Goal: Information Seeking & Learning: Obtain resource

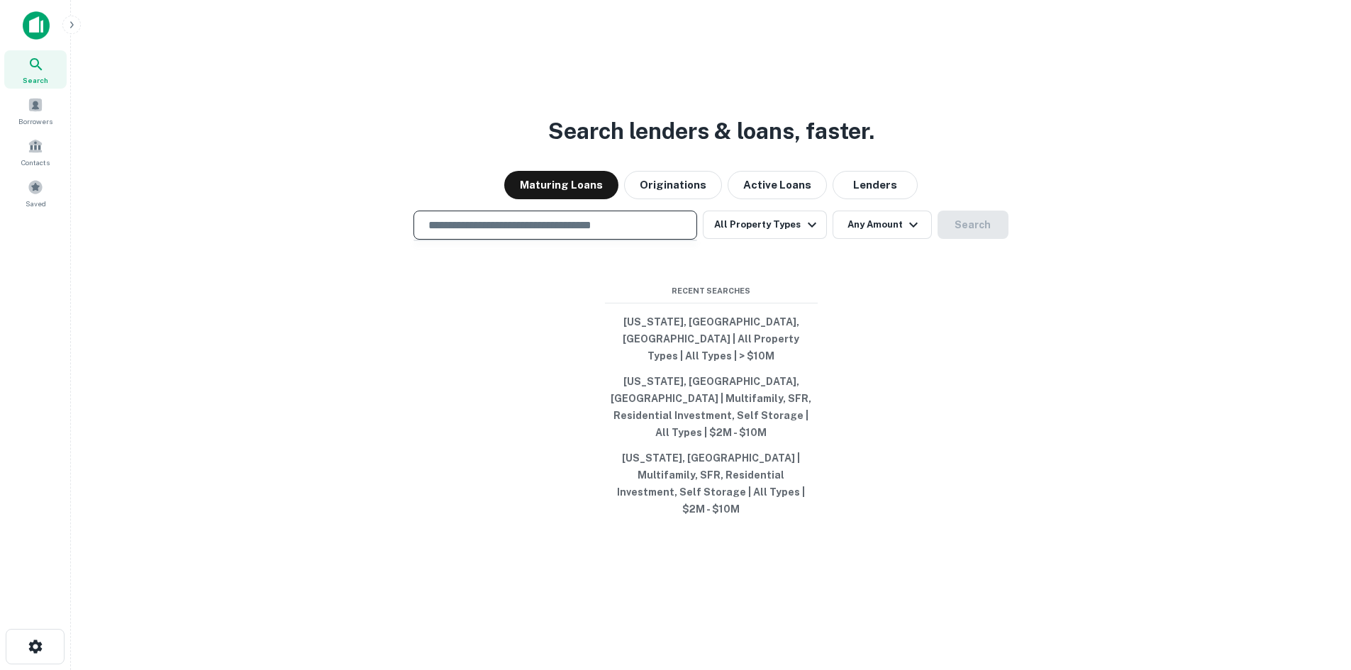
click at [519, 233] on input "text" at bounding box center [555, 225] width 271 height 16
click at [520, 233] on input "text" at bounding box center [555, 225] width 271 height 16
click at [467, 233] on input "text" at bounding box center [555, 225] width 271 height 16
type input "*"
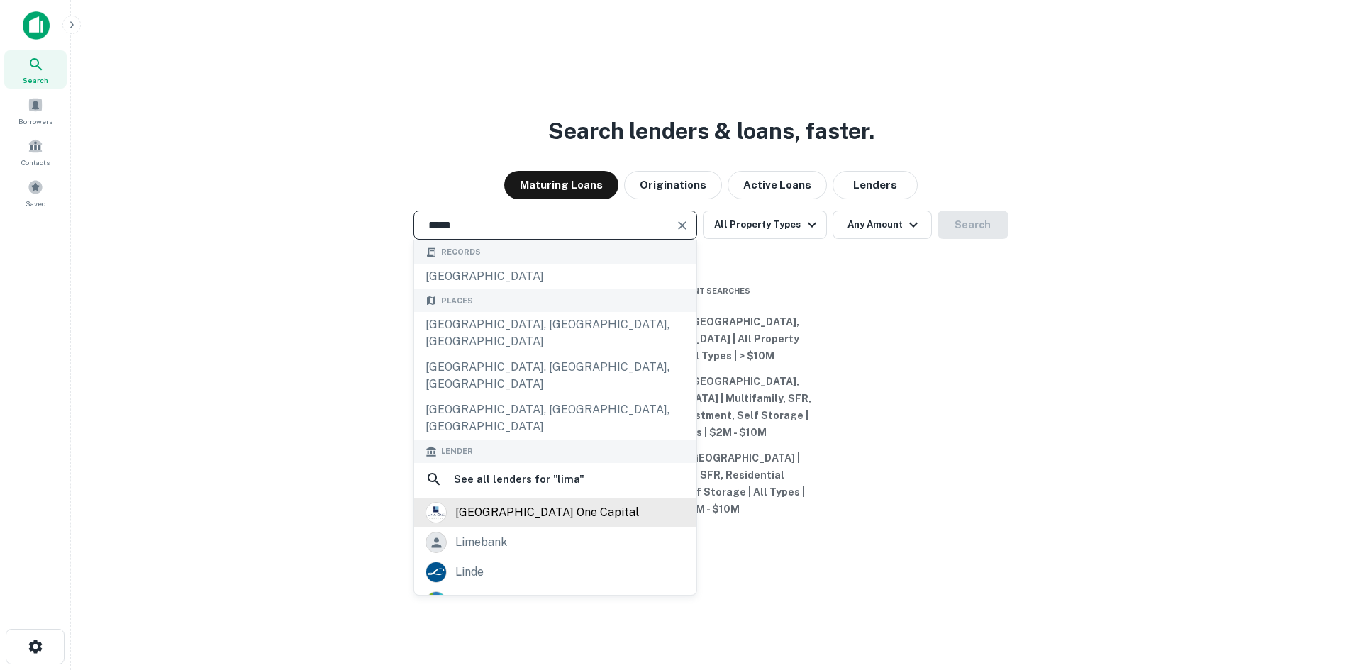
type input "****"
click at [546, 502] on div "[GEOGRAPHIC_DATA] one capital" at bounding box center [547, 512] width 184 height 21
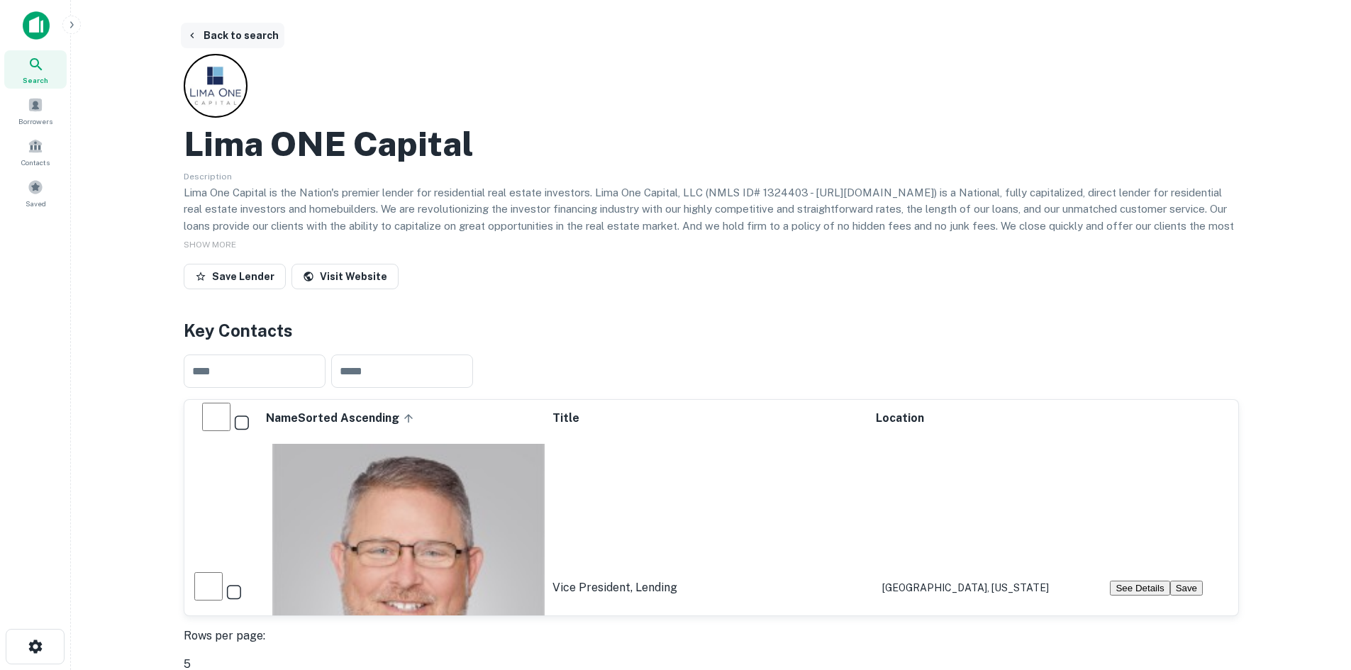
click at [221, 33] on button "Back to search" at bounding box center [233, 36] width 104 height 26
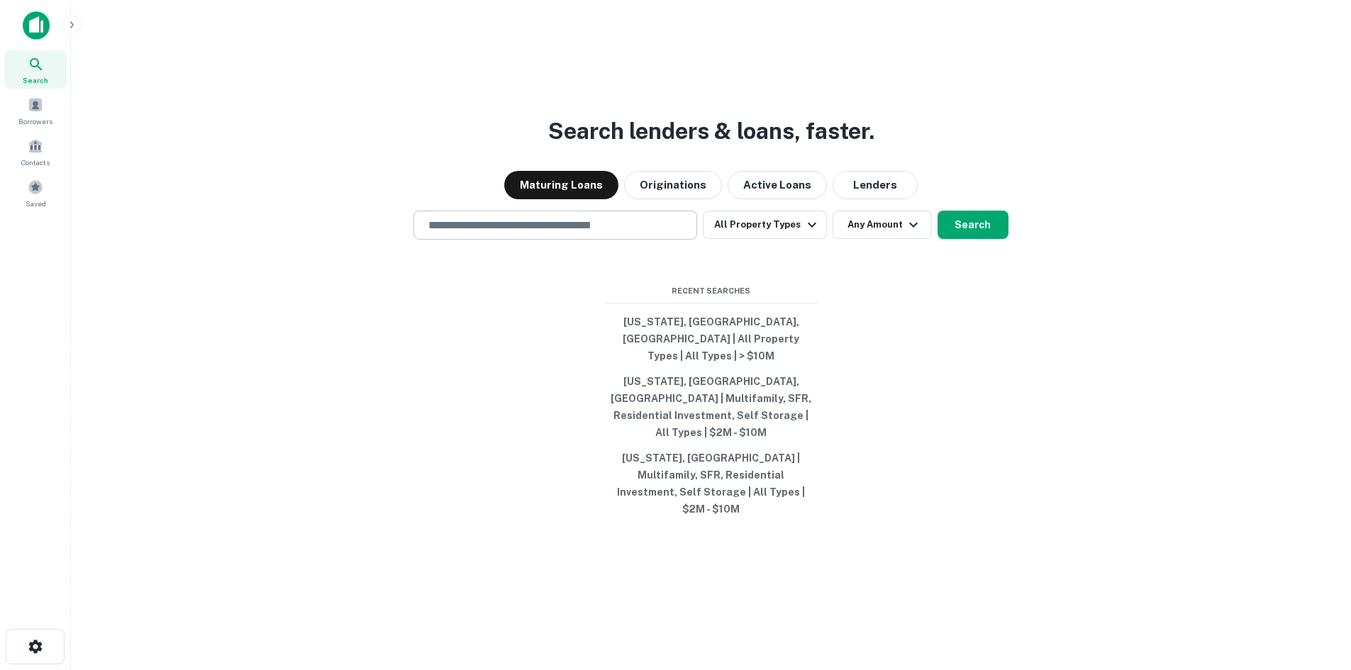
click at [666, 236] on div "​" at bounding box center [556, 225] width 284 height 29
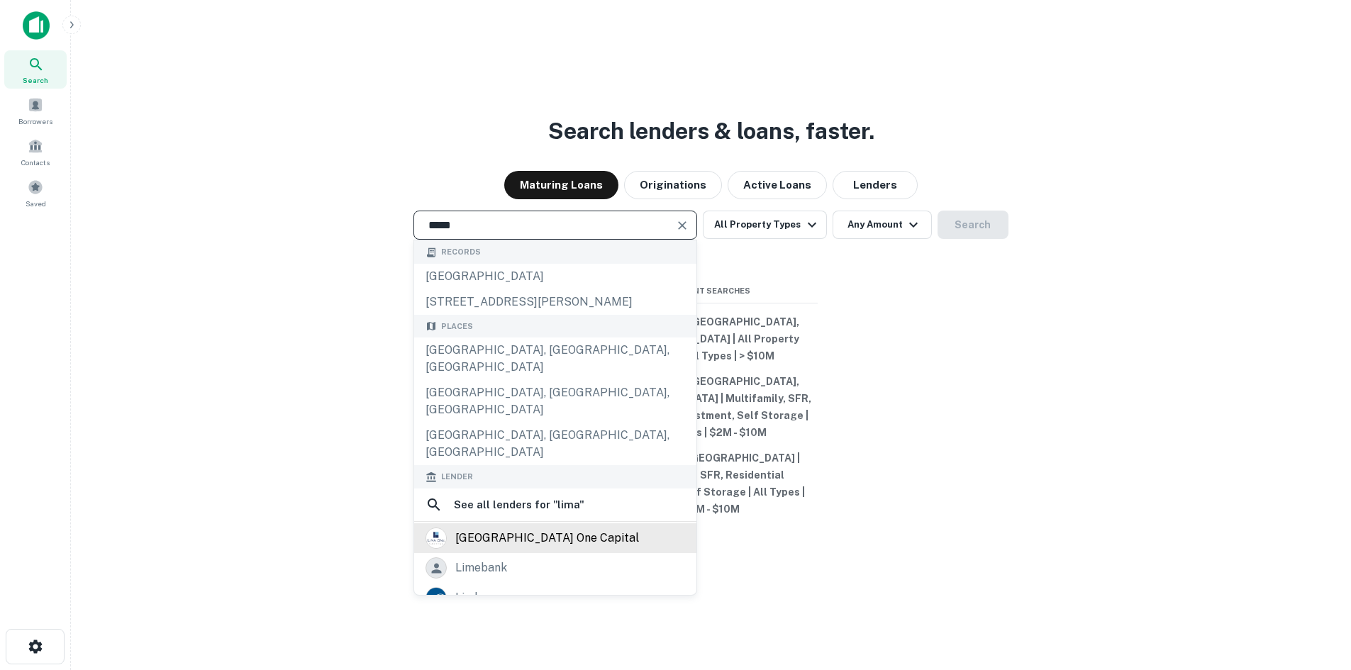
type input "****"
click at [582, 523] on div "lima one capital" at bounding box center [555, 538] width 282 height 30
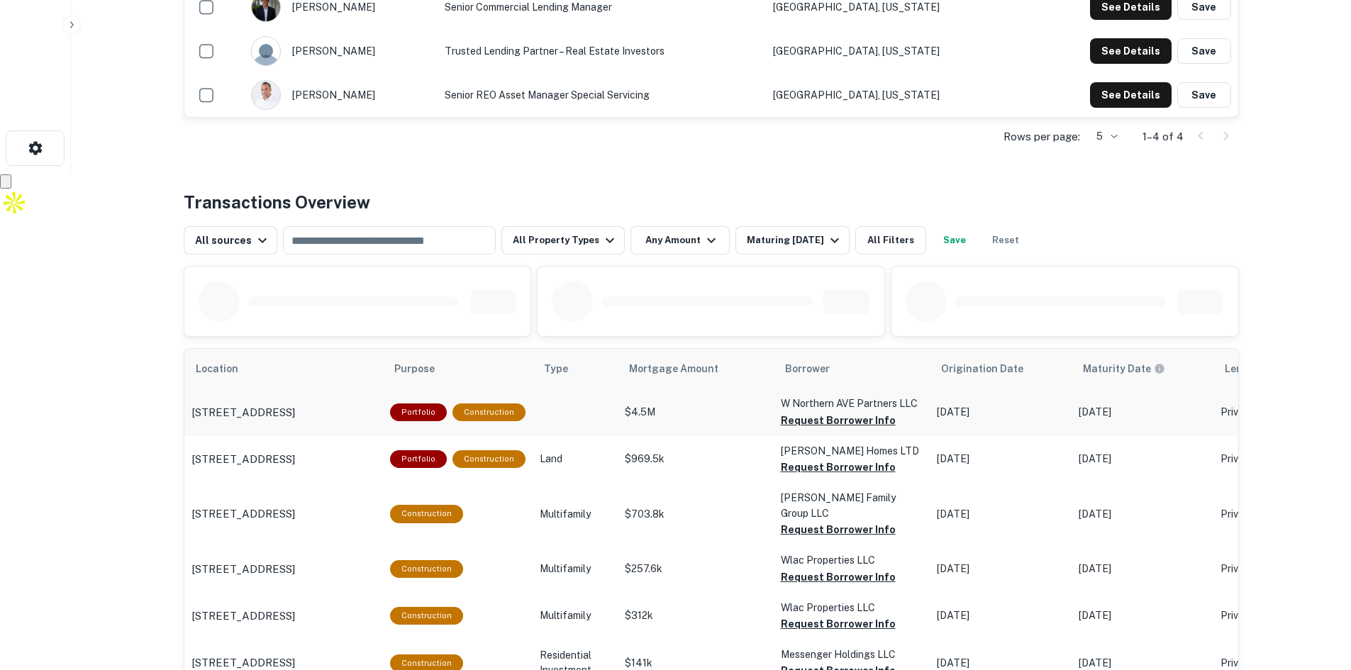
scroll to position [567, 0]
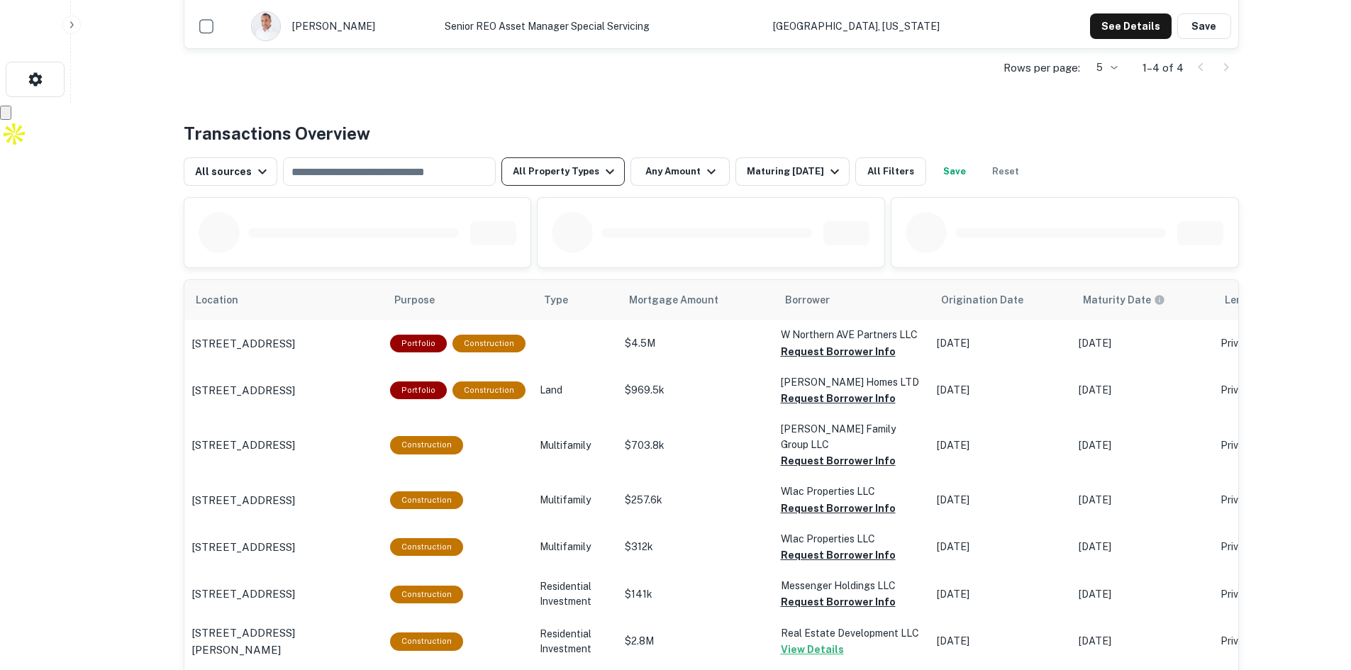
click at [588, 177] on button "All Property Types" at bounding box center [562, 171] width 123 height 28
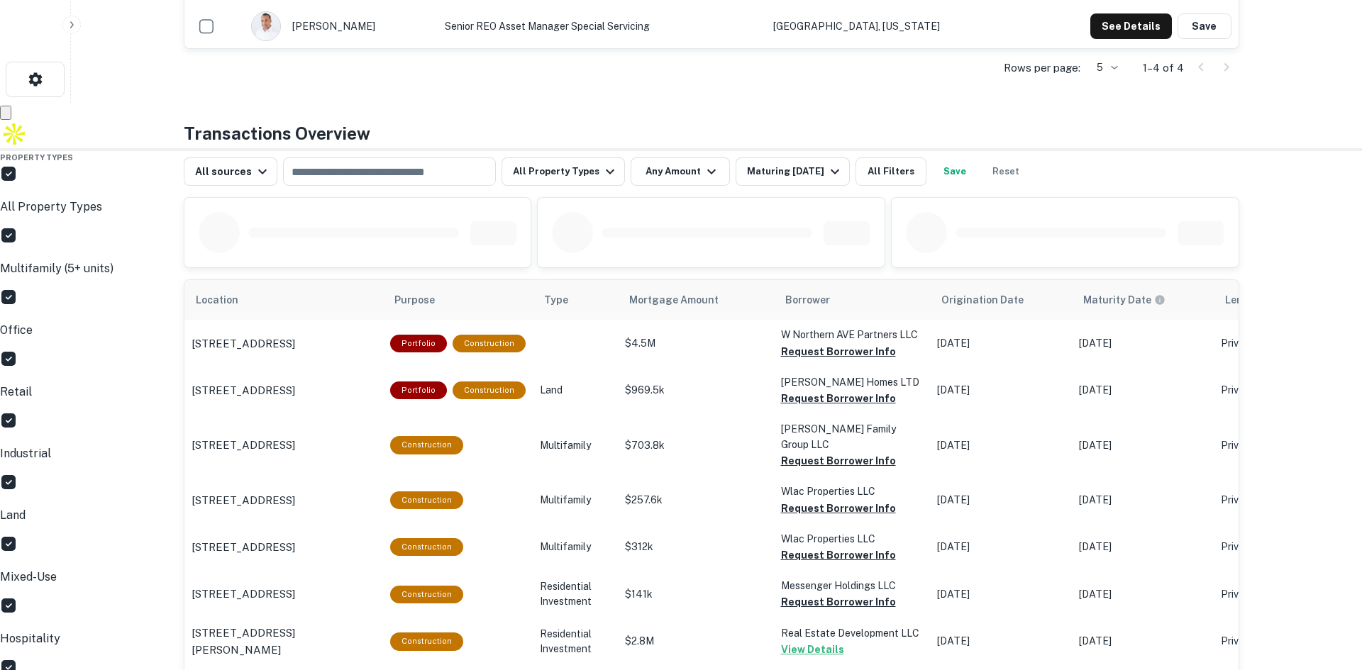
click at [595, 216] on p "All Property Types" at bounding box center [675, 207] width 1351 height 17
click at [595, 260] on p "Multifamily (5+ units)" at bounding box center [675, 268] width 1351 height 17
click at [645, 148] on div at bounding box center [675, 148] width 1351 height 0
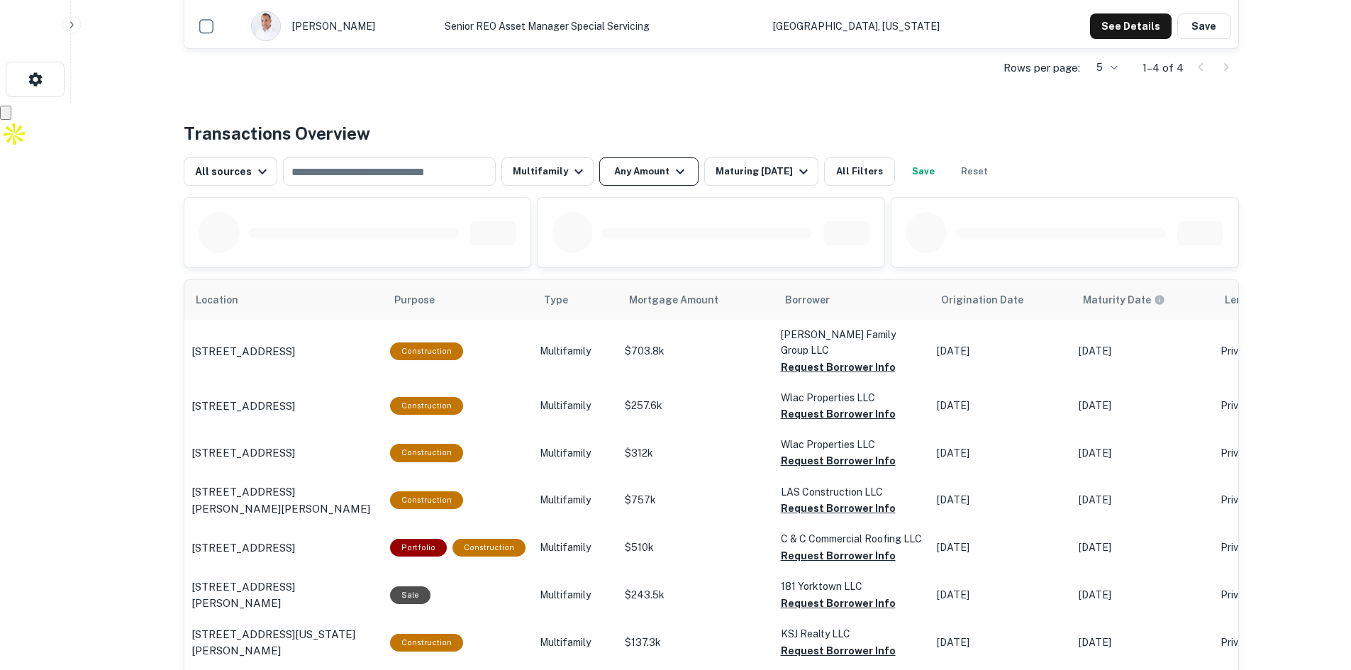
click at [672, 174] on icon "button" at bounding box center [680, 171] width 17 height 17
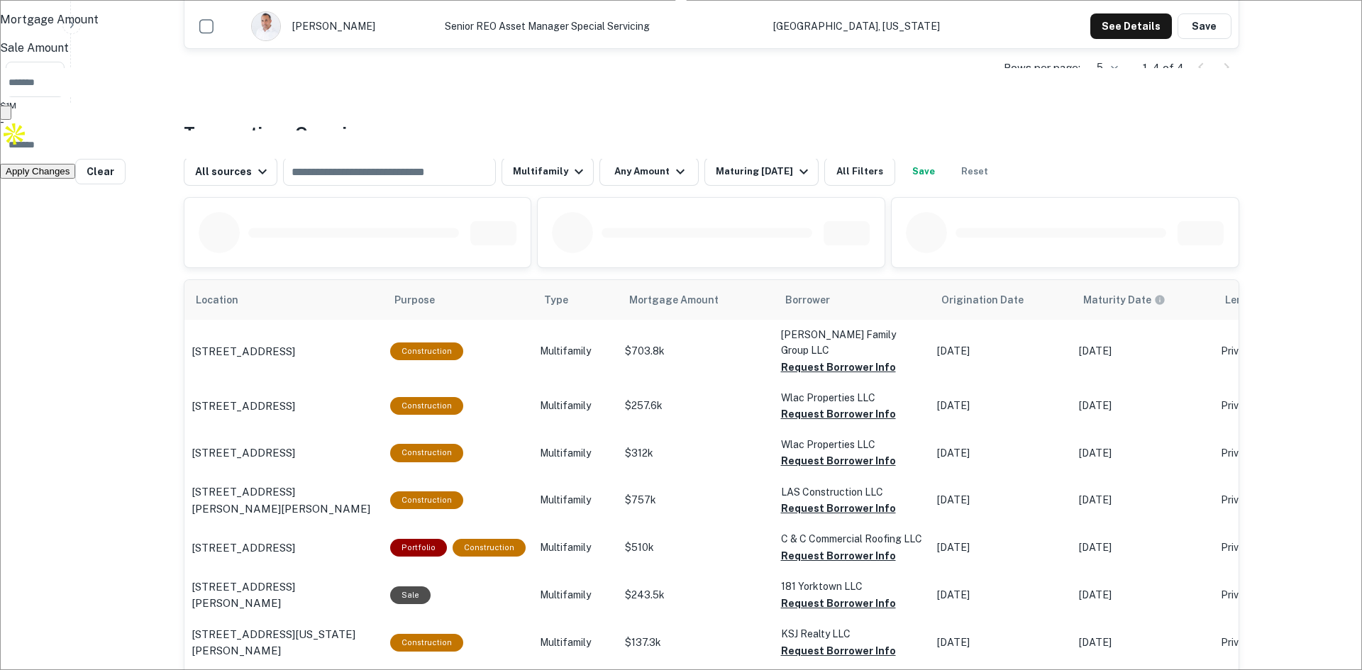
type input "*******"
click at [75, 179] on button "Apply Changes" at bounding box center [37, 171] width 75 height 15
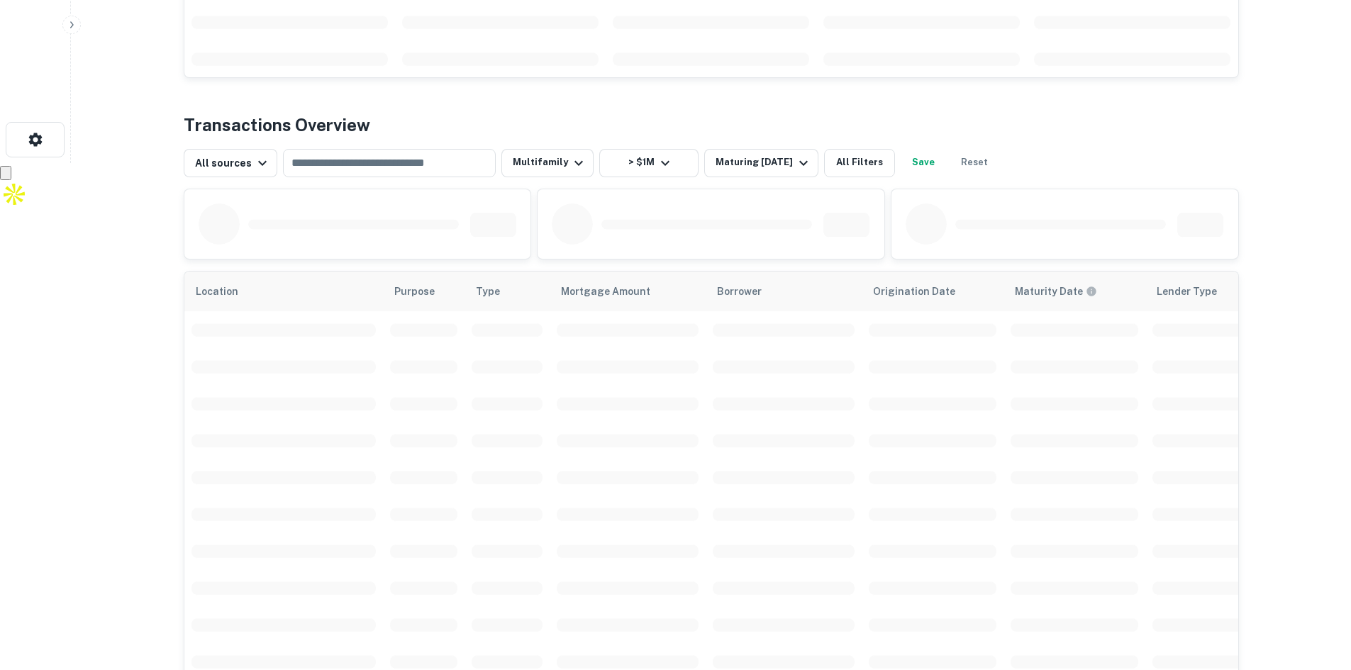
scroll to position [497, 0]
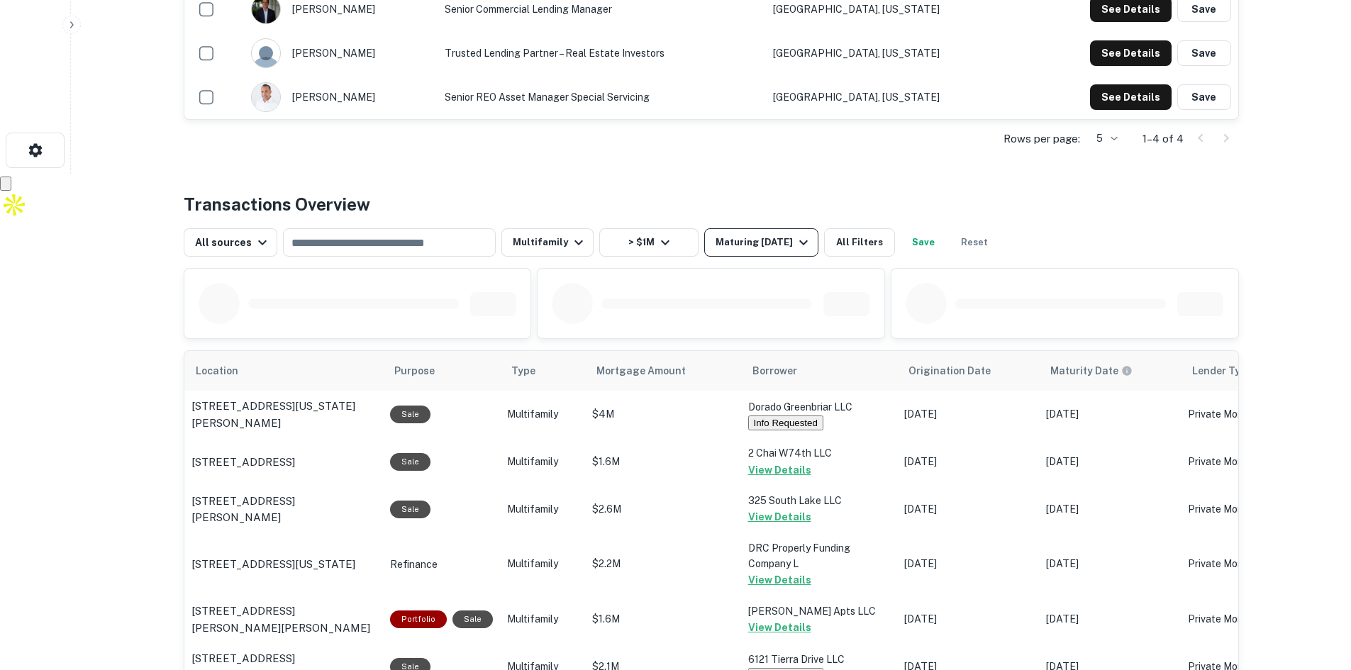
click at [770, 241] on div "Maturing [DATE]" at bounding box center [764, 242] width 96 height 17
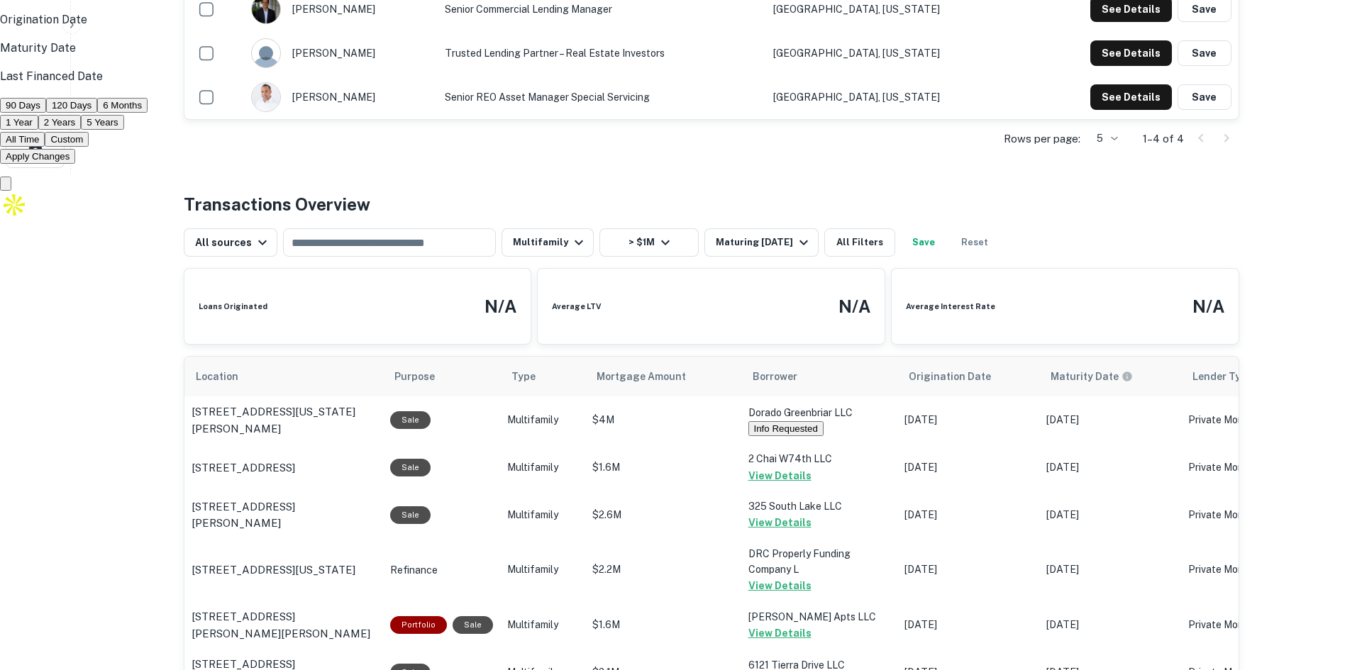
click at [89, 147] on button "Custom" at bounding box center [67, 139] width 44 height 15
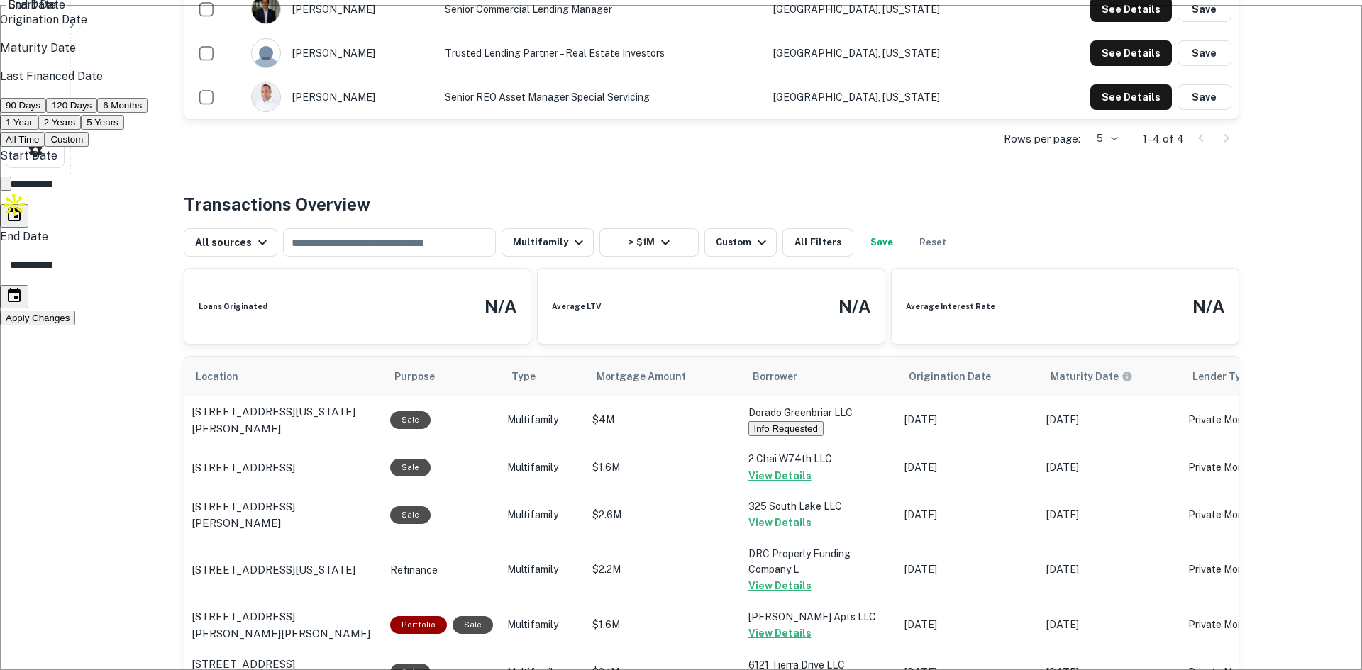
click at [23, 223] on icon "Choose date, selected date is Sep 18, 2025" at bounding box center [14, 214] width 17 height 17
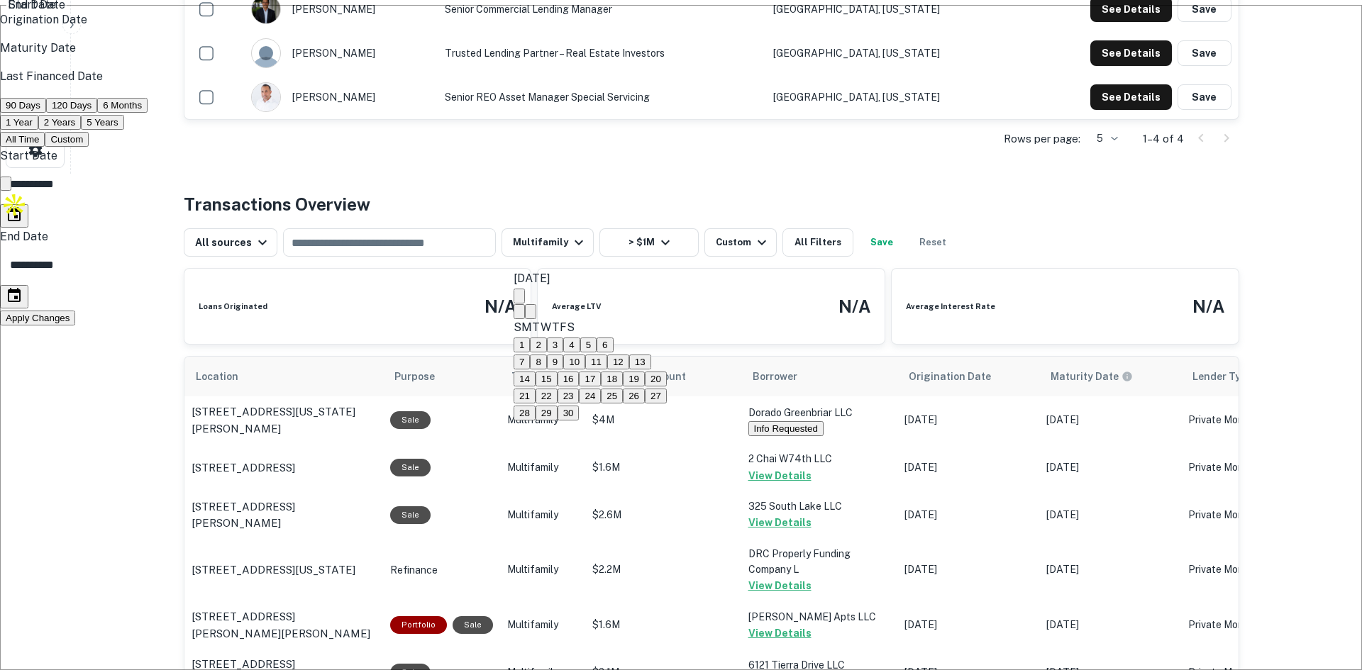
click at [531, 315] on icon "Next month" at bounding box center [531, 315] width 0 height 0
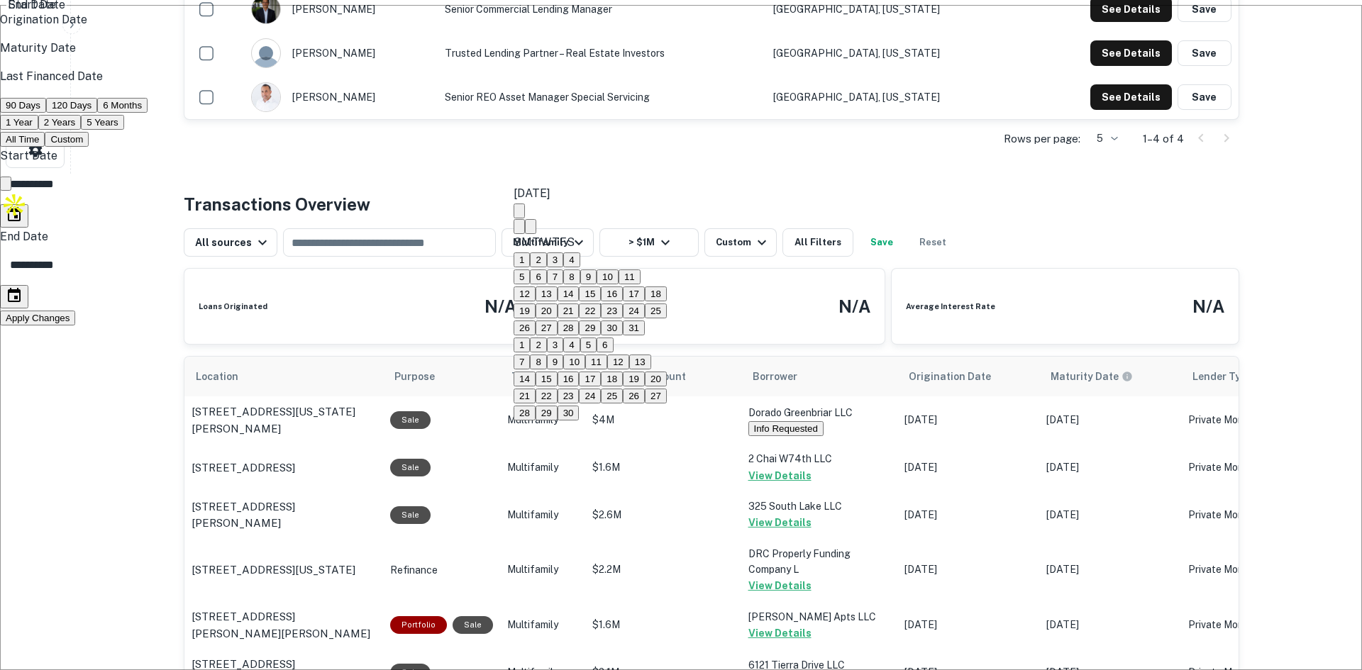
click at [531, 230] on icon "Next month" at bounding box center [531, 230] width 0 height 0
click at [531, 213] on icon "Next month" at bounding box center [531, 213] width 0 height 0
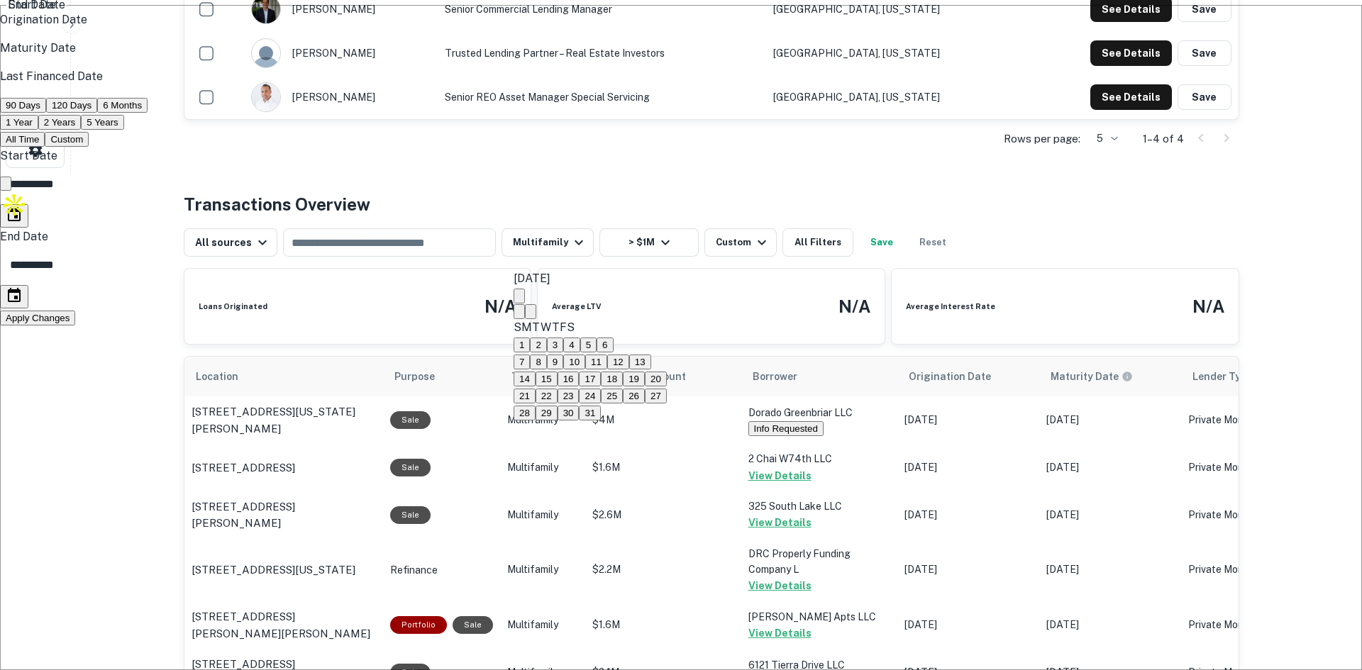
click at [580, 406] on button "30" at bounding box center [569, 413] width 22 height 15
type input "**********"
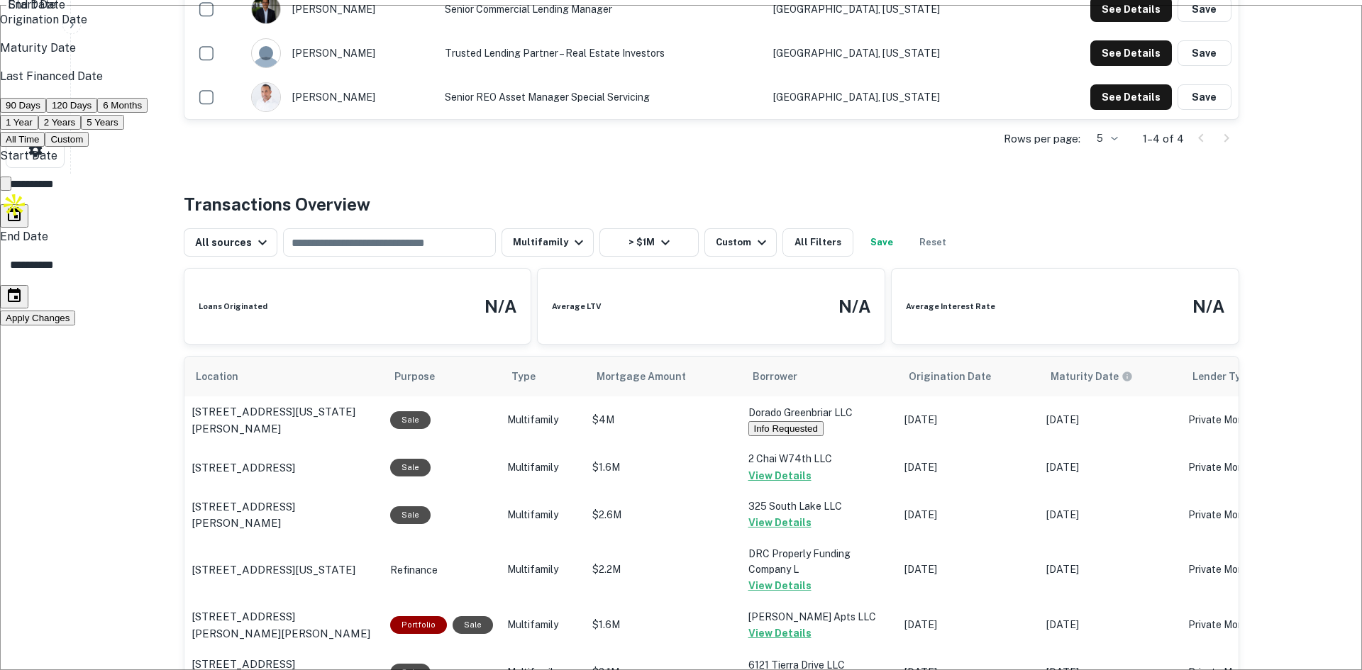
click at [23, 304] on icon "Choose date, selected date is Mar 17, 2026" at bounding box center [14, 295] width 17 height 17
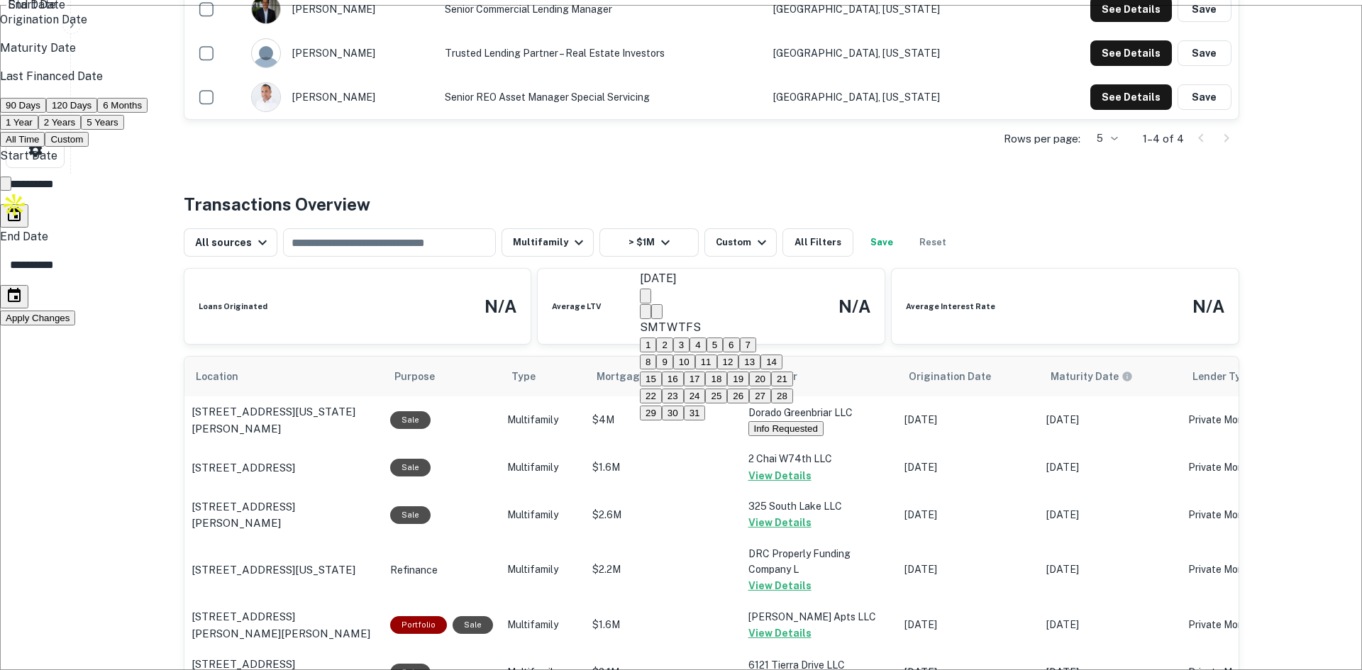
click at [645, 315] on icon "Previous month" at bounding box center [645, 315] width 0 height 0
click at [645, 247] on icon "Previous month" at bounding box center [645, 247] width 0 height 0
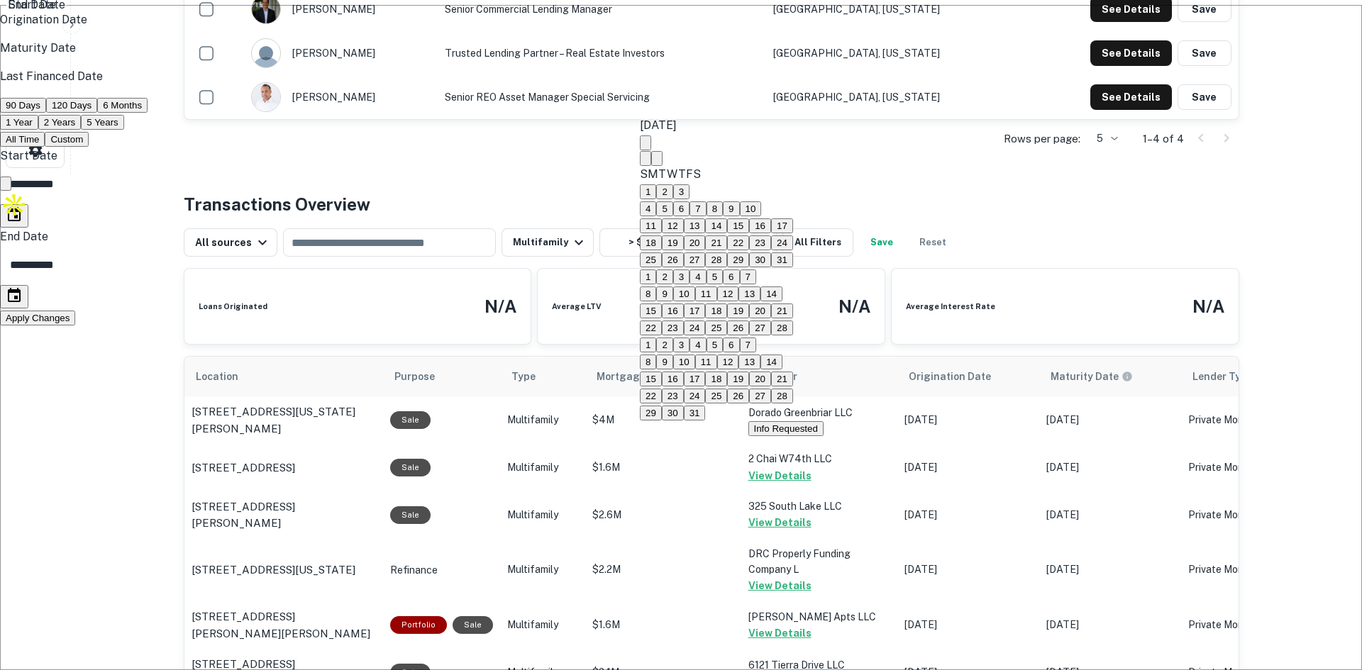
click at [645, 162] on icon "Previous month" at bounding box center [645, 162] width 0 height 0
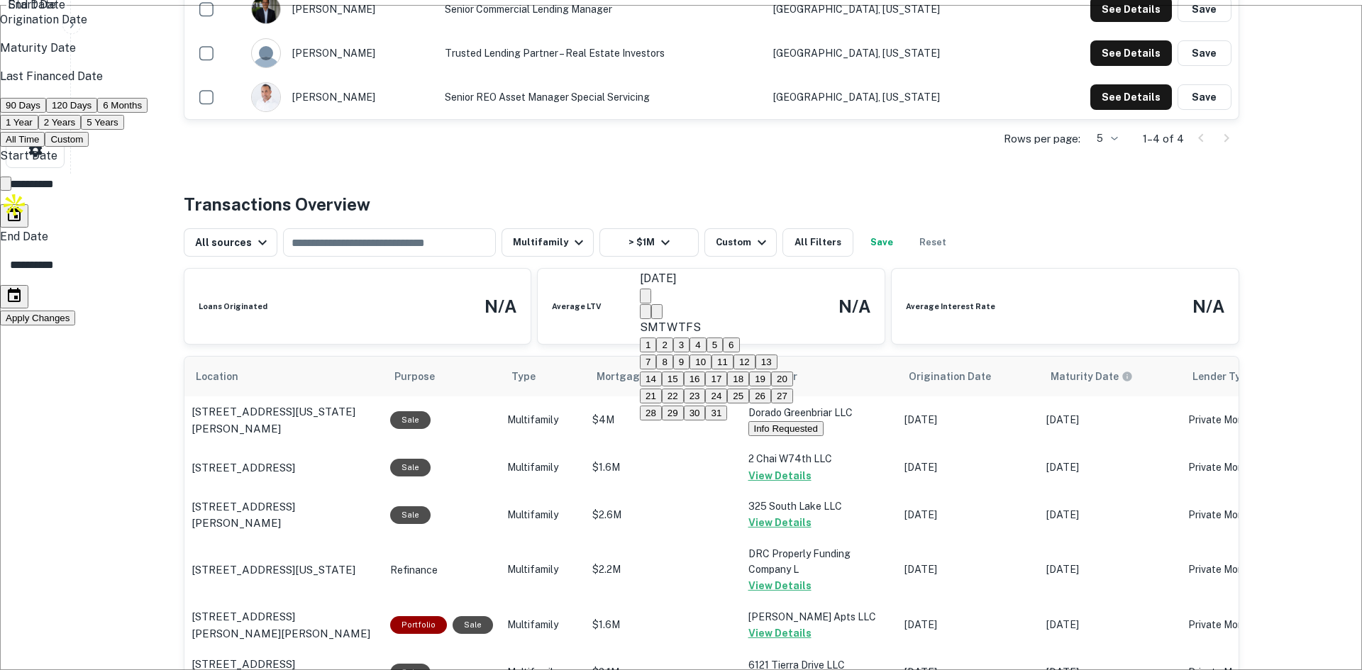
click at [657, 315] on icon "Next month" at bounding box center [657, 315] width 0 height 0
click at [771, 406] on button "30" at bounding box center [760, 413] width 22 height 15
type input "**********"
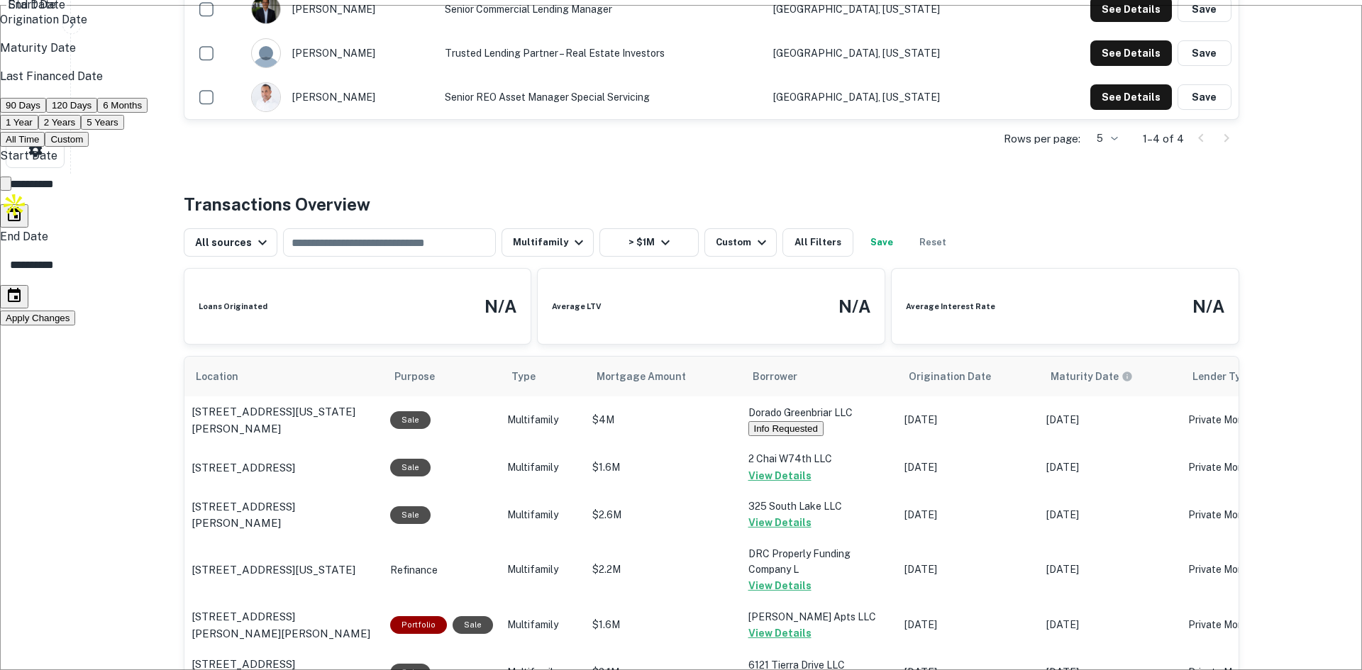
click at [75, 326] on button "Apply Changes" at bounding box center [37, 318] width 75 height 15
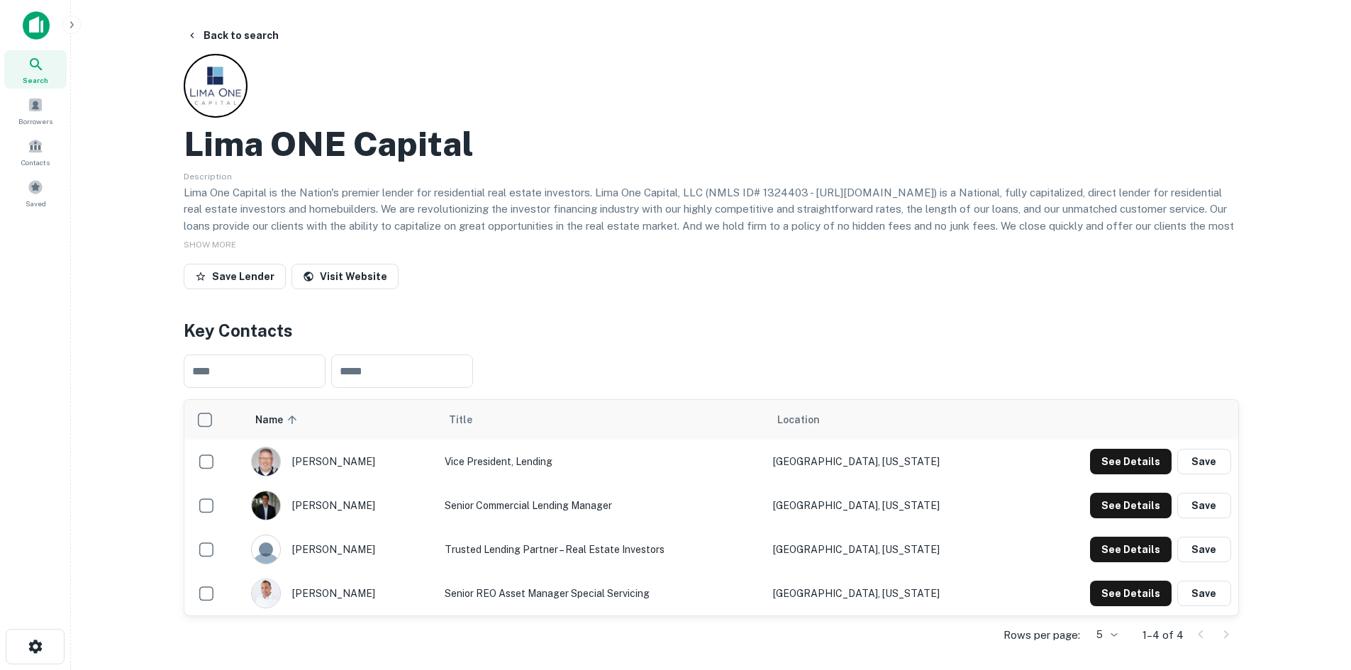
click at [28, 65] on icon at bounding box center [36, 64] width 17 height 17
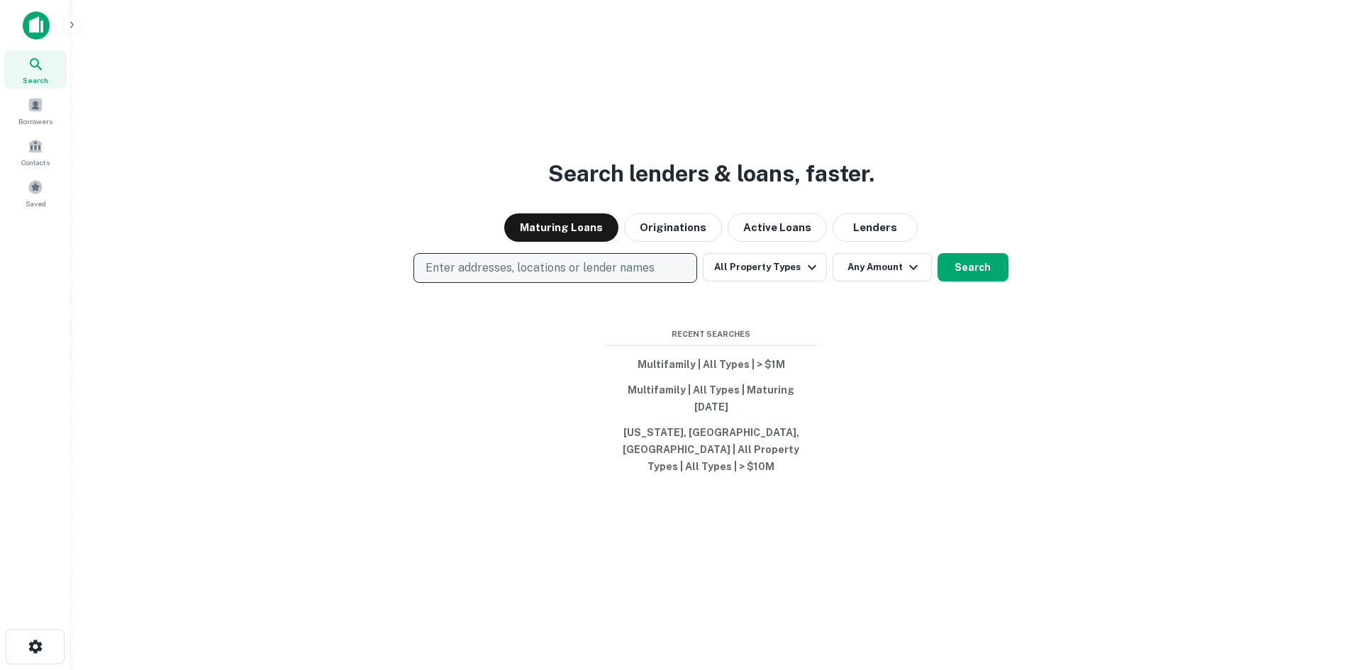
click at [606, 277] on p "Enter addresses, locations or lender names" at bounding box center [540, 268] width 229 height 17
click at [474, 277] on p "Enter addresses, locations or lender names" at bounding box center [540, 268] width 229 height 17
click at [616, 277] on p "Enter addresses, locations or lender names" at bounding box center [540, 268] width 229 height 17
type input "********"
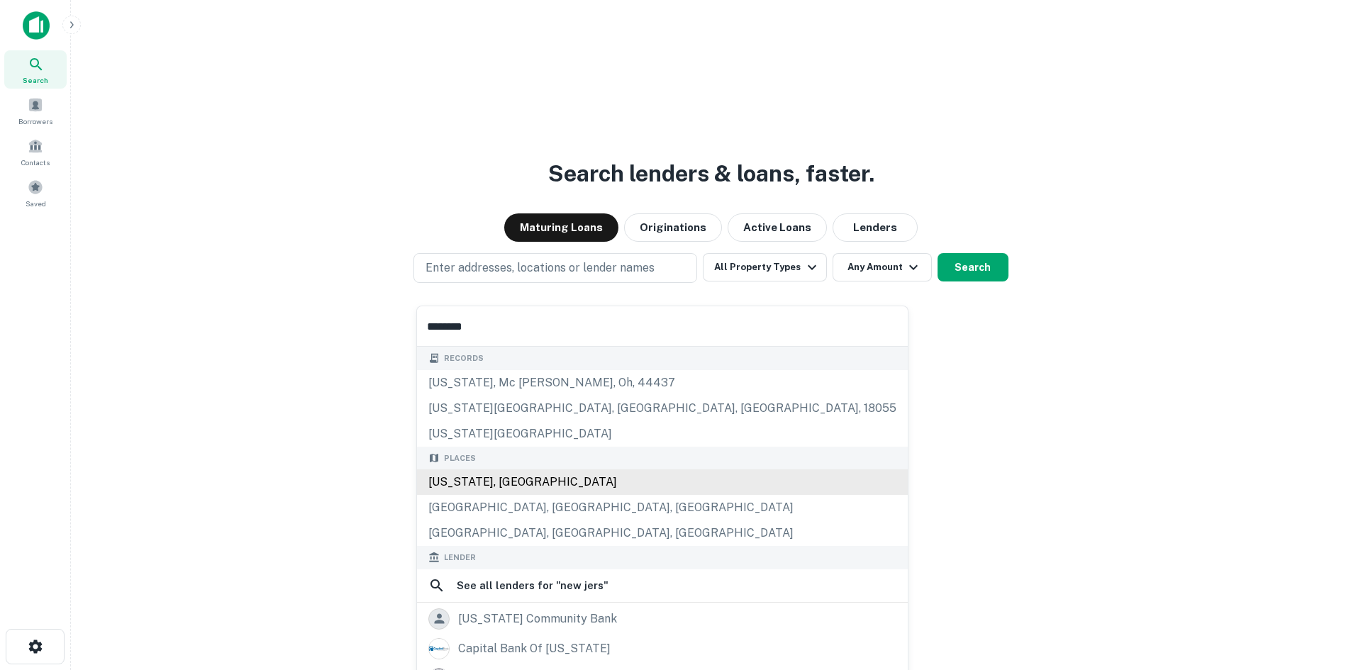
click at [570, 480] on div "[US_STATE], [GEOGRAPHIC_DATA]" at bounding box center [662, 483] width 491 height 26
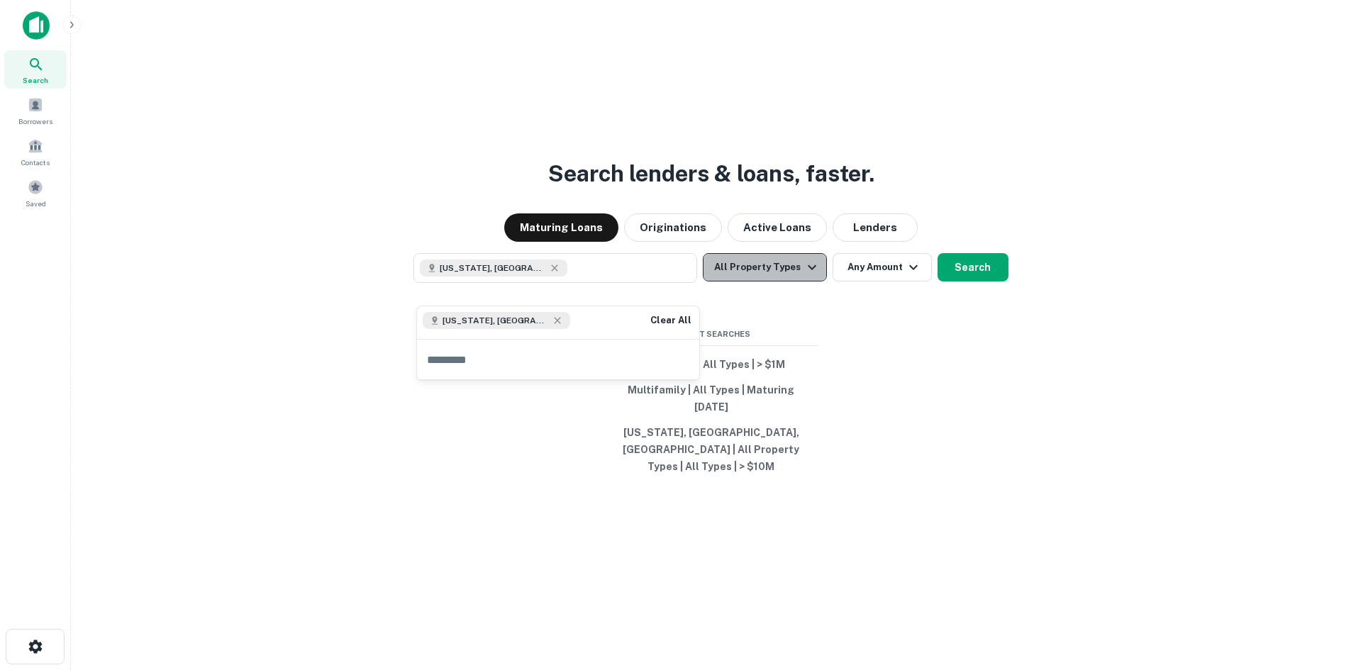
click at [775, 279] on button "All Property Types" at bounding box center [764, 267] width 123 height 28
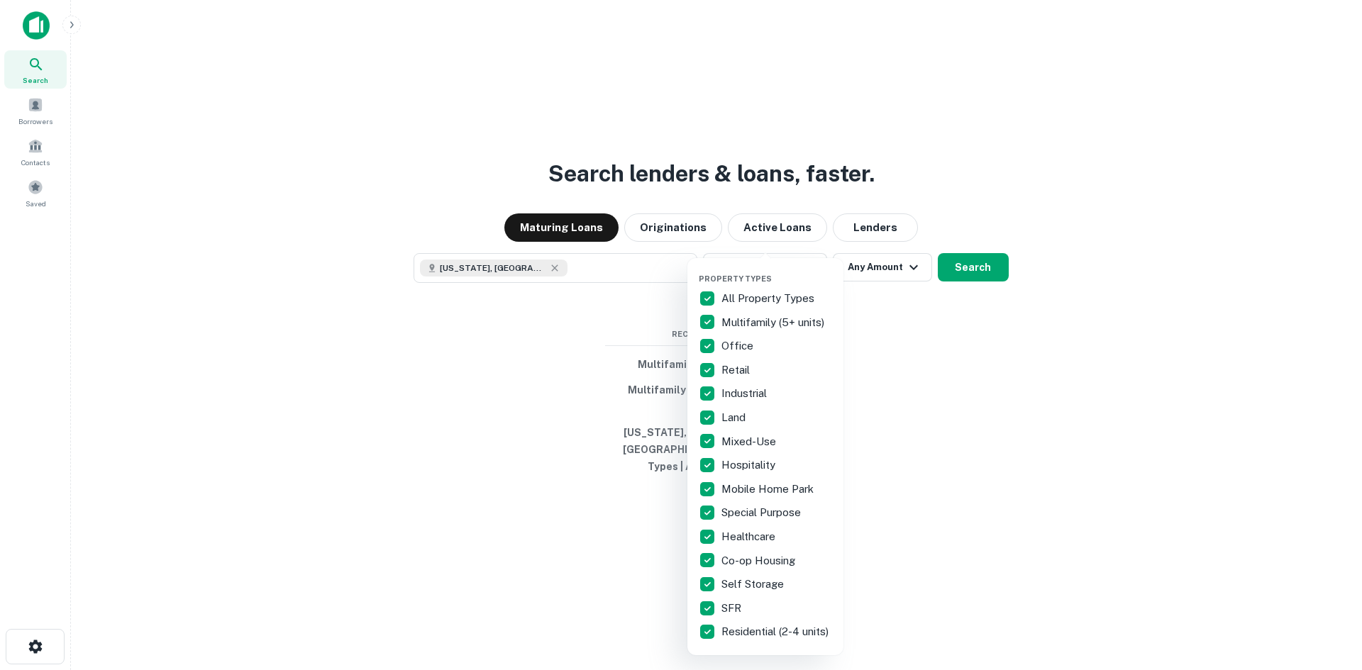
click at [898, 304] on div at bounding box center [681, 335] width 1362 height 670
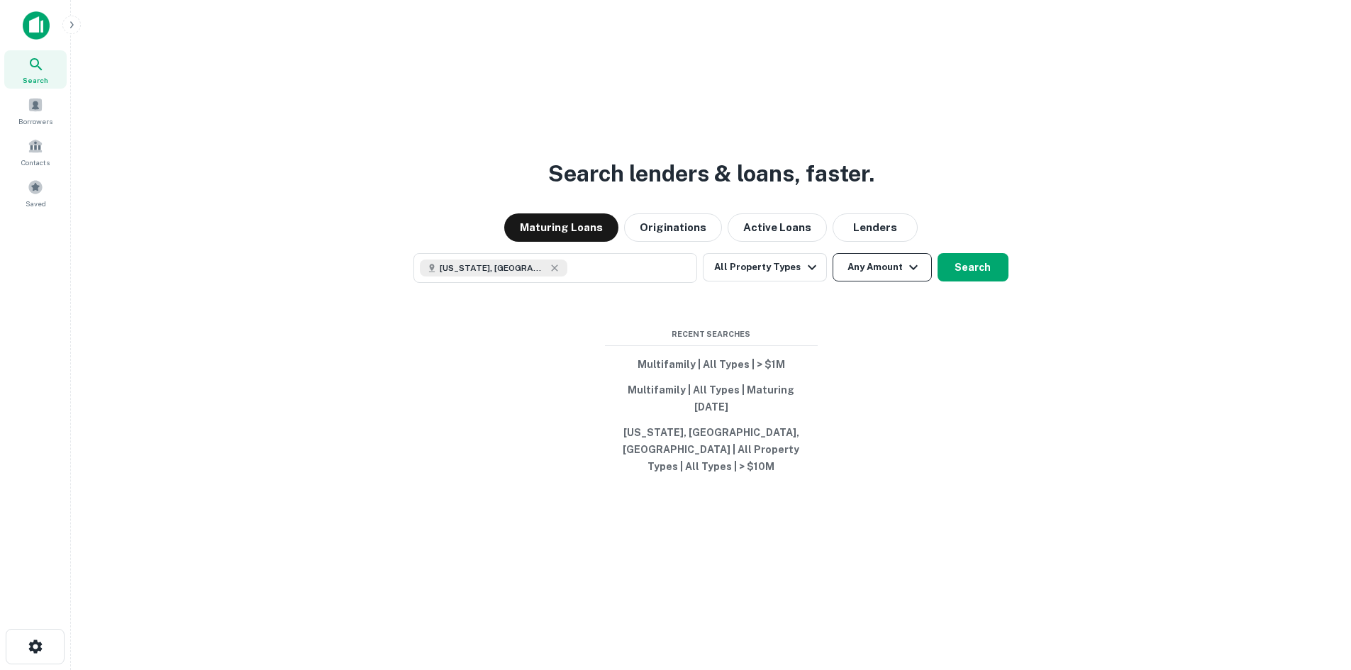
click at [885, 282] on button "Any Amount" at bounding box center [882, 267] width 99 height 28
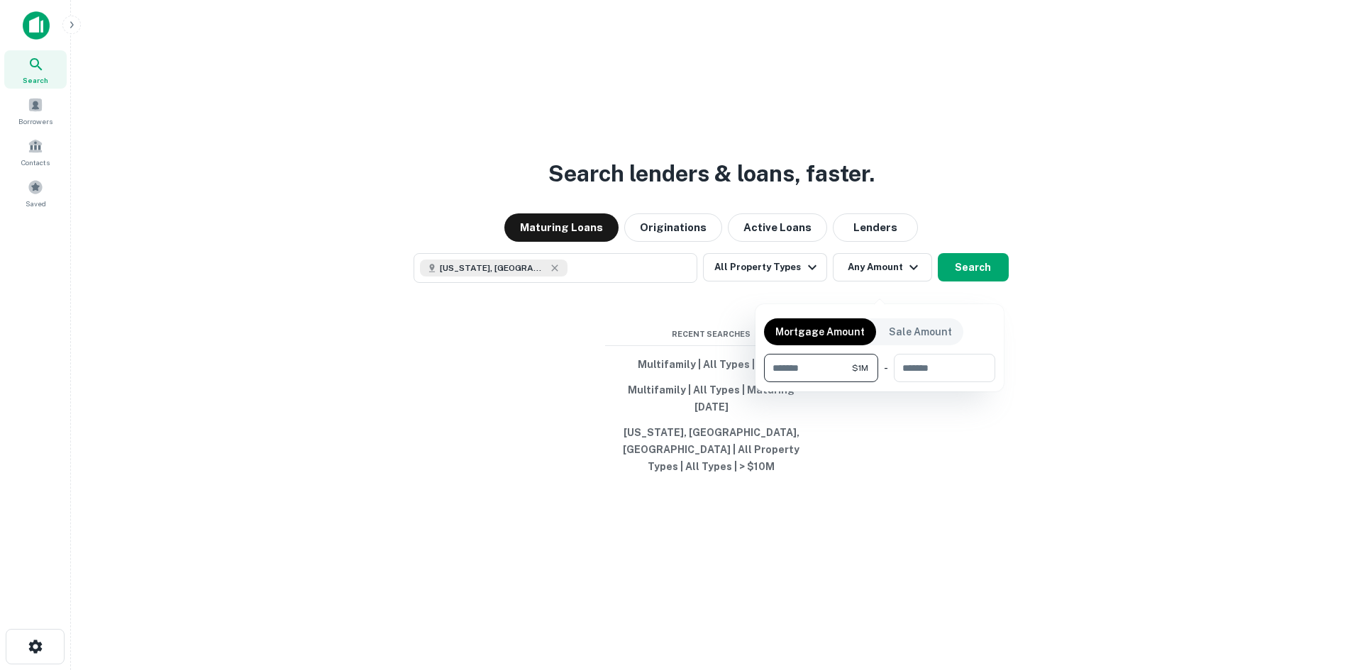
type input "*******"
click at [969, 283] on div at bounding box center [681, 335] width 1362 height 670
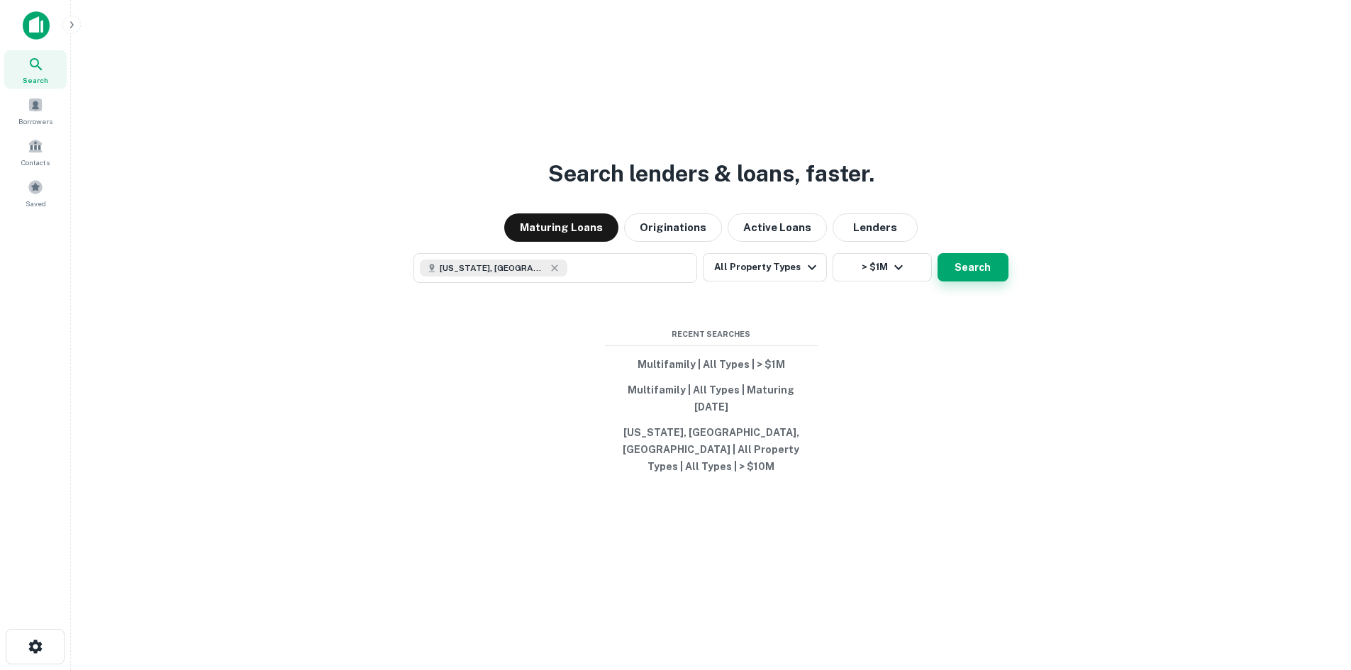
click at [974, 282] on button "Search" at bounding box center [973, 267] width 71 height 28
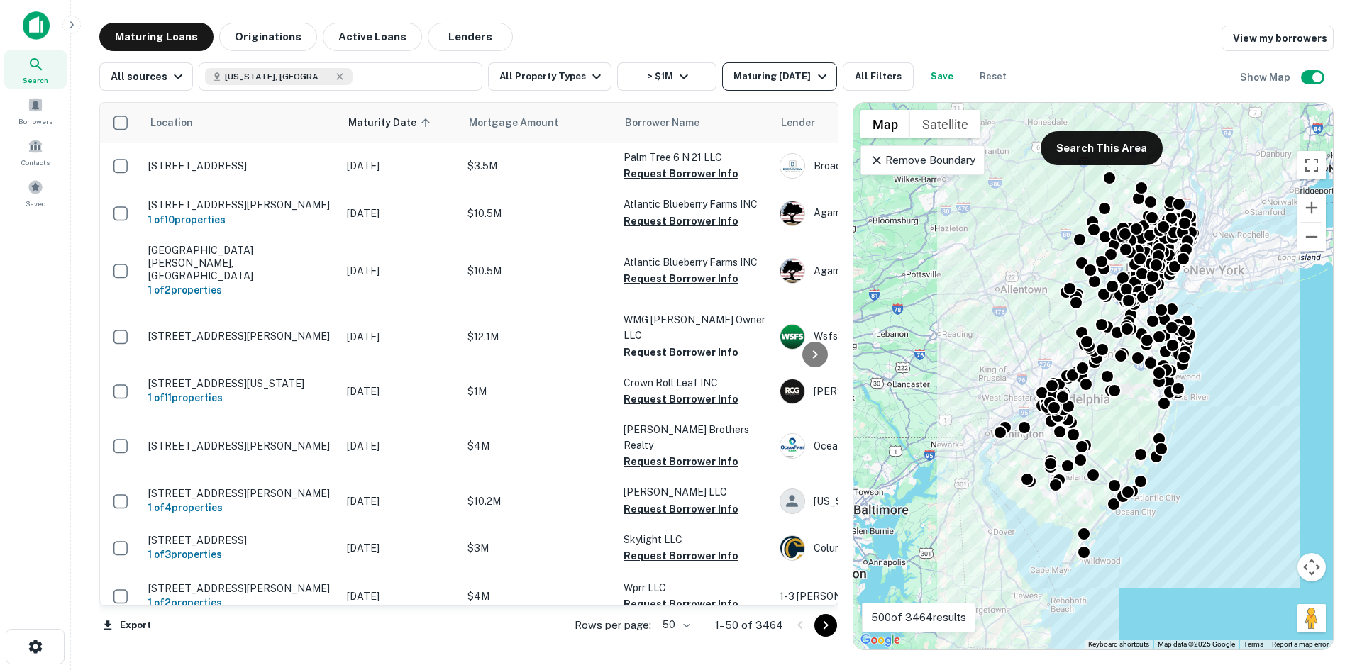
click at [791, 88] on button "Maturing [DATE]" at bounding box center [779, 76] width 114 height 28
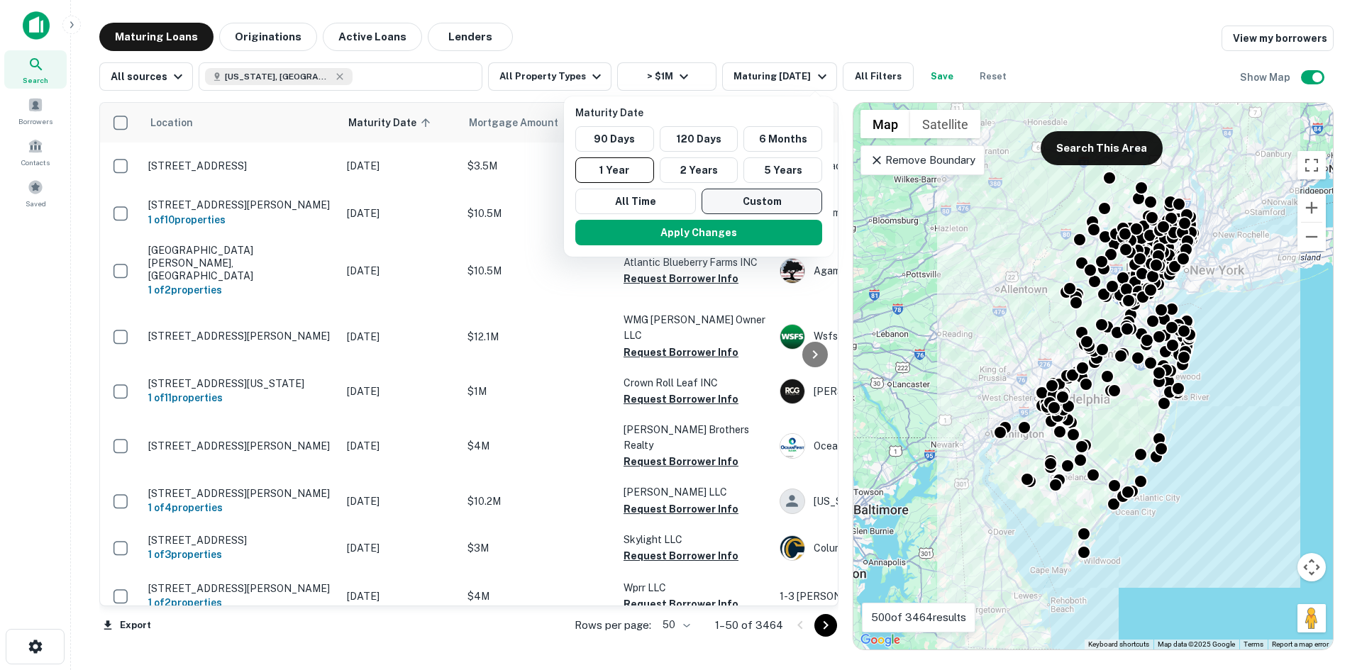
click at [788, 206] on button "Custom" at bounding box center [762, 202] width 121 height 26
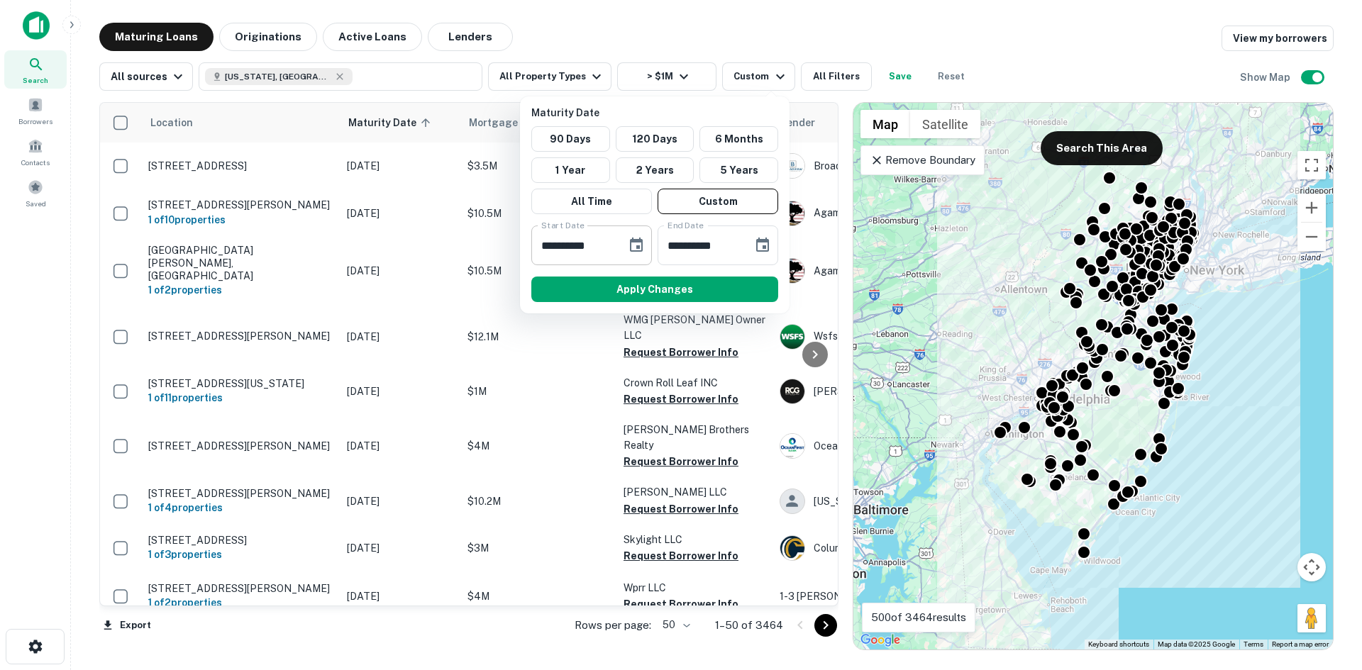
click at [638, 240] on icon "Choose date, selected date is Sep 18, 2025" at bounding box center [636, 245] width 13 height 14
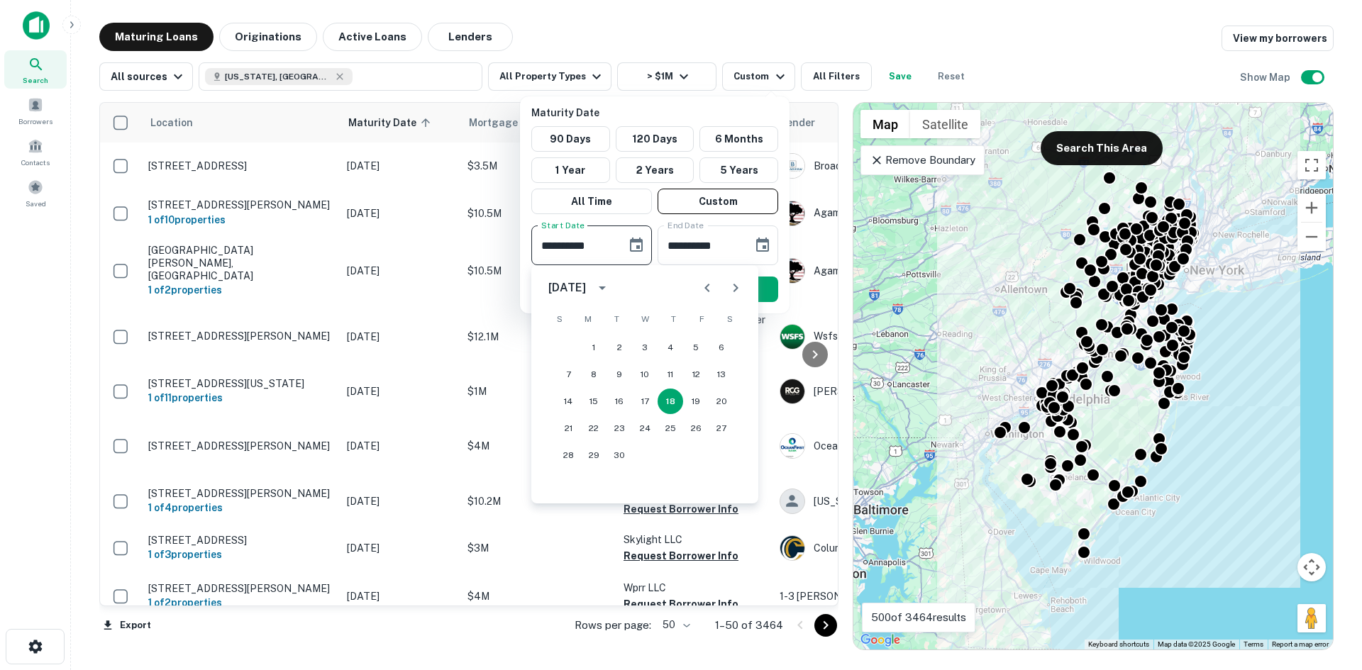
click at [739, 289] on icon "Next month" at bounding box center [735, 287] width 17 height 17
click at [623, 448] on button "30" at bounding box center [619, 456] width 26 height 26
type input "**********"
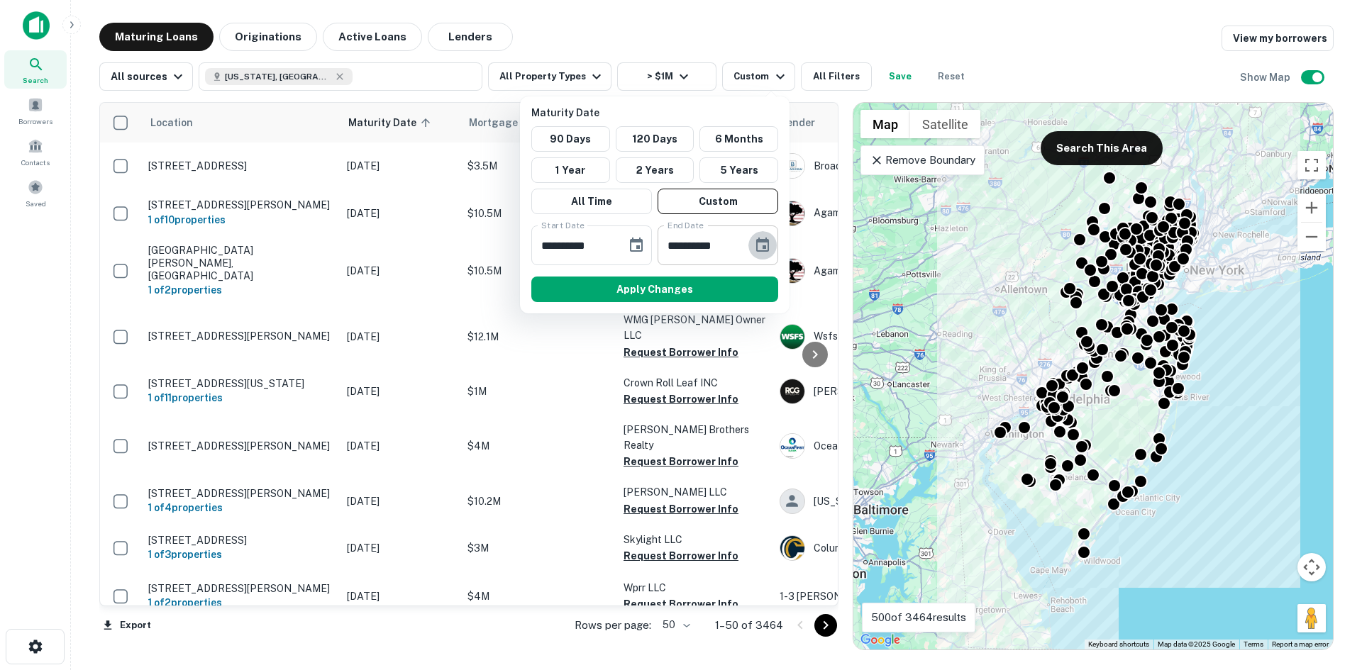
click at [767, 246] on icon "Choose date, selected date is Mar 17, 2026" at bounding box center [762, 245] width 17 height 17
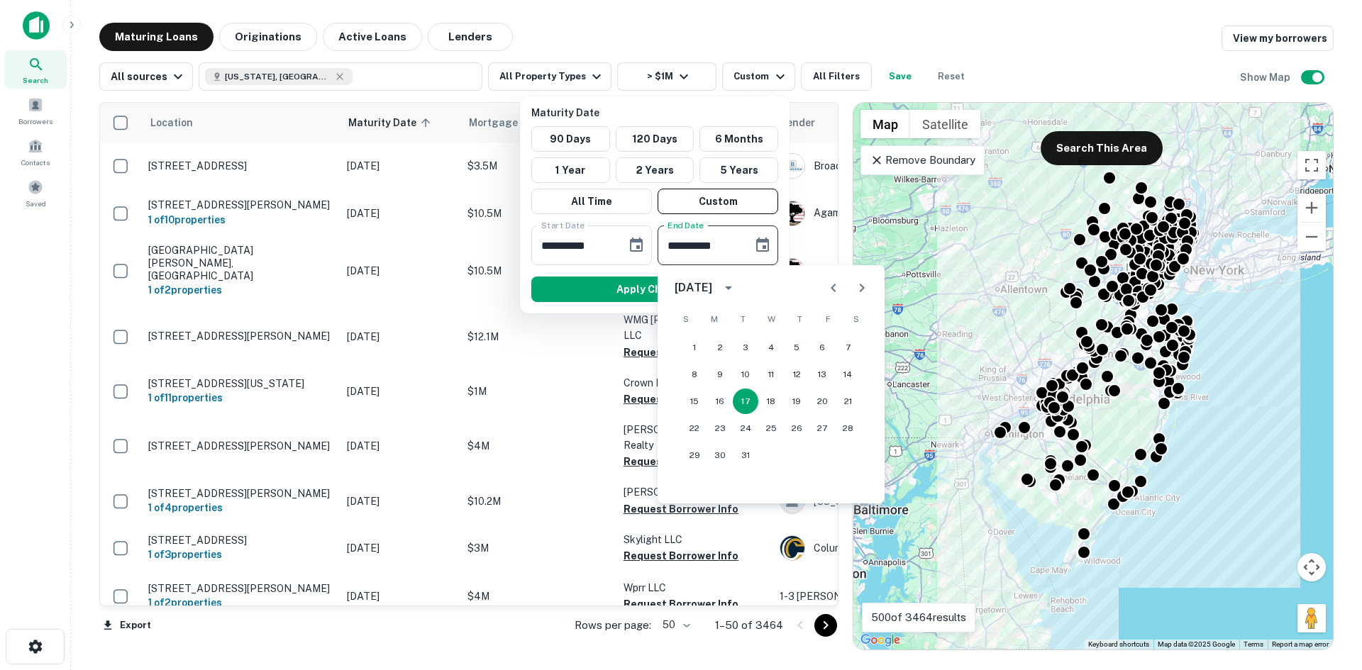
click at [827, 289] on icon "Previous month" at bounding box center [833, 287] width 17 height 17
click at [821, 456] on button "30" at bounding box center [822, 456] width 26 height 26
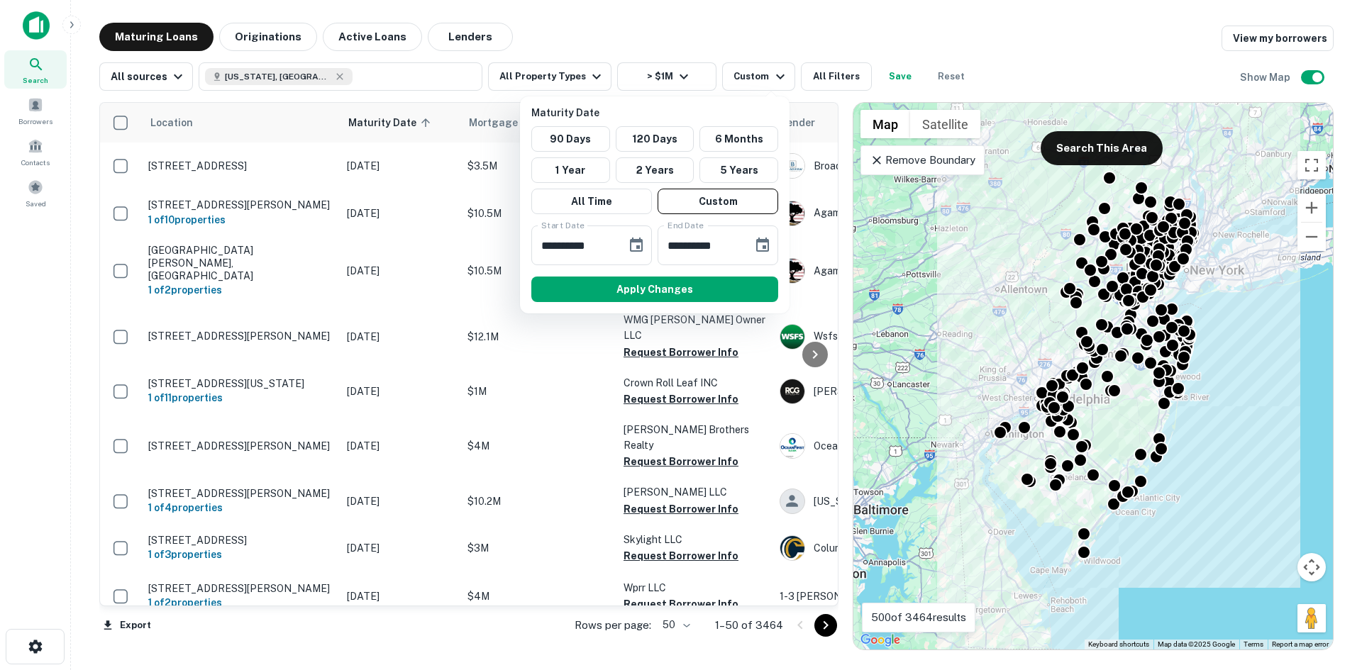
type input "**********"
click at [624, 298] on button "Apply Changes" at bounding box center [654, 290] width 247 height 26
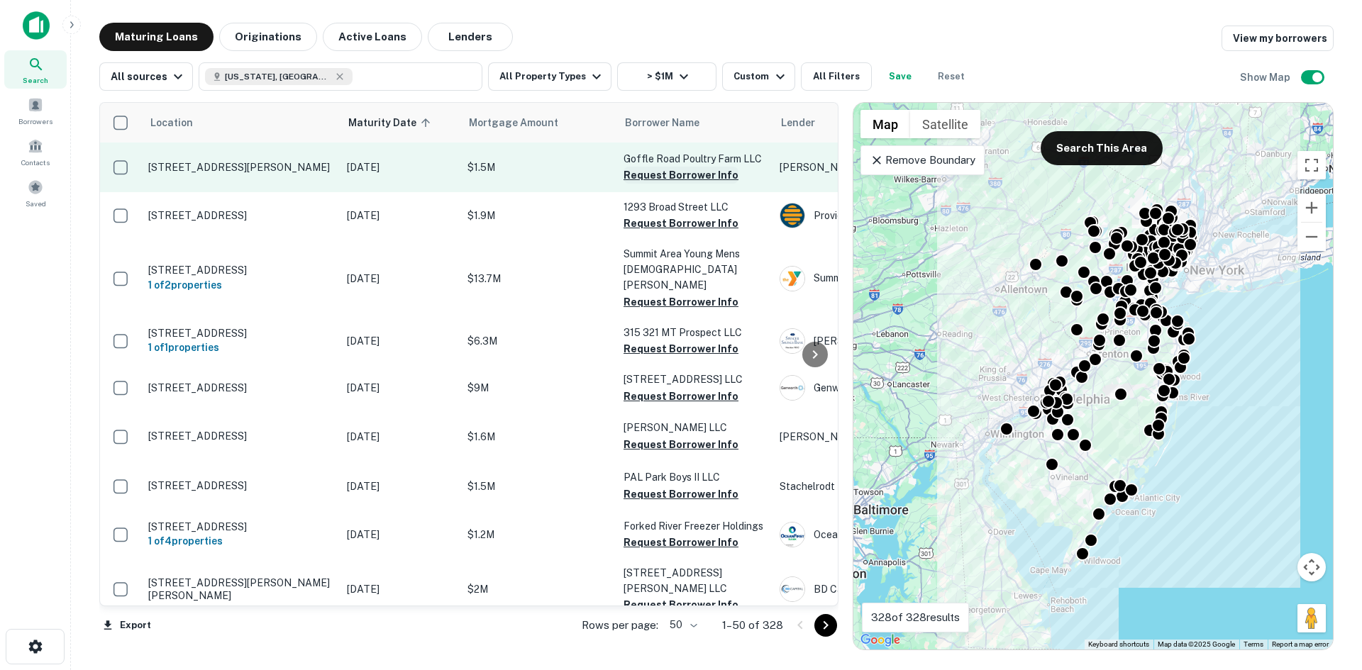
click at [692, 170] on button "Request Borrower Info" at bounding box center [680, 175] width 115 height 17
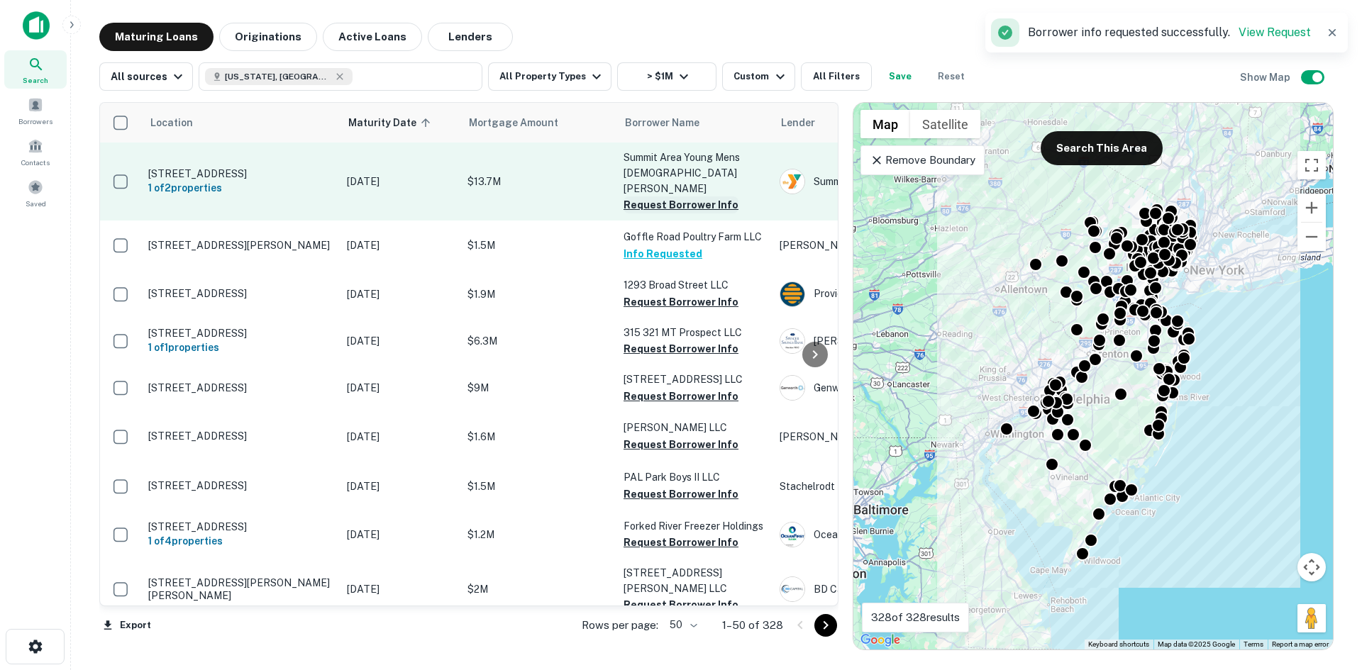
click at [681, 196] on button "Request Borrower Info" at bounding box center [680, 204] width 115 height 17
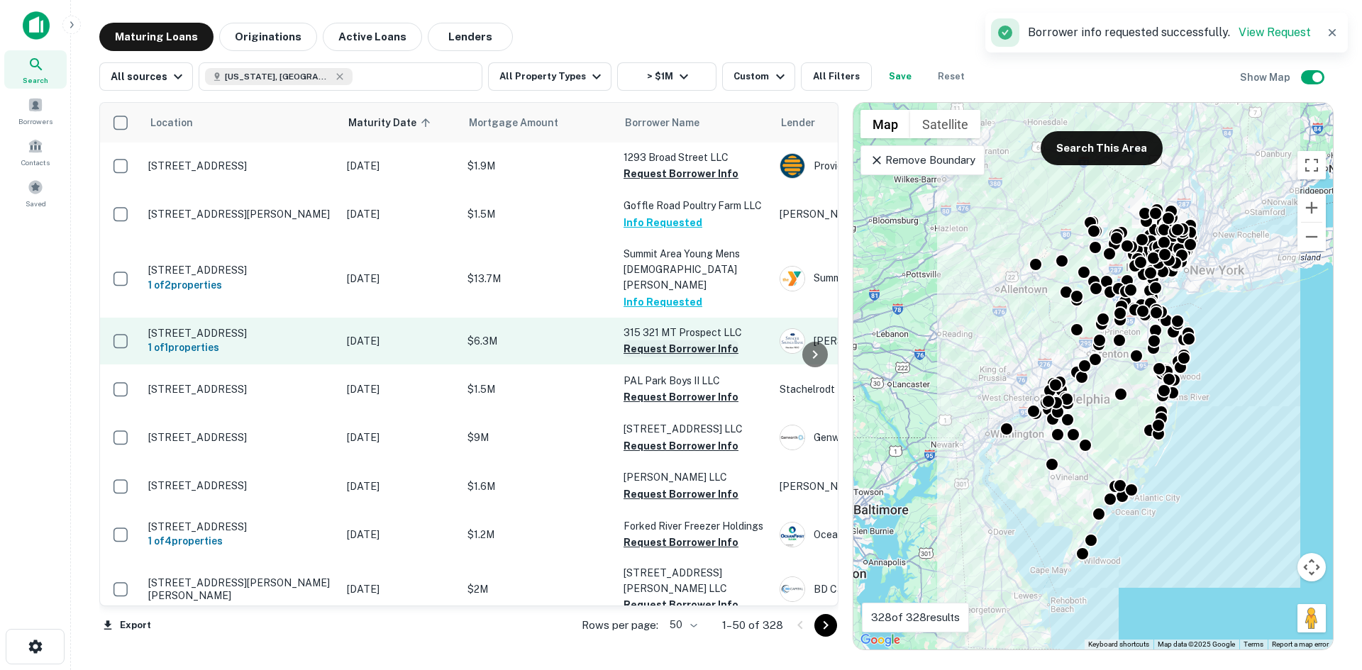
click at [682, 340] on button "Request Borrower Info" at bounding box center [680, 348] width 115 height 17
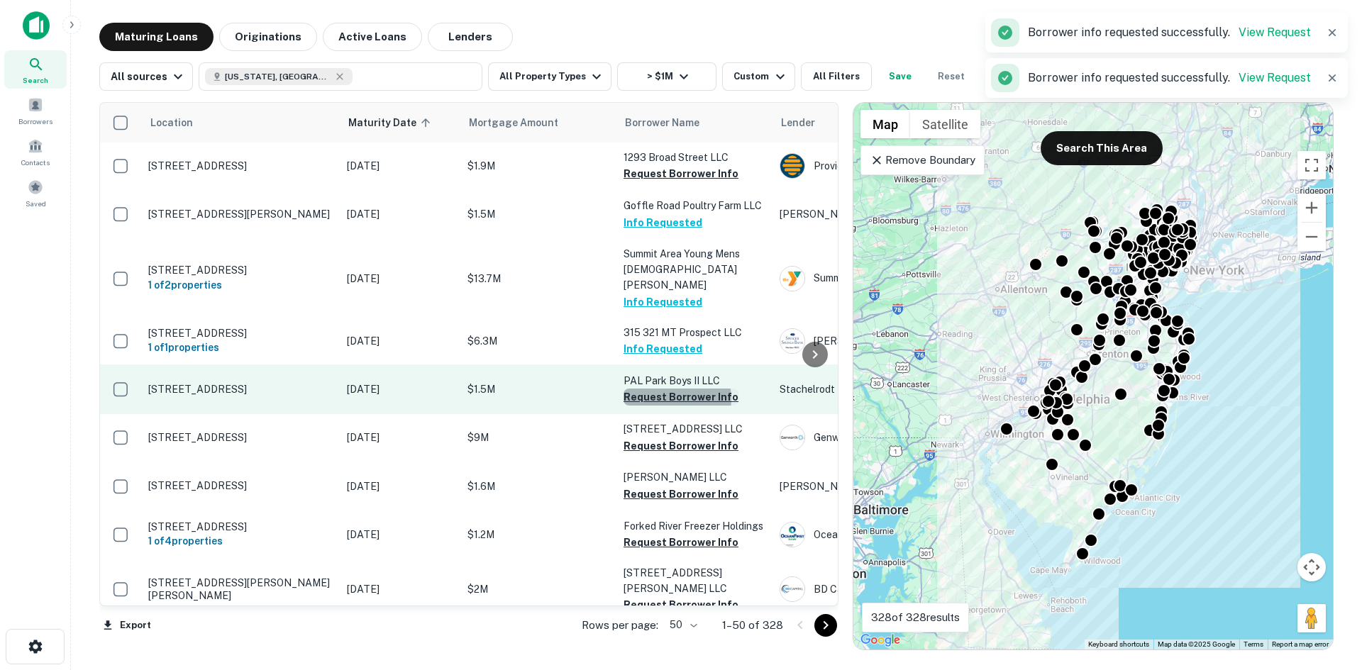
click at [674, 392] on button "Request Borrower Info" at bounding box center [680, 397] width 115 height 17
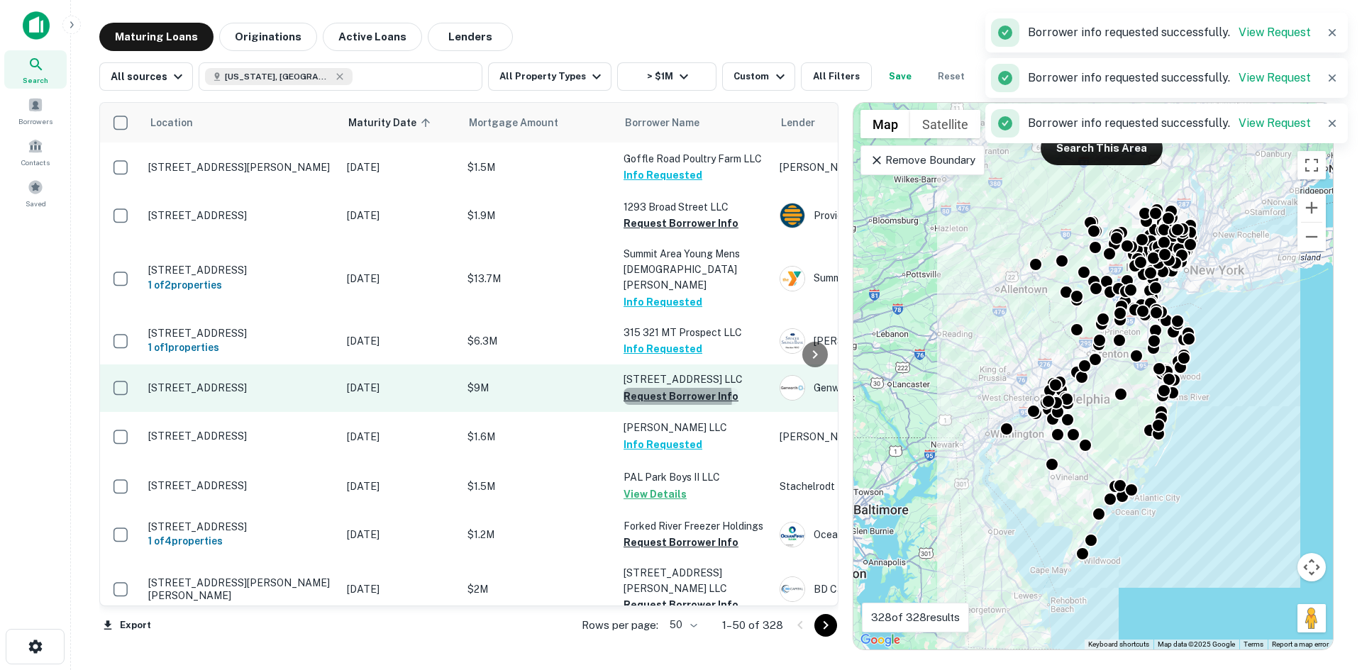
click at [675, 405] on button "Request Borrower Info" at bounding box center [680, 396] width 115 height 17
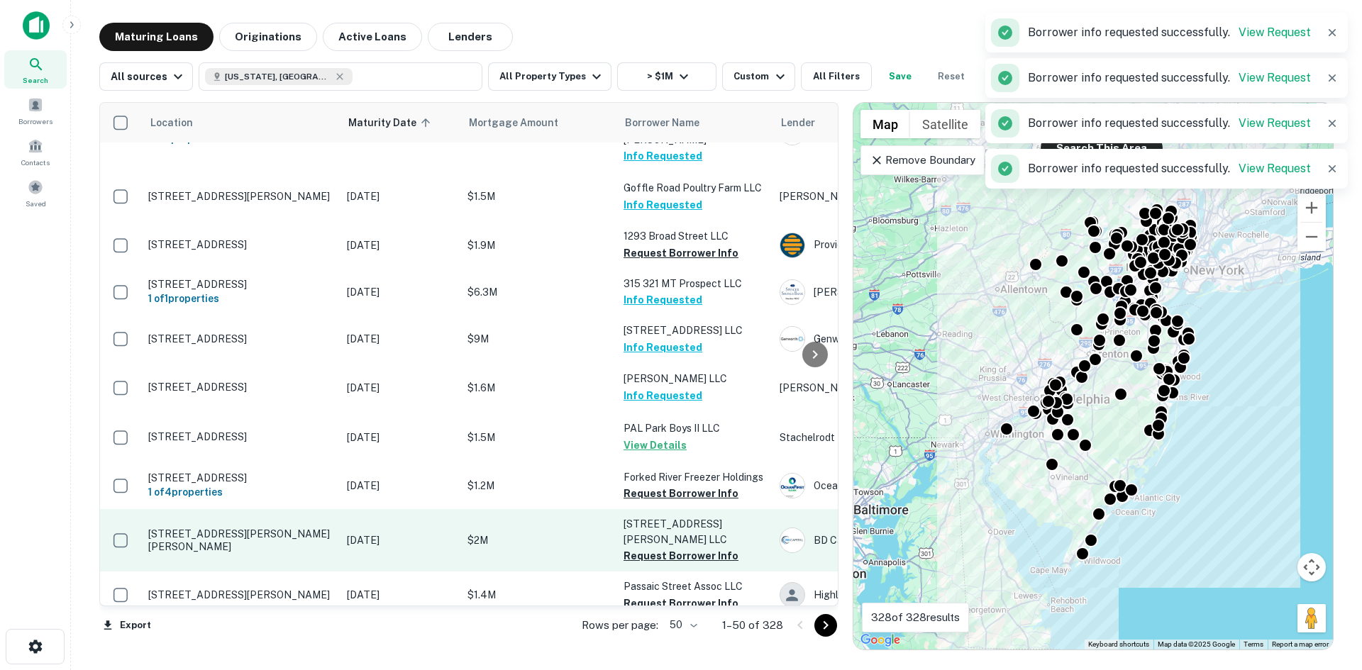
scroll to position [142, 0]
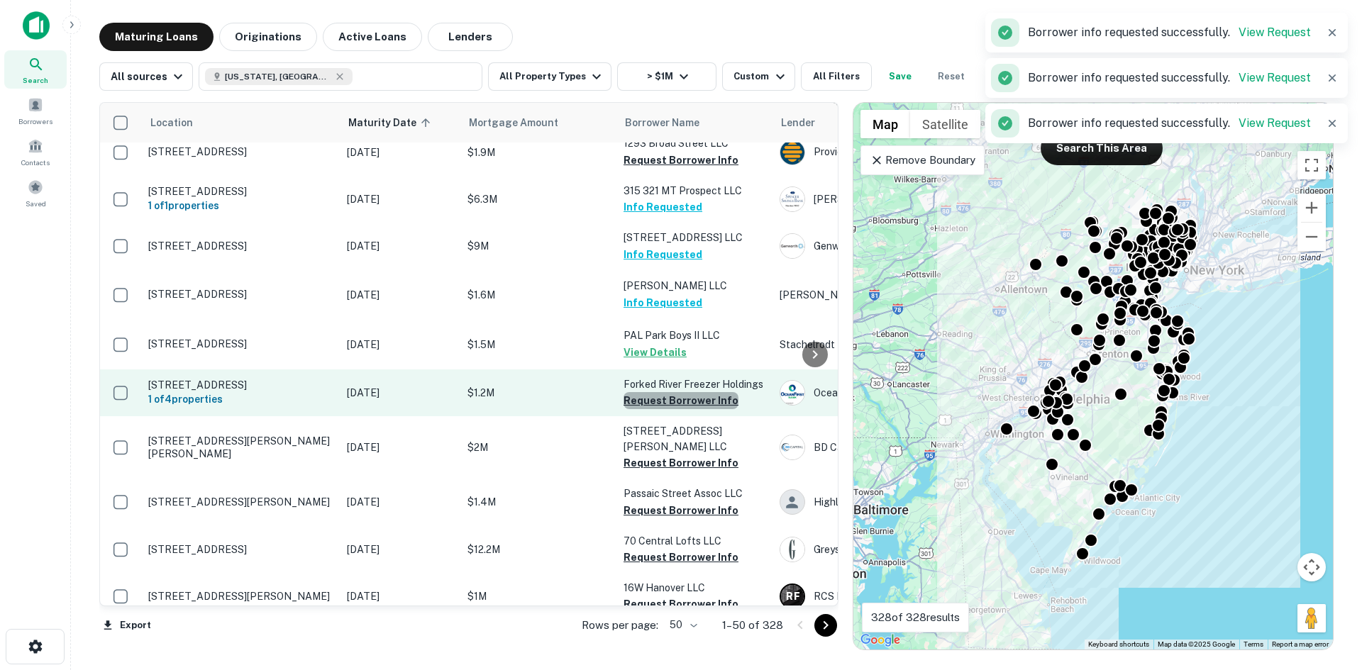
click at [680, 409] on button "Request Borrower Info" at bounding box center [680, 400] width 115 height 17
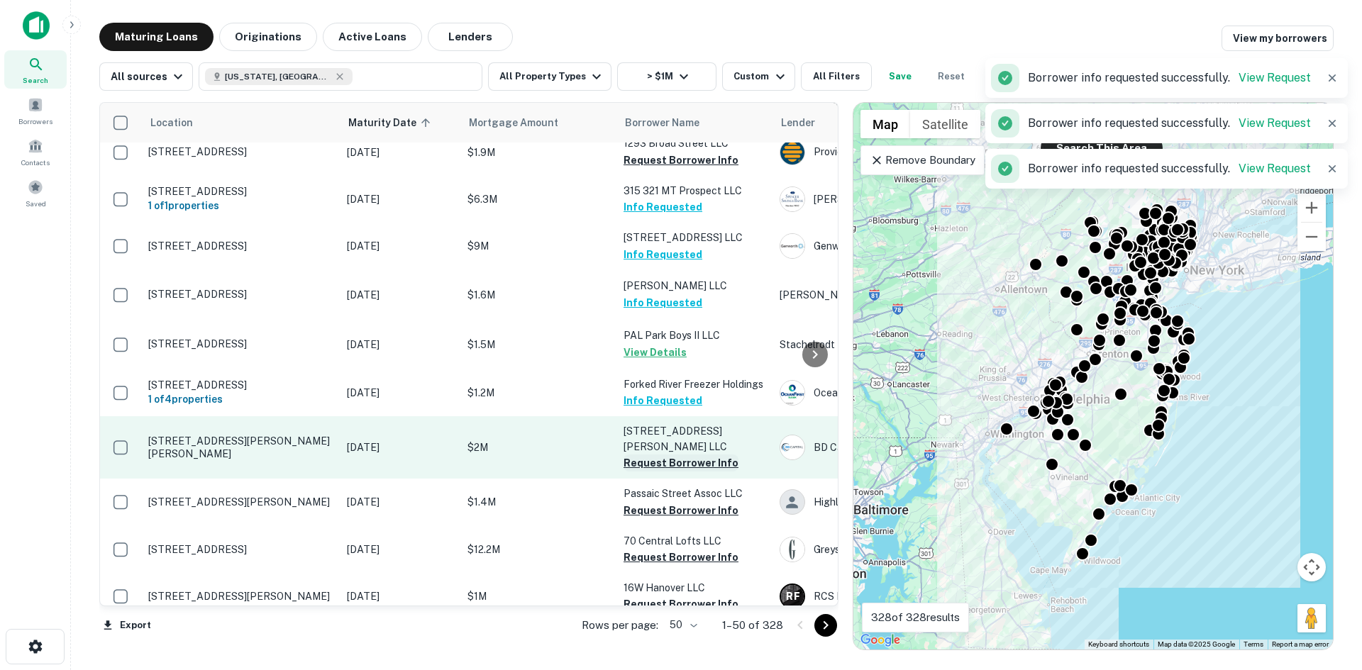
click at [678, 457] on button "Request Borrower Info" at bounding box center [680, 463] width 115 height 17
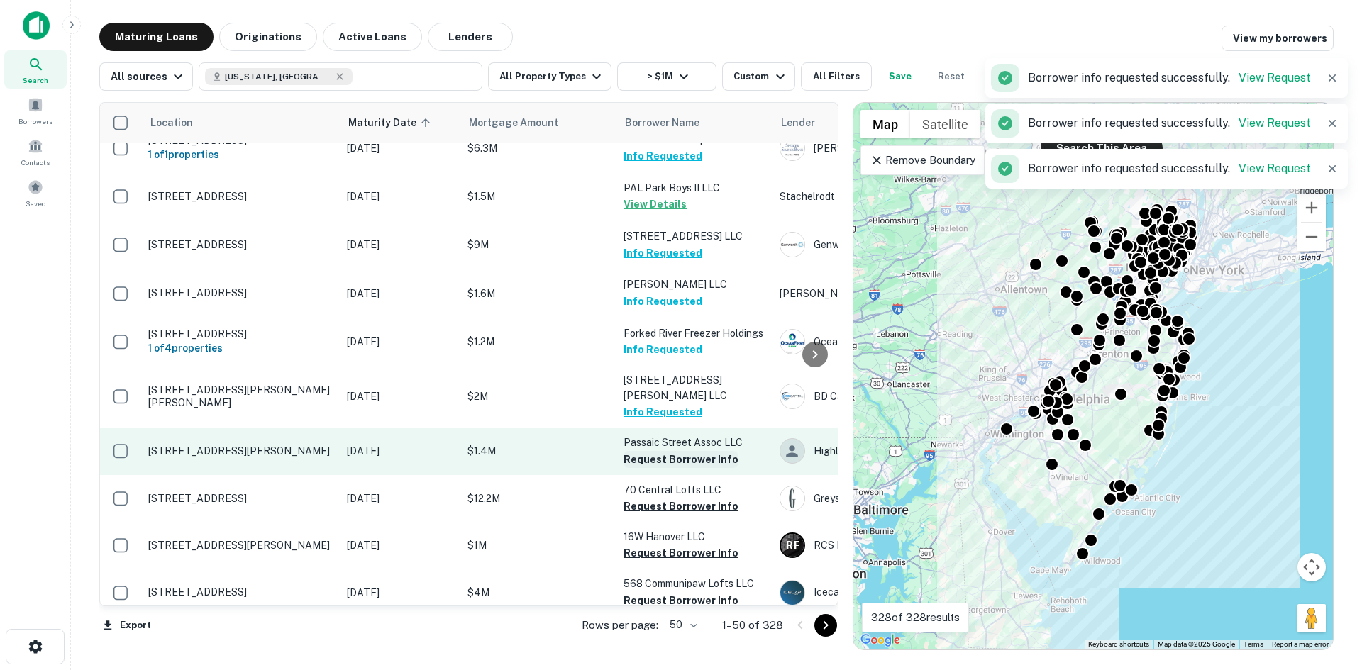
scroll to position [213, 0]
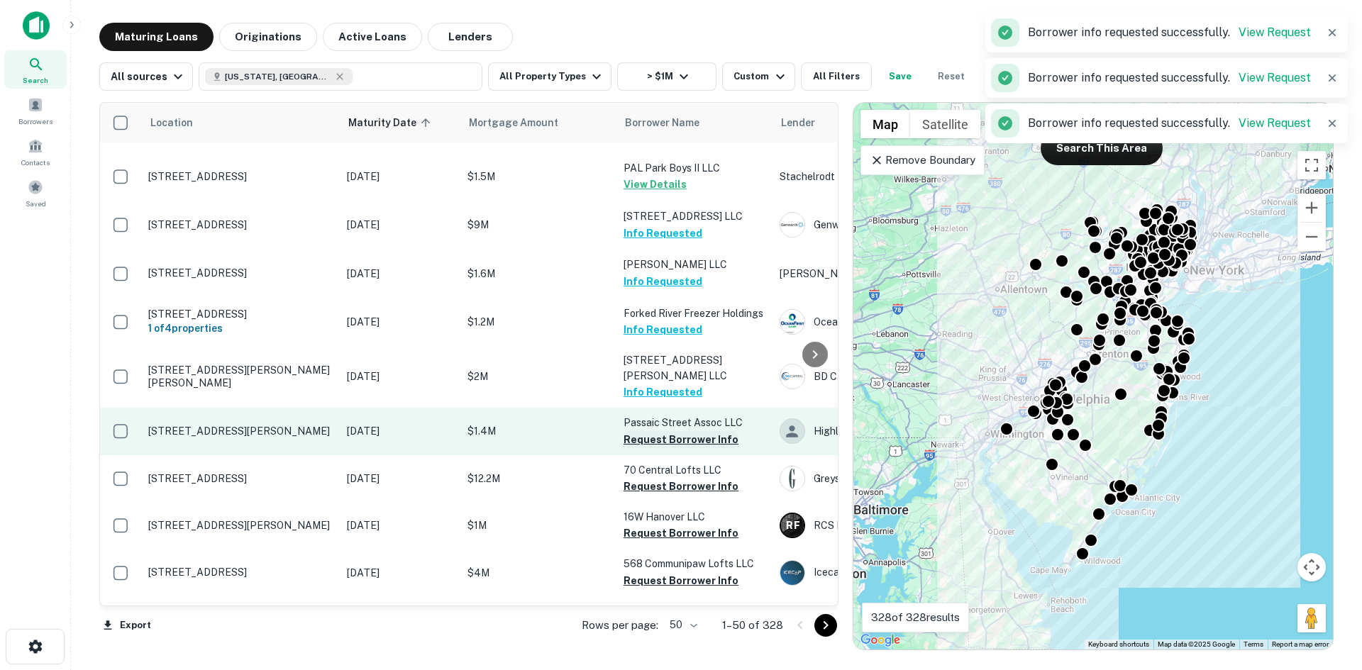
click at [683, 431] on button "Request Borrower Info" at bounding box center [680, 439] width 115 height 17
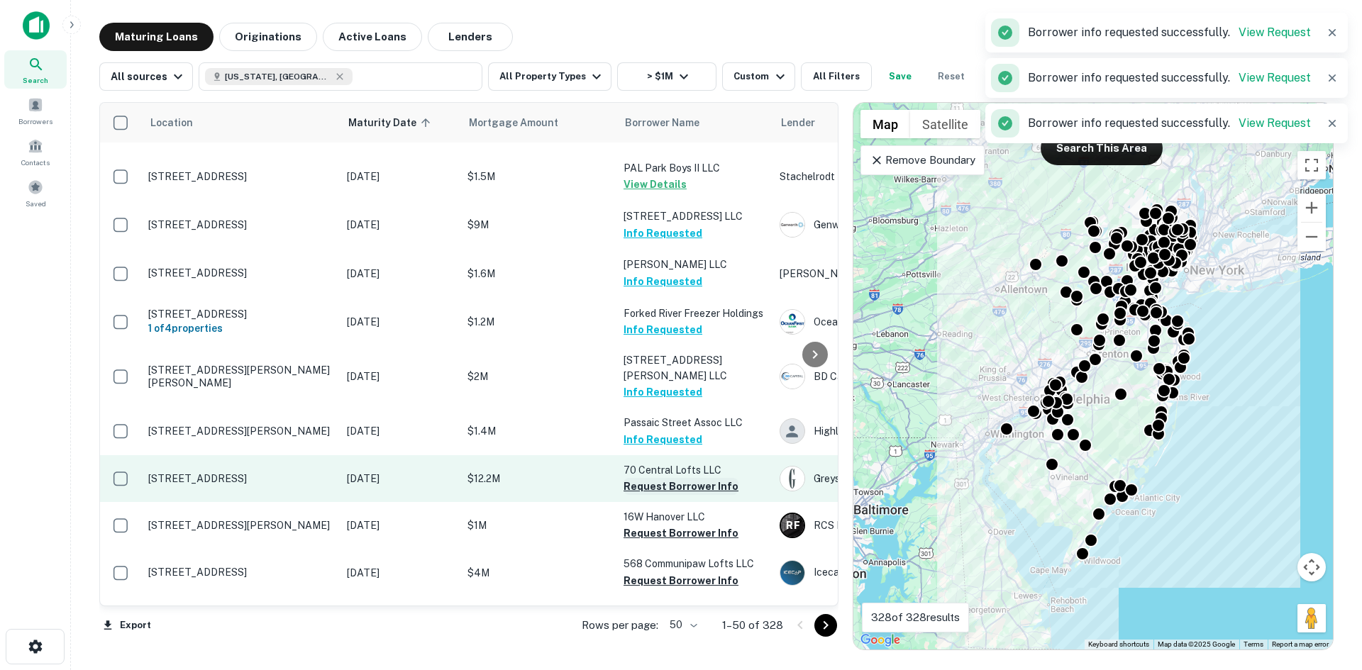
click at [680, 480] on button "Request Borrower Info" at bounding box center [680, 486] width 115 height 17
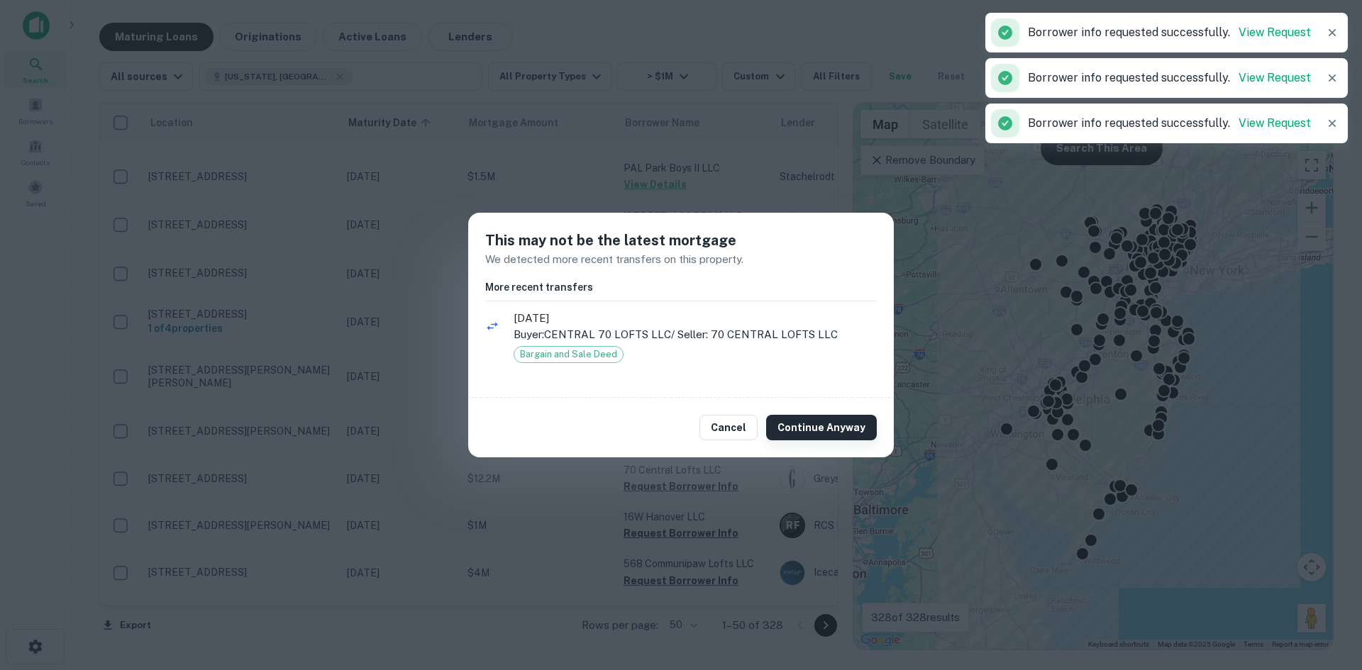
click at [817, 424] on button "Continue Anyway" at bounding box center [821, 428] width 111 height 26
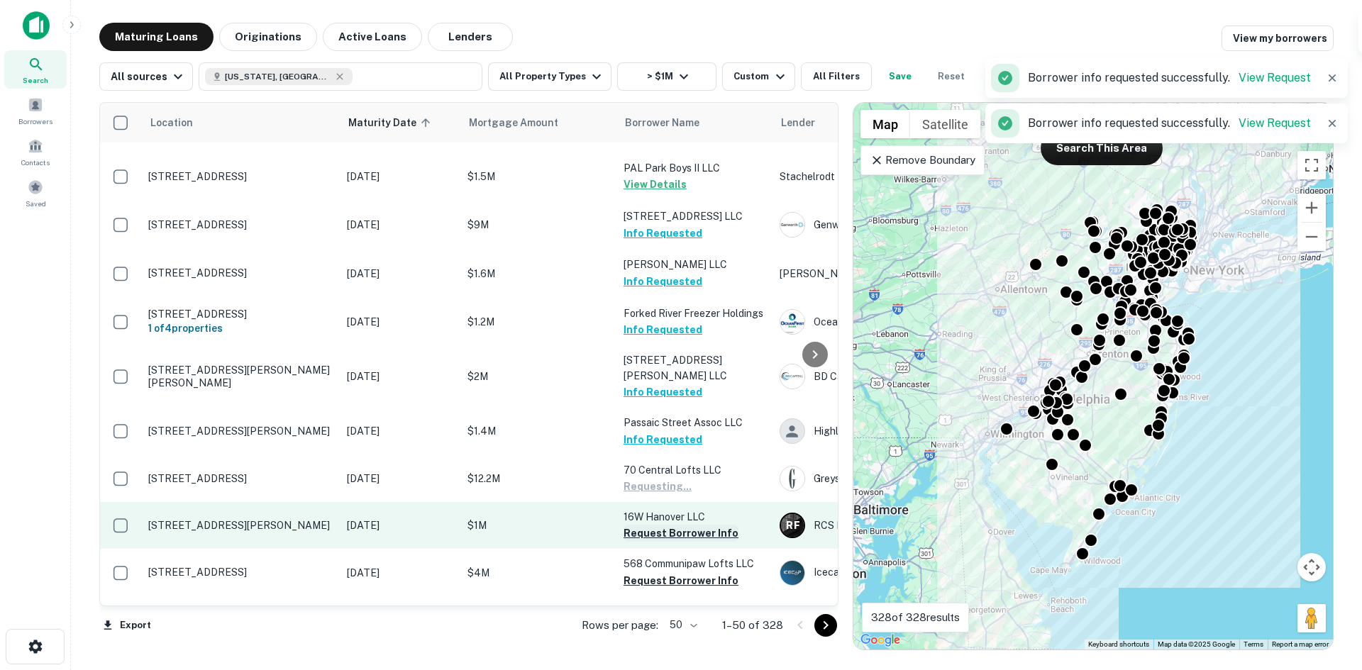
click at [672, 525] on button "Request Borrower Info" at bounding box center [680, 533] width 115 height 17
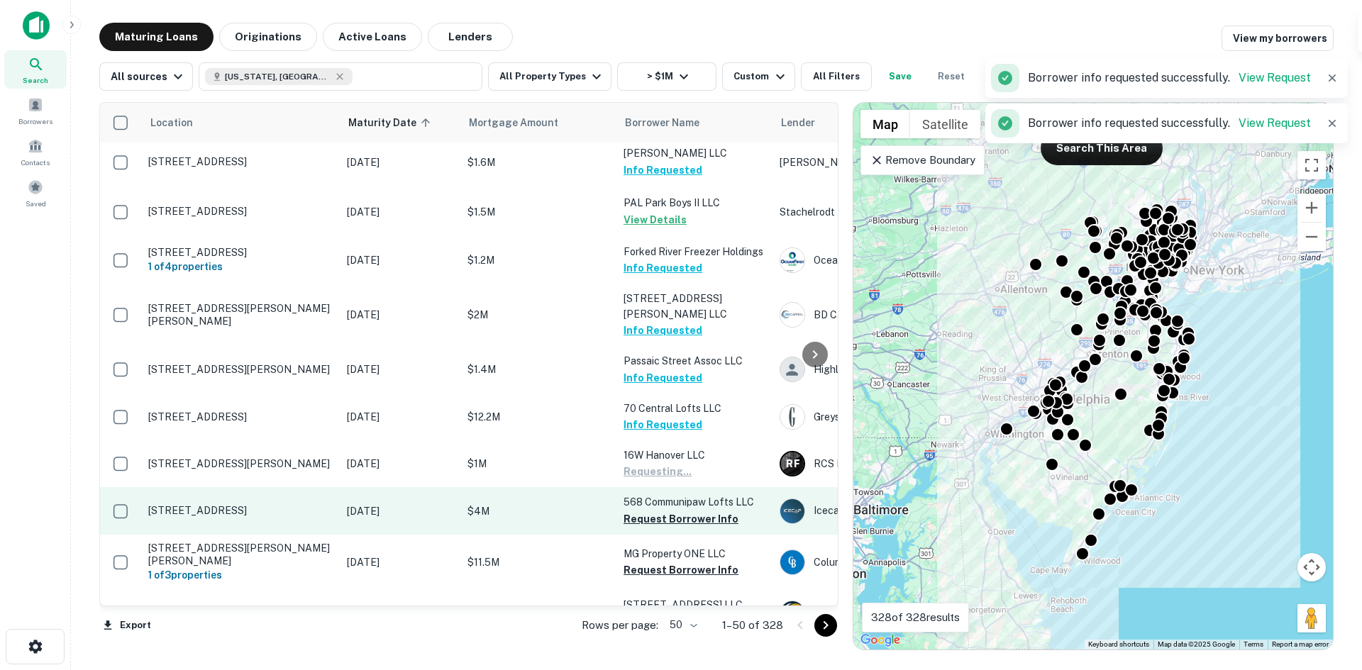
scroll to position [284, 0]
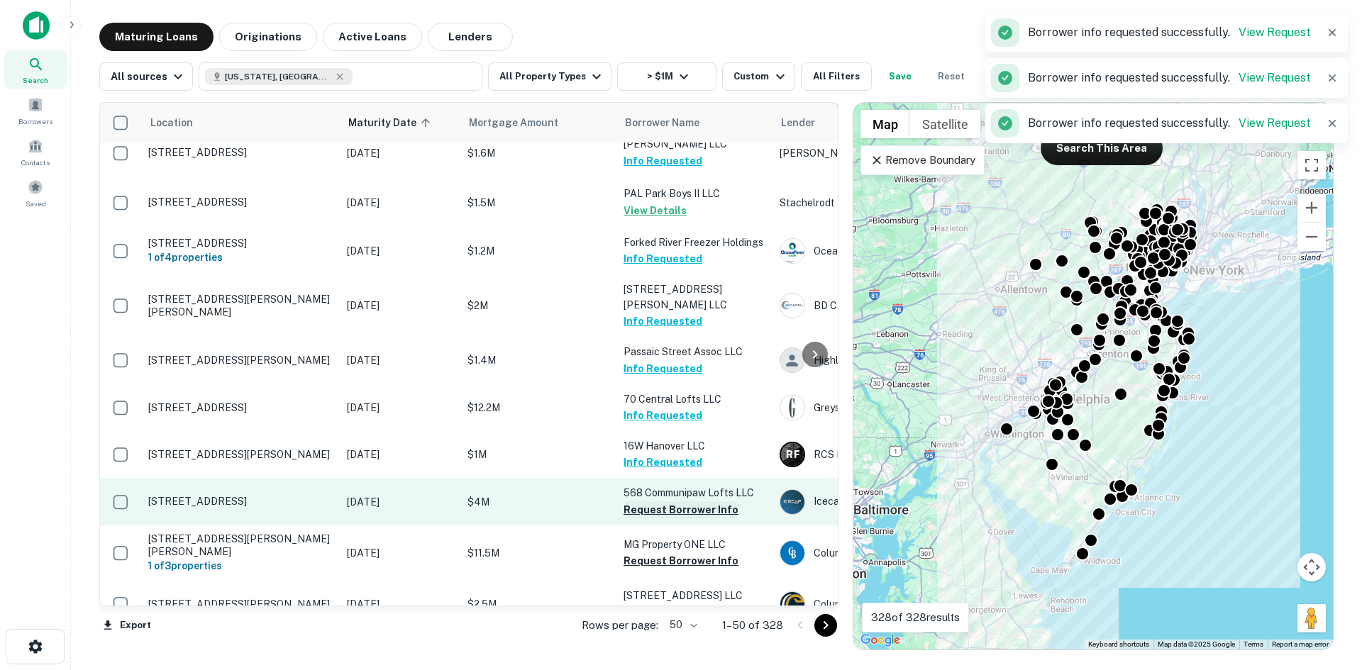
click at [714, 504] on button "Request Borrower Info" at bounding box center [680, 509] width 115 height 17
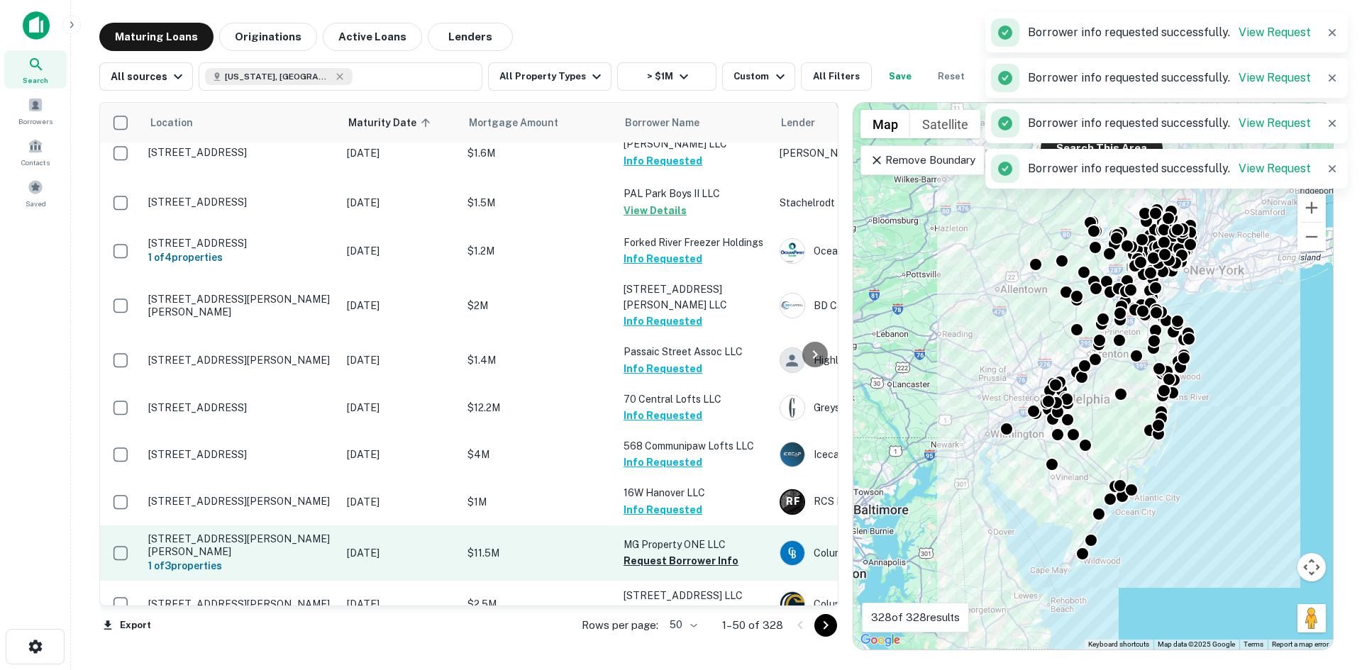
scroll to position [355, 0]
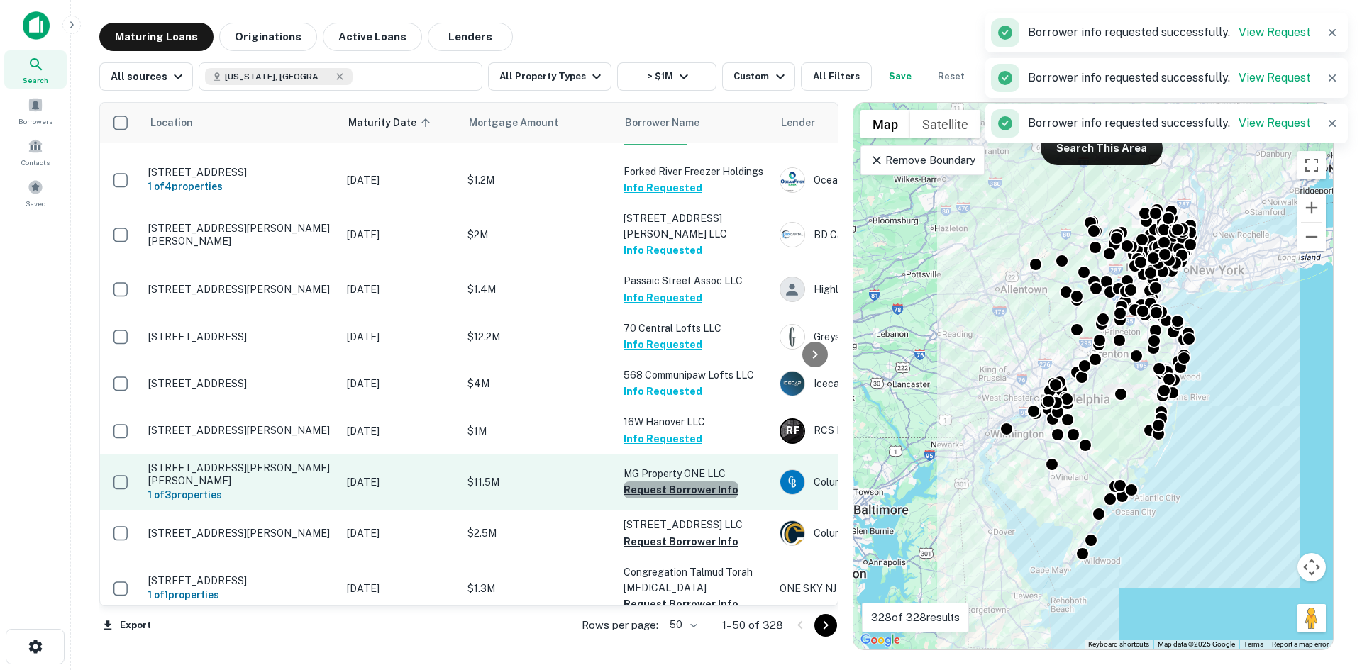
click at [697, 485] on button "Request Borrower Info" at bounding box center [680, 490] width 115 height 17
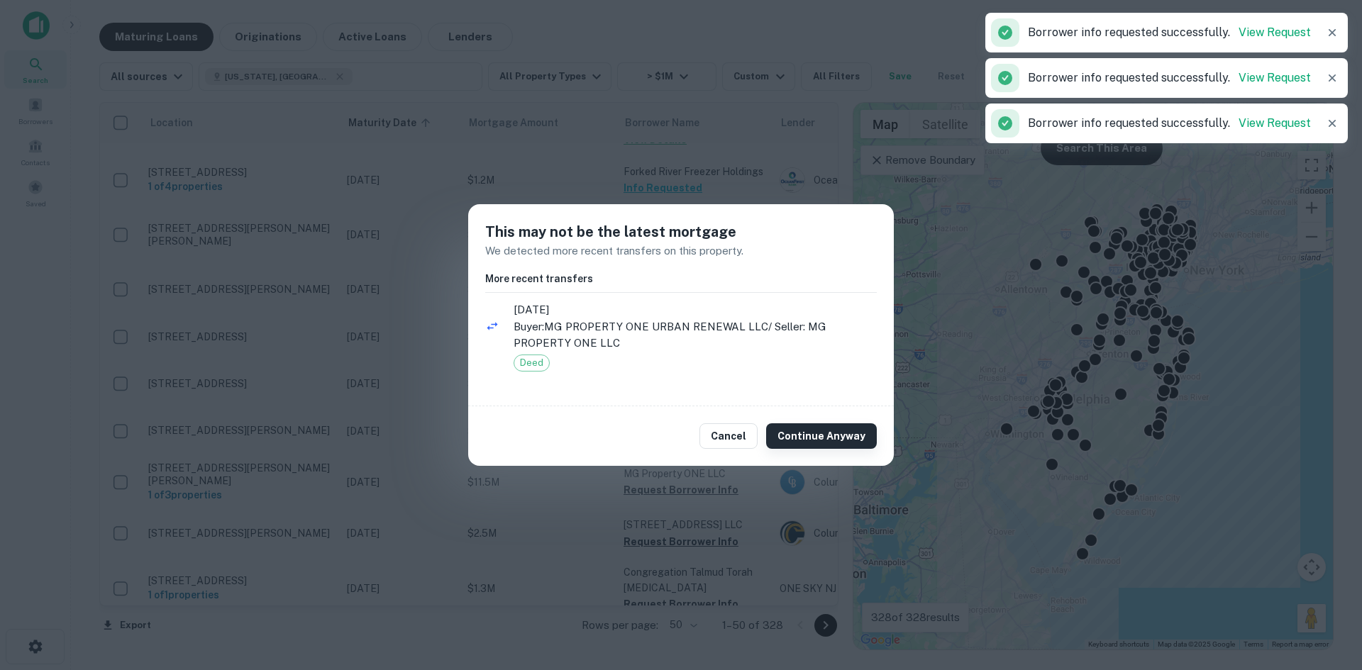
click at [833, 432] on button "Continue Anyway" at bounding box center [821, 436] width 111 height 26
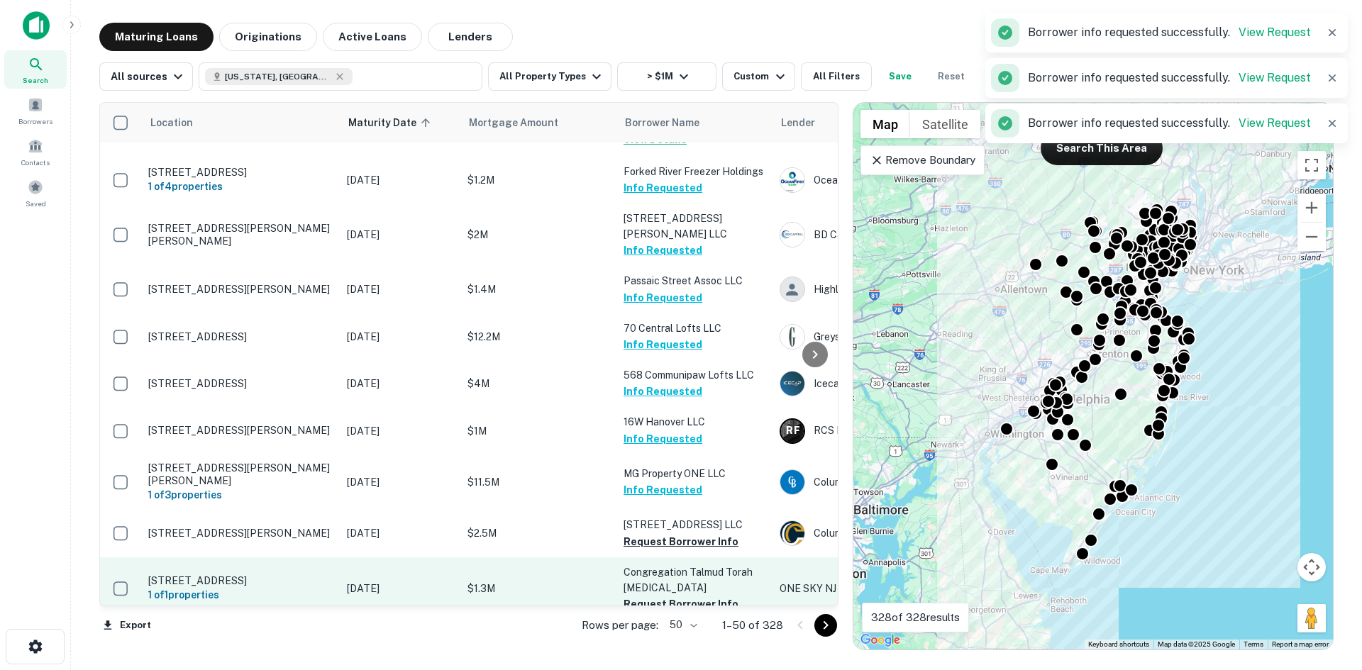
scroll to position [426, 0]
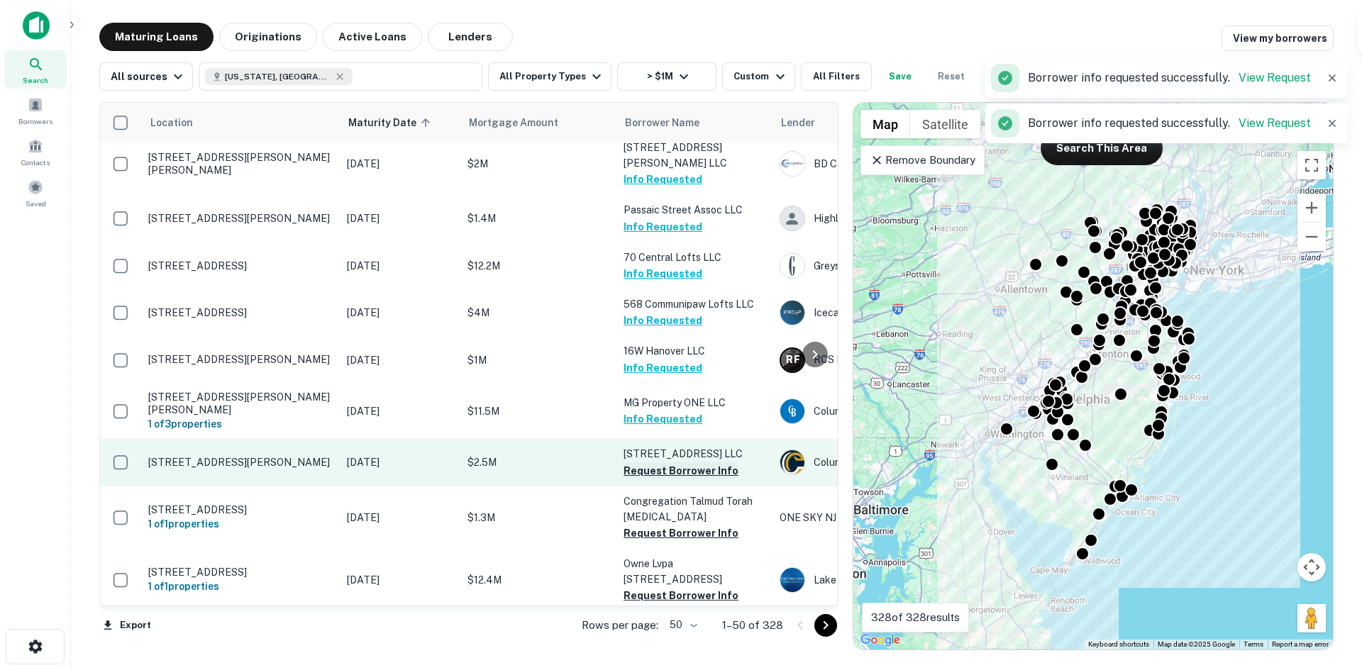
click at [692, 465] on button "Request Borrower Info" at bounding box center [680, 470] width 115 height 17
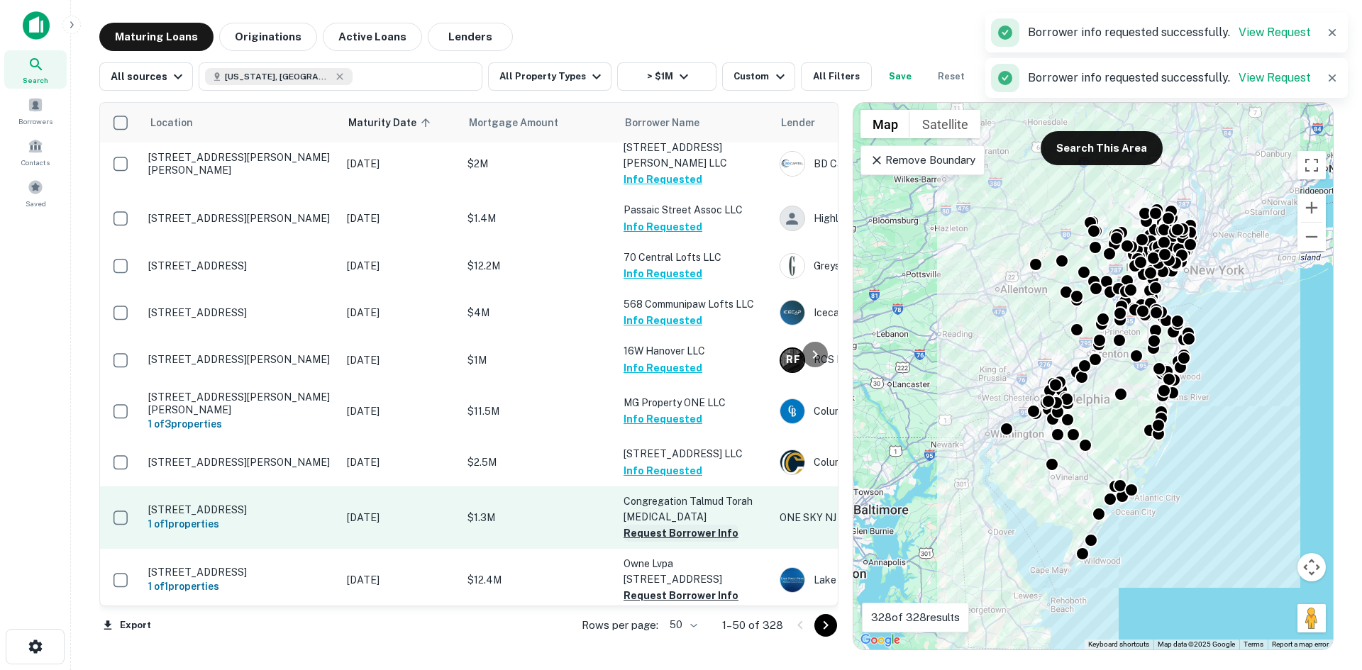
click at [666, 525] on button "Request Borrower Info" at bounding box center [680, 533] width 115 height 17
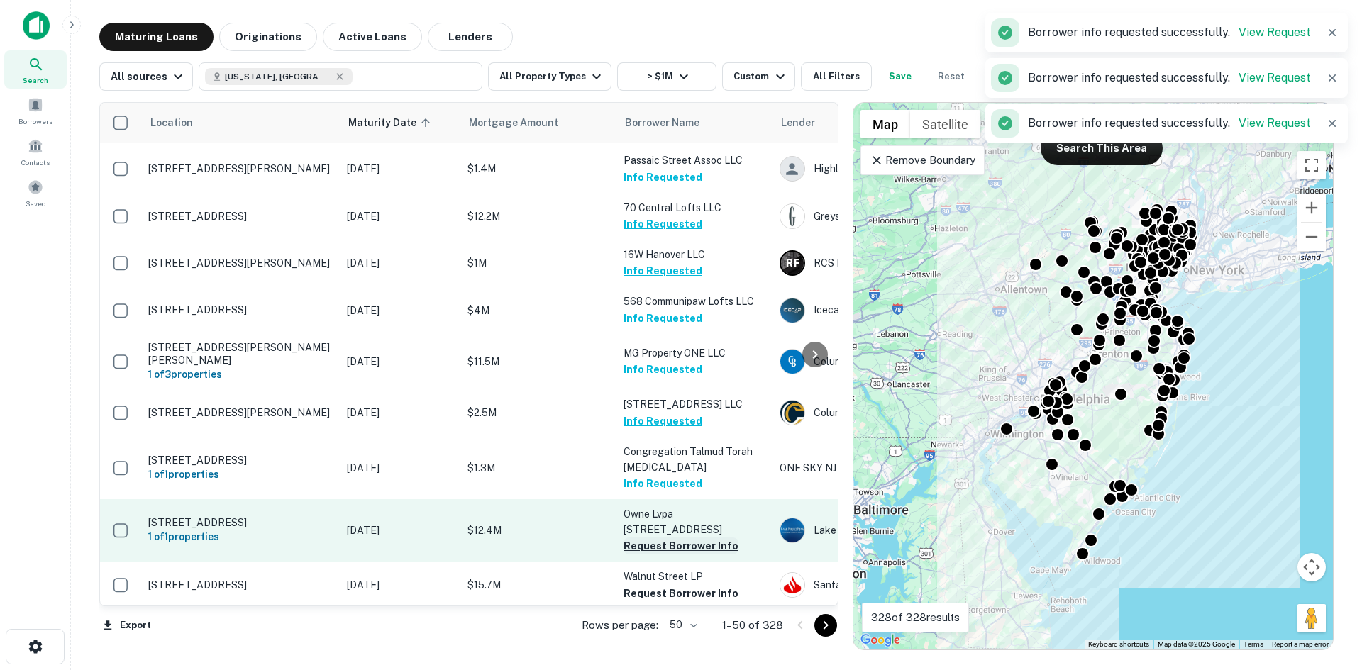
scroll to position [497, 0]
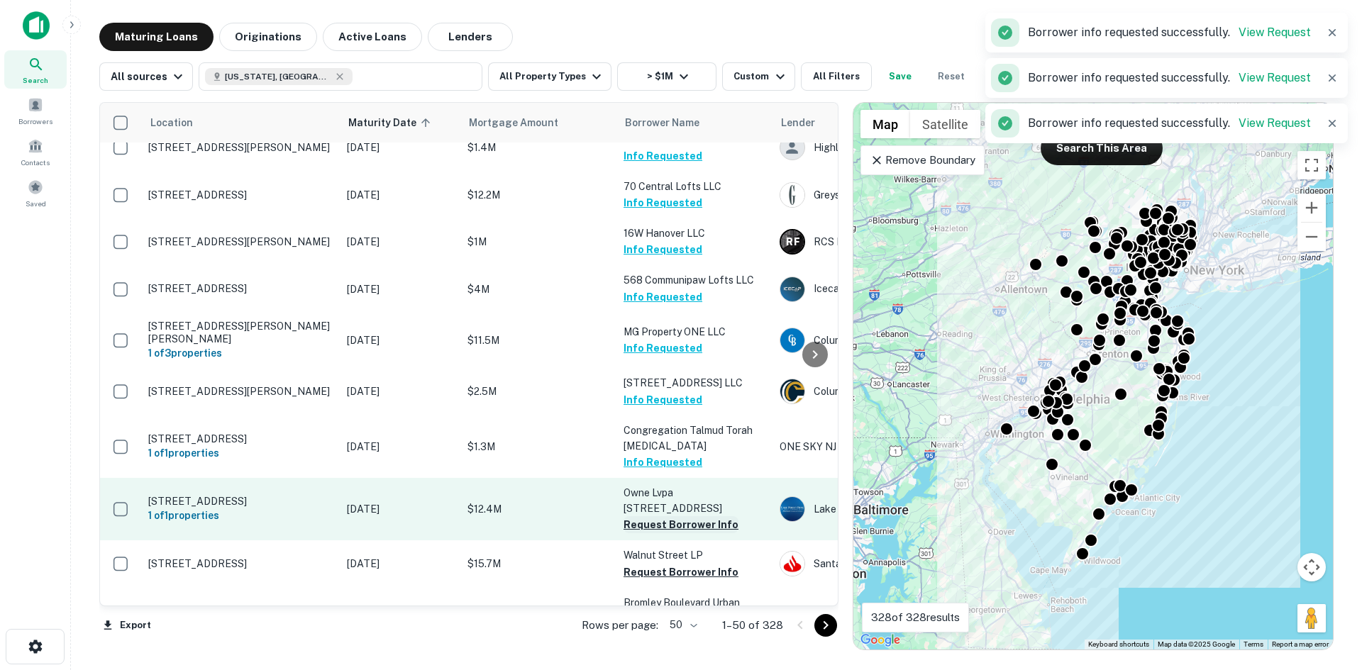
click at [656, 521] on button "Request Borrower Info" at bounding box center [680, 524] width 115 height 17
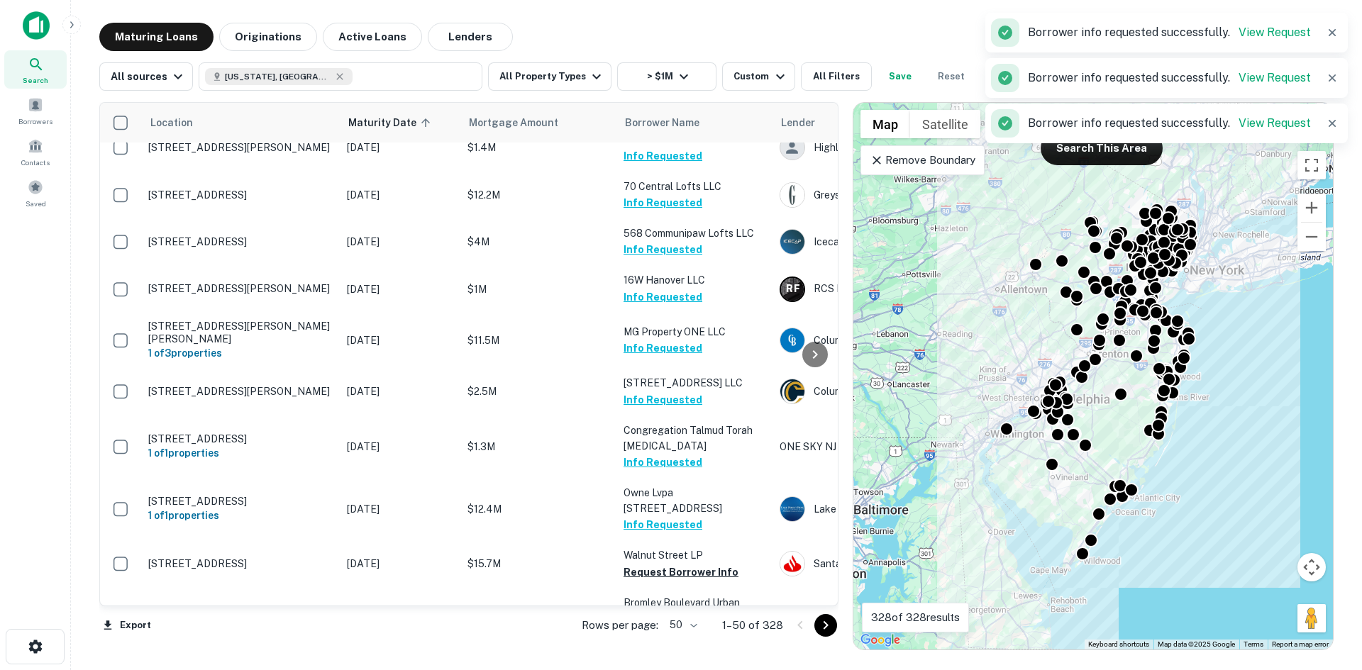
scroll to position [638, 0]
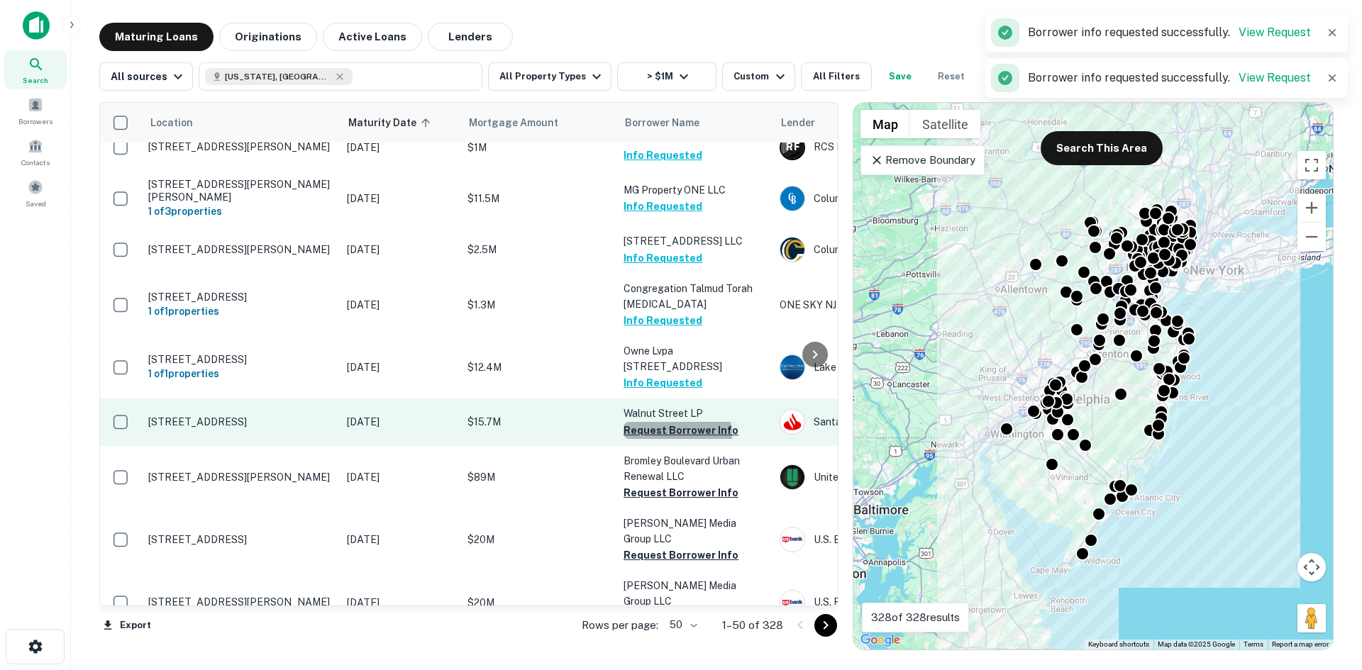
click at [653, 429] on button "Request Borrower Info" at bounding box center [680, 430] width 115 height 17
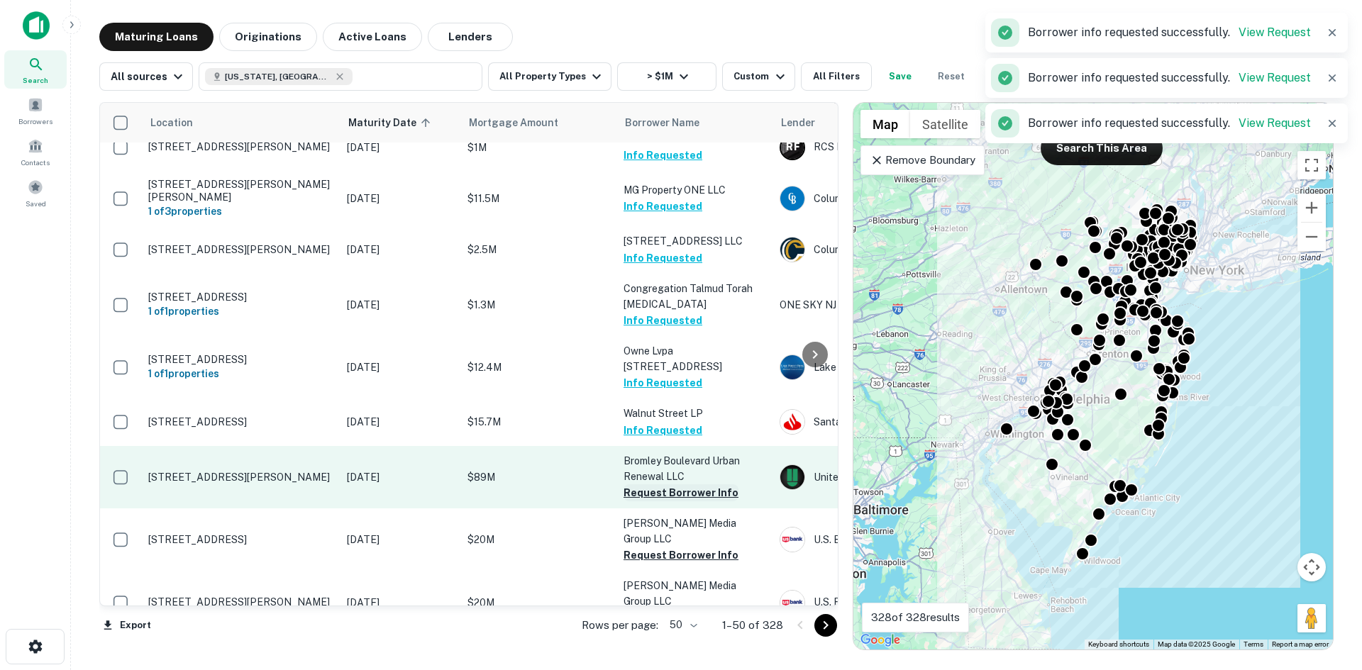
click at [673, 484] on button "Request Borrower Info" at bounding box center [680, 492] width 115 height 17
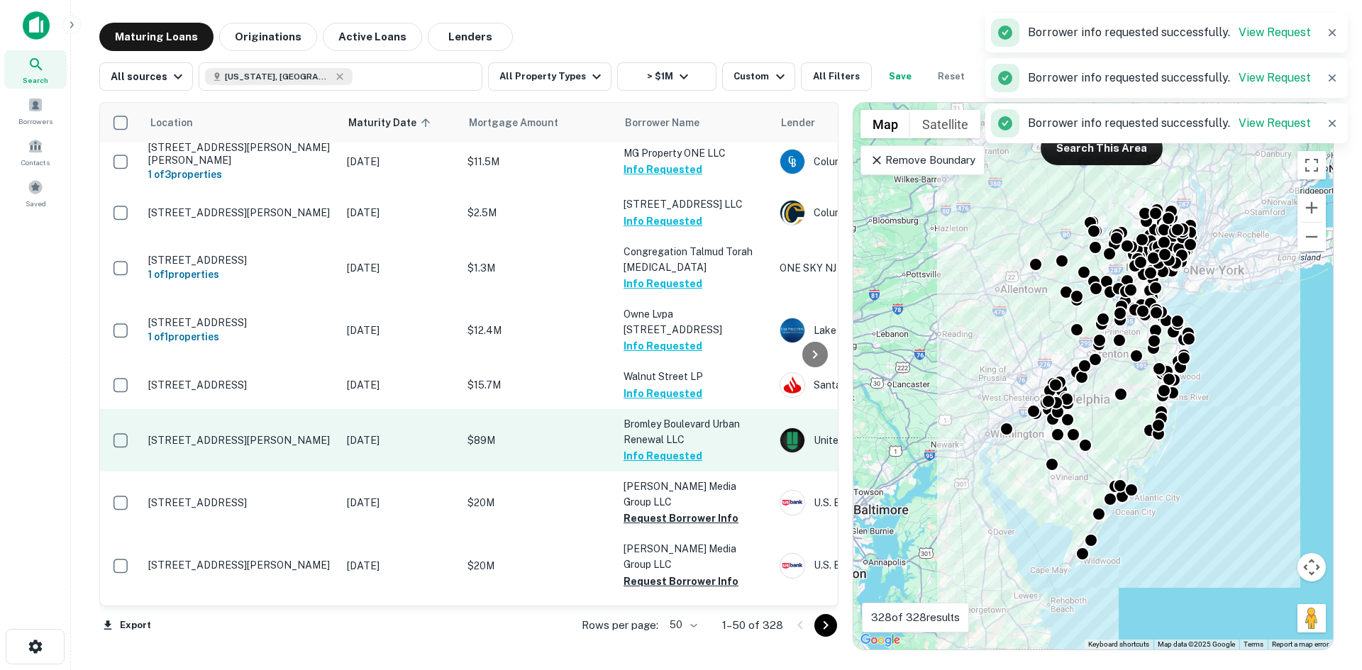
scroll to position [709, 0]
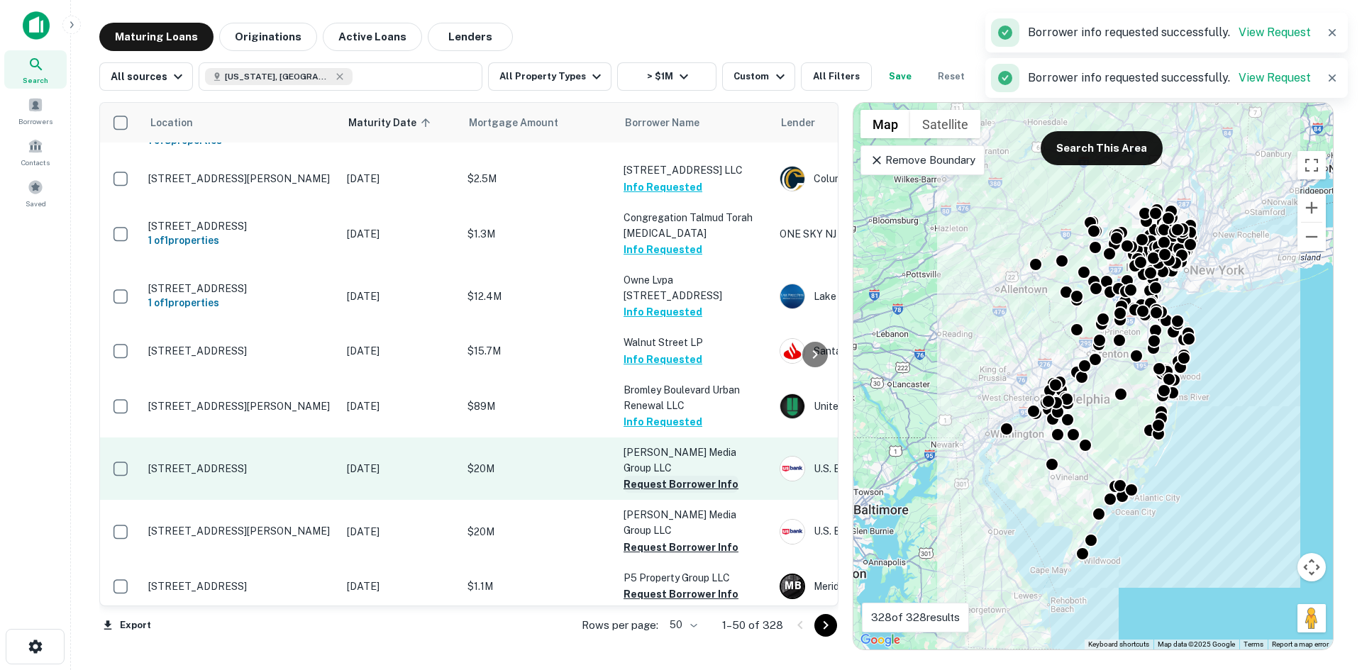
click at [673, 476] on button "Request Borrower Info" at bounding box center [680, 484] width 115 height 17
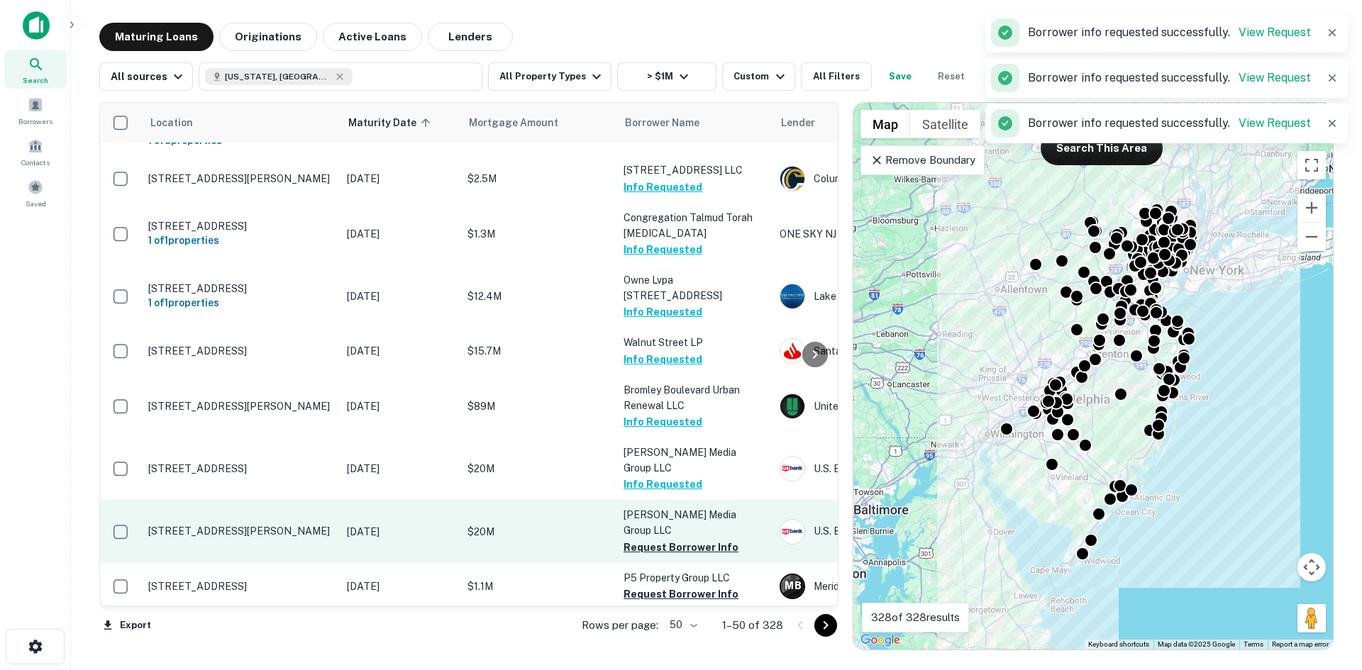
scroll to position [851, 0]
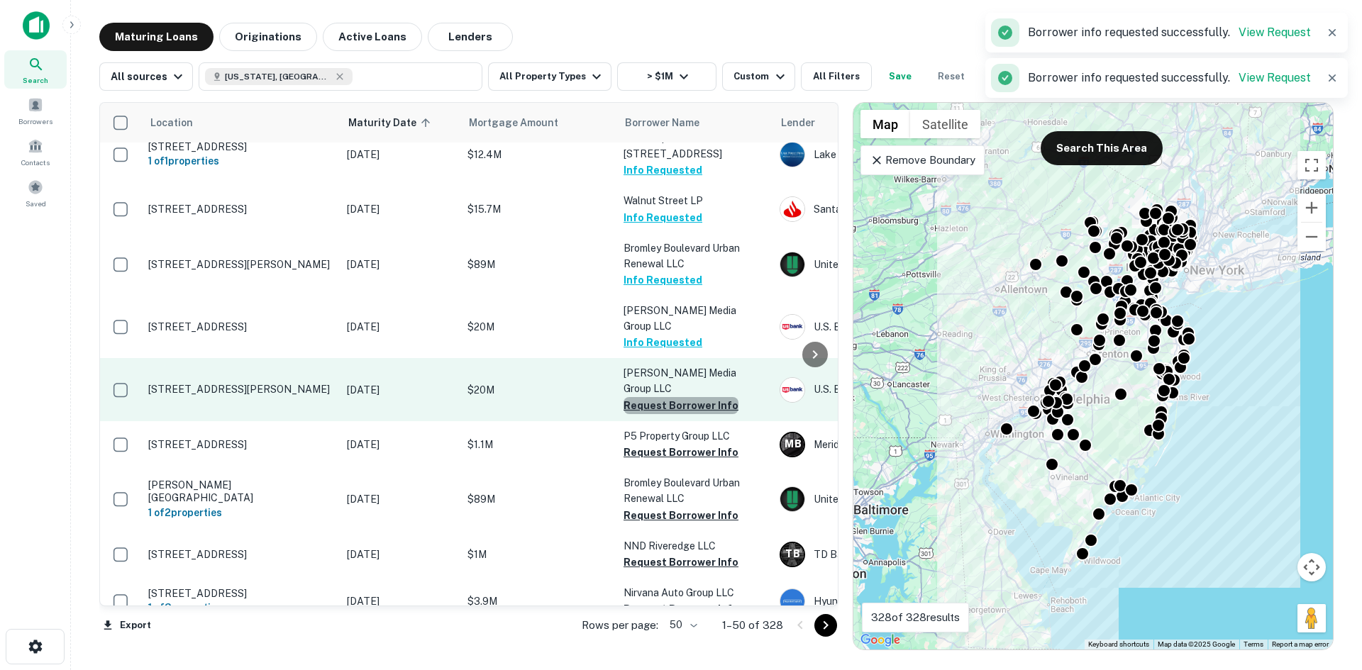
click at [680, 397] on button "Request Borrower Info" at bounding box center [680, 405] width 115 height 17
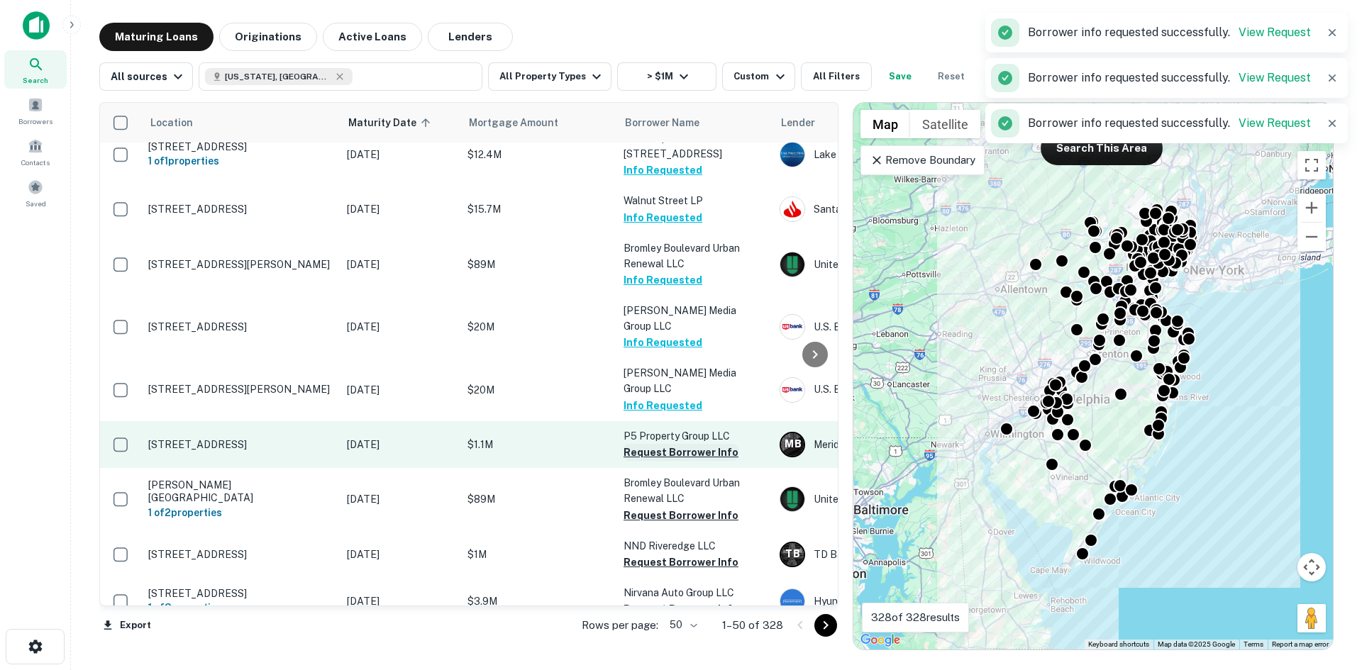
click at [685, 444] on button "Request Borrower Info" at bounding box center [680, 452] width 115 height 17
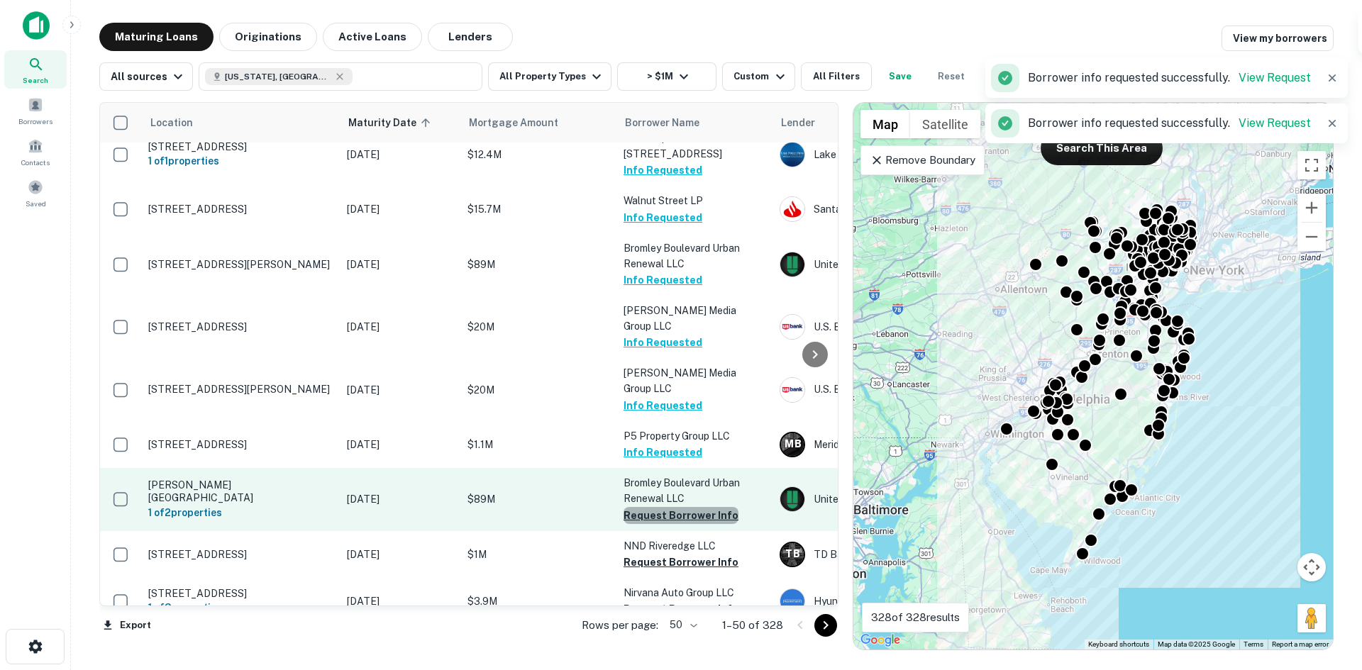
click at [691, 507] on button "Request Borrower Info" at bounding box center [680, 515] width 115 height 17
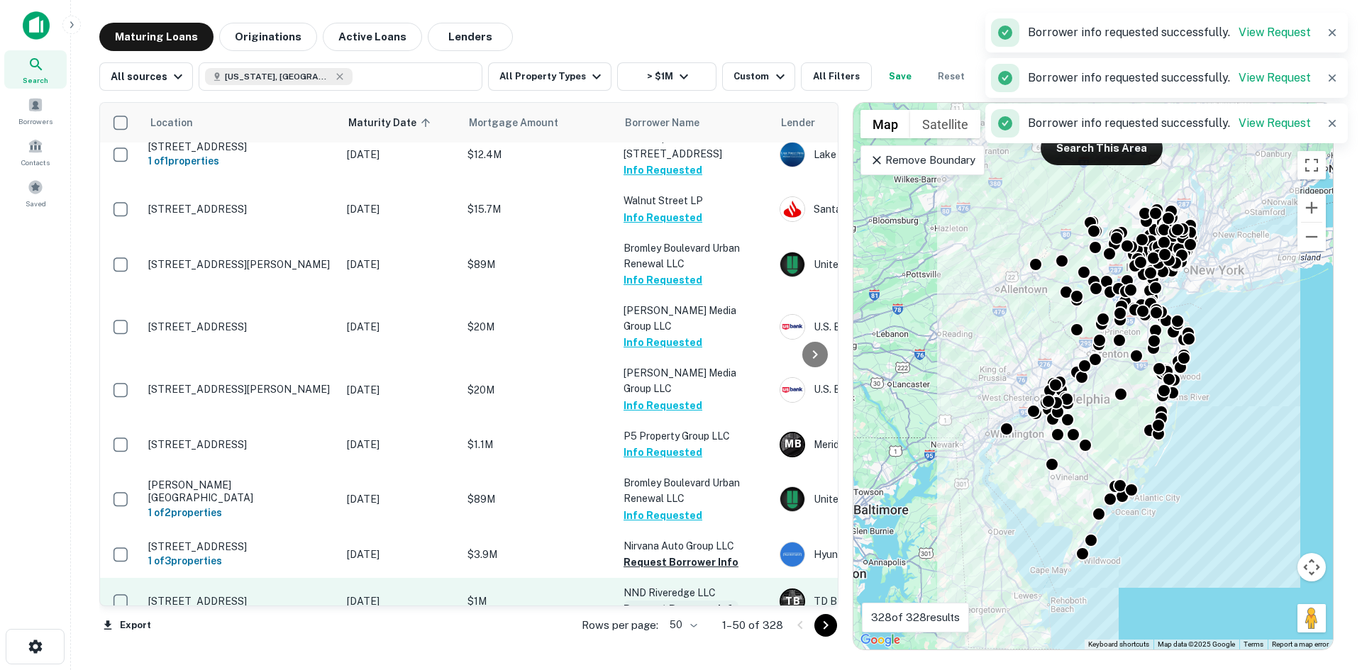
scroll to position [922, 0]
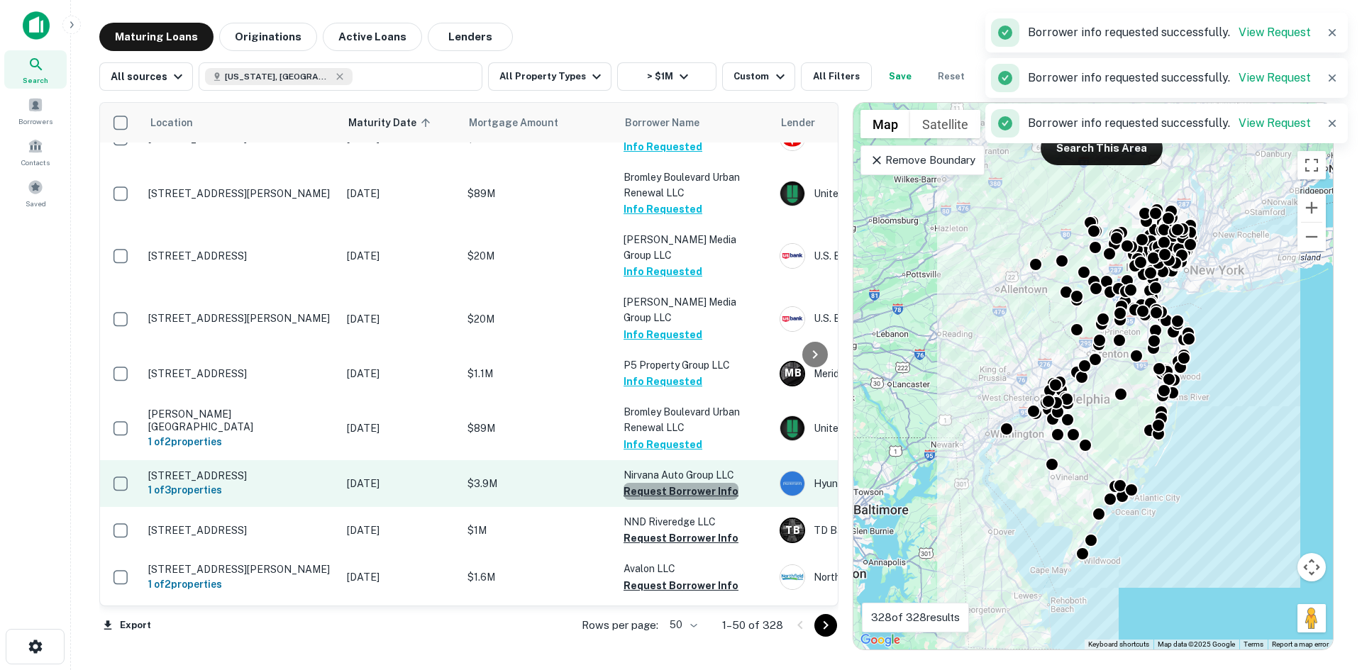
click at [685, 483] on button "Request Borrower Info" at bounding box center [680, 491] width 115 height 17
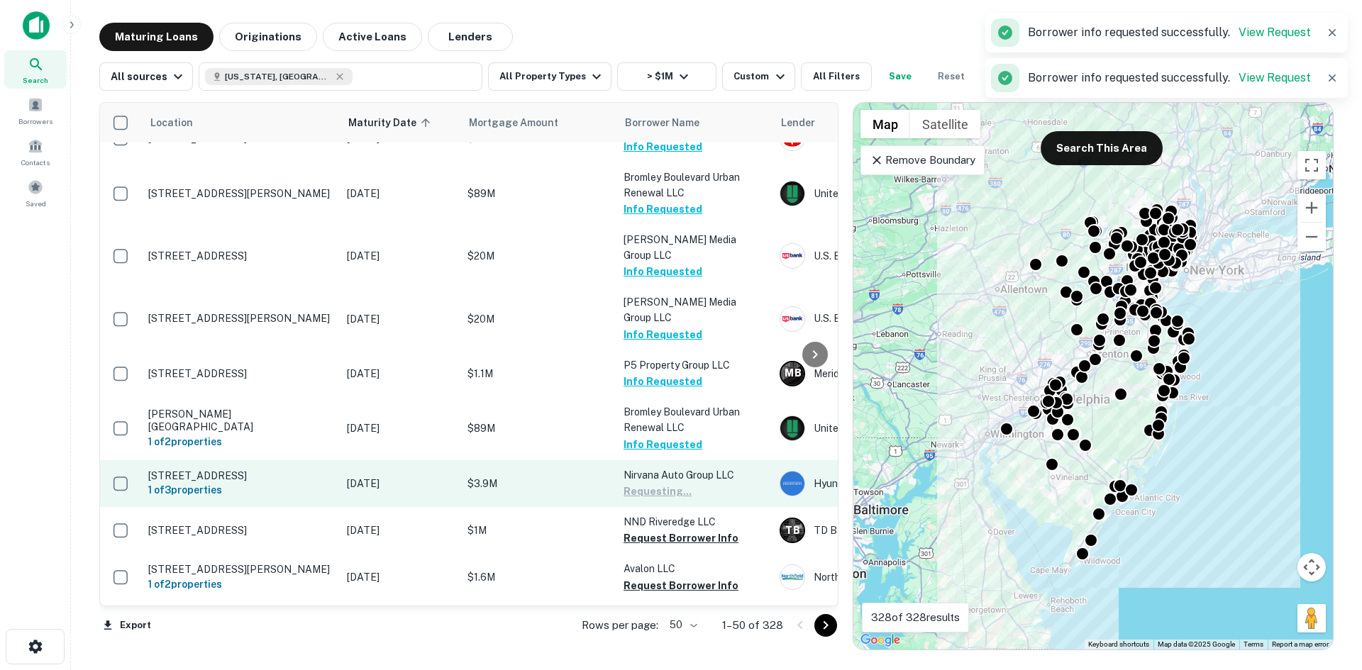
scroll to position [993, 0]
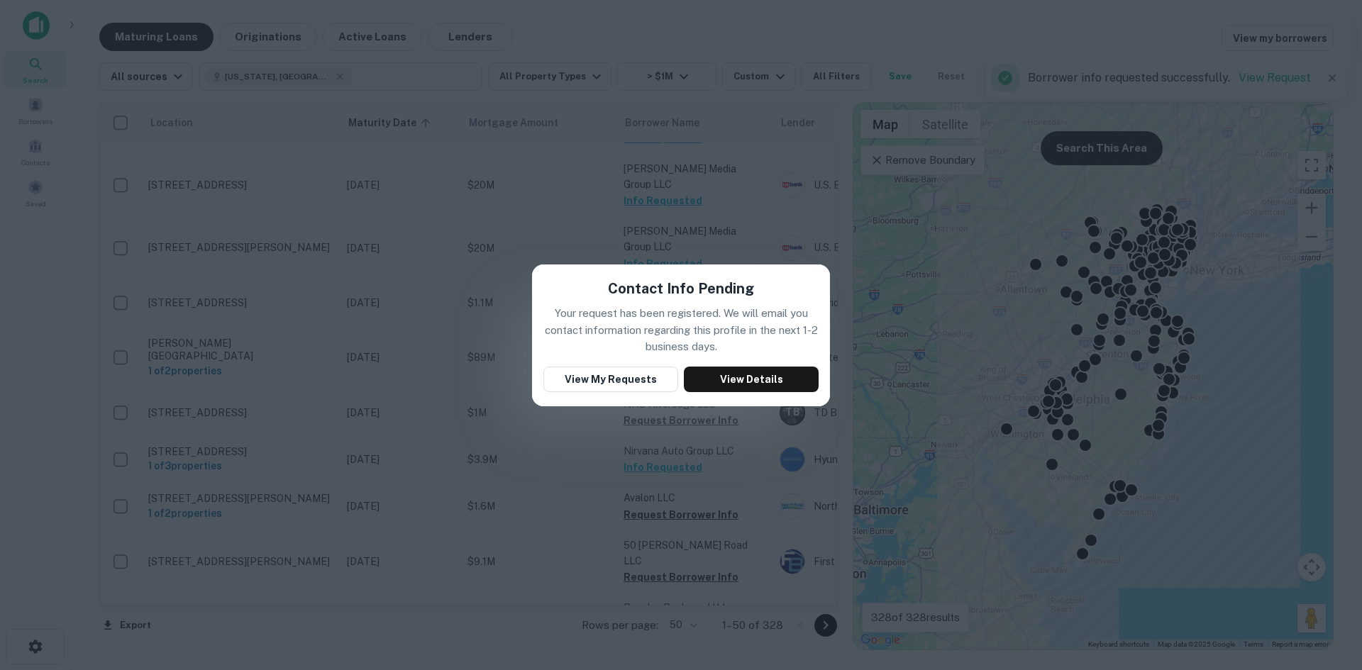
click at [765, 247] on div "Contact Info Pending Your request has been registered. We will email you contac…" at bounding box center [681, 335] width 1362 height 670
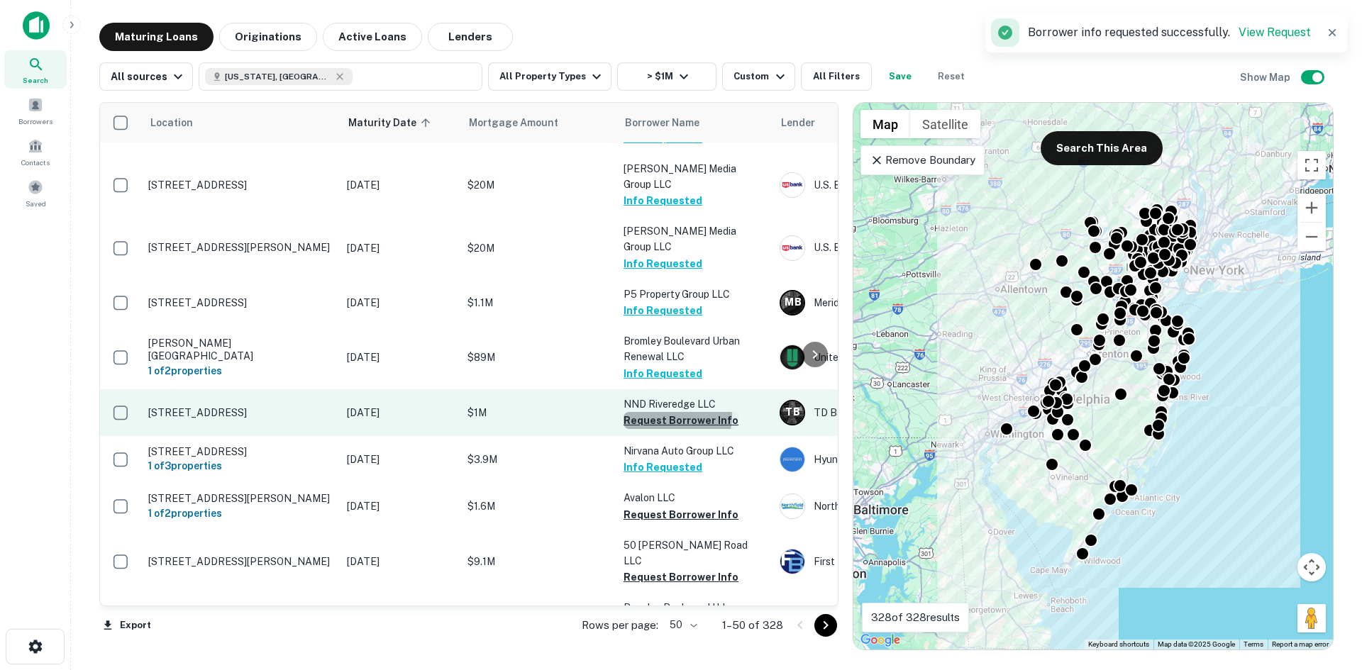
click at [675, 412] on button "Request Borrower Info" at bounding box center [680, 420] width 115 height 17
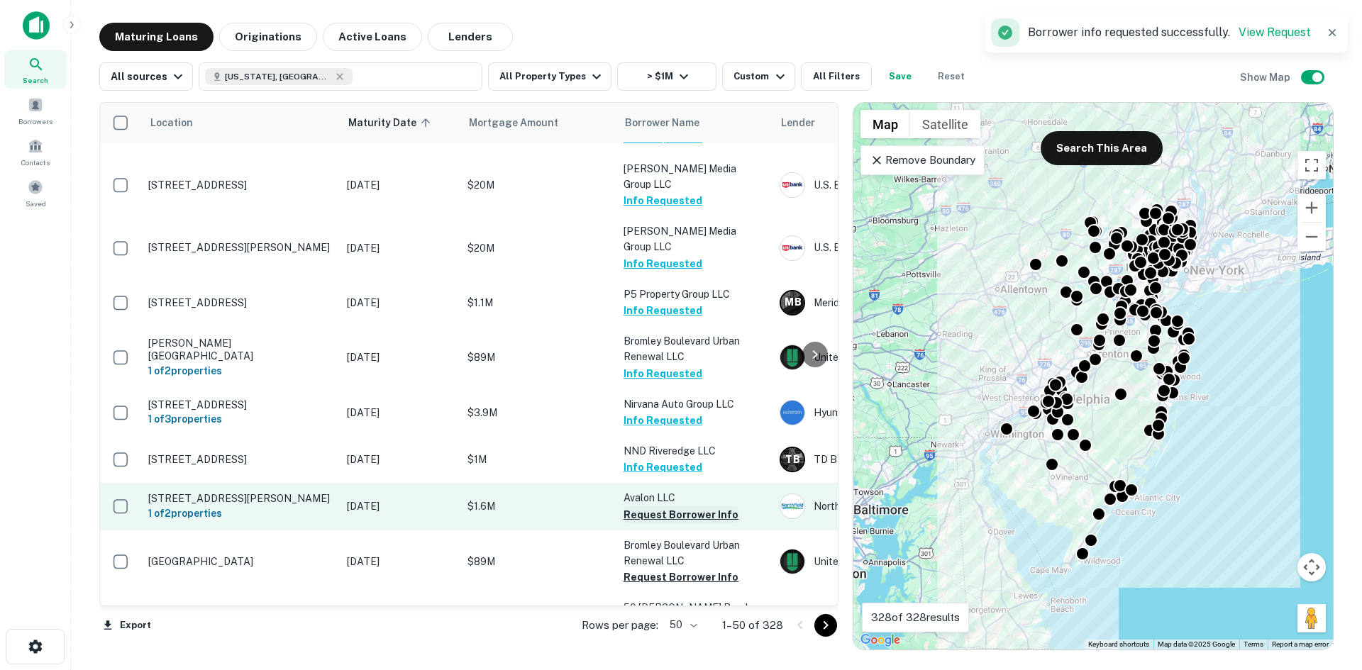
click at [688, 506] on button "Request Borrower Info" at bounding box center [680, 514] width 115 height 17
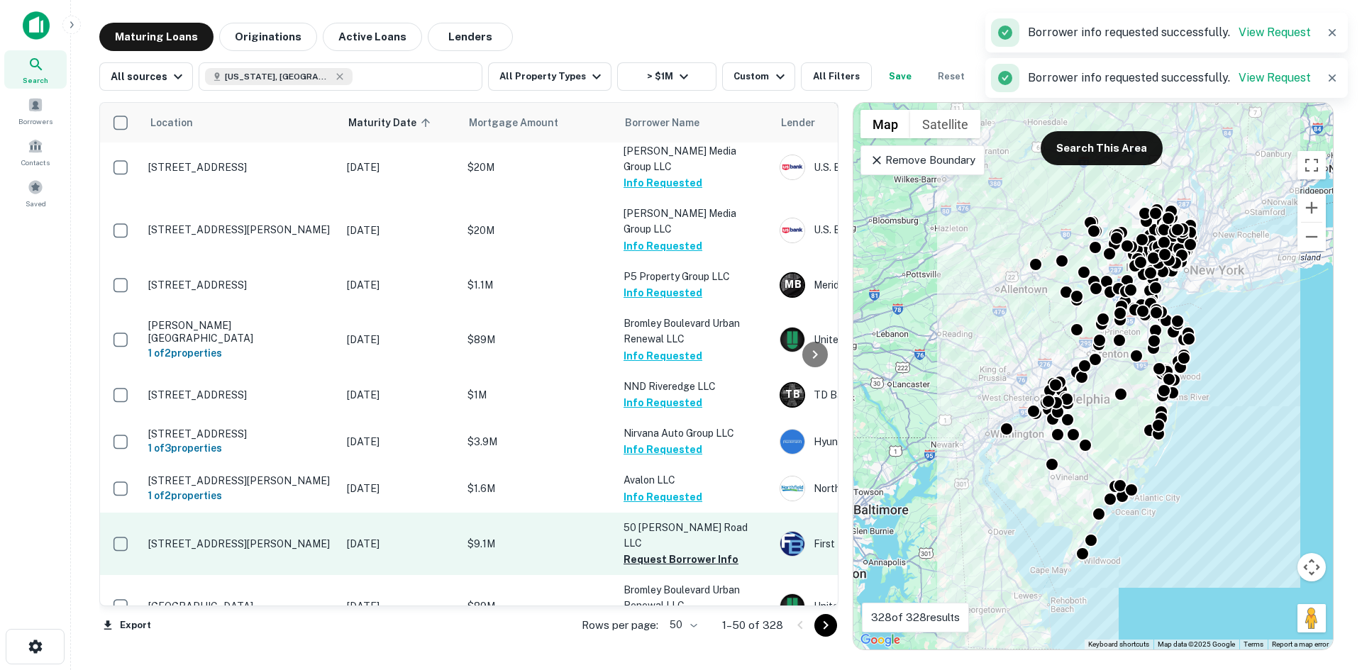
scroll to position [1064, 0]
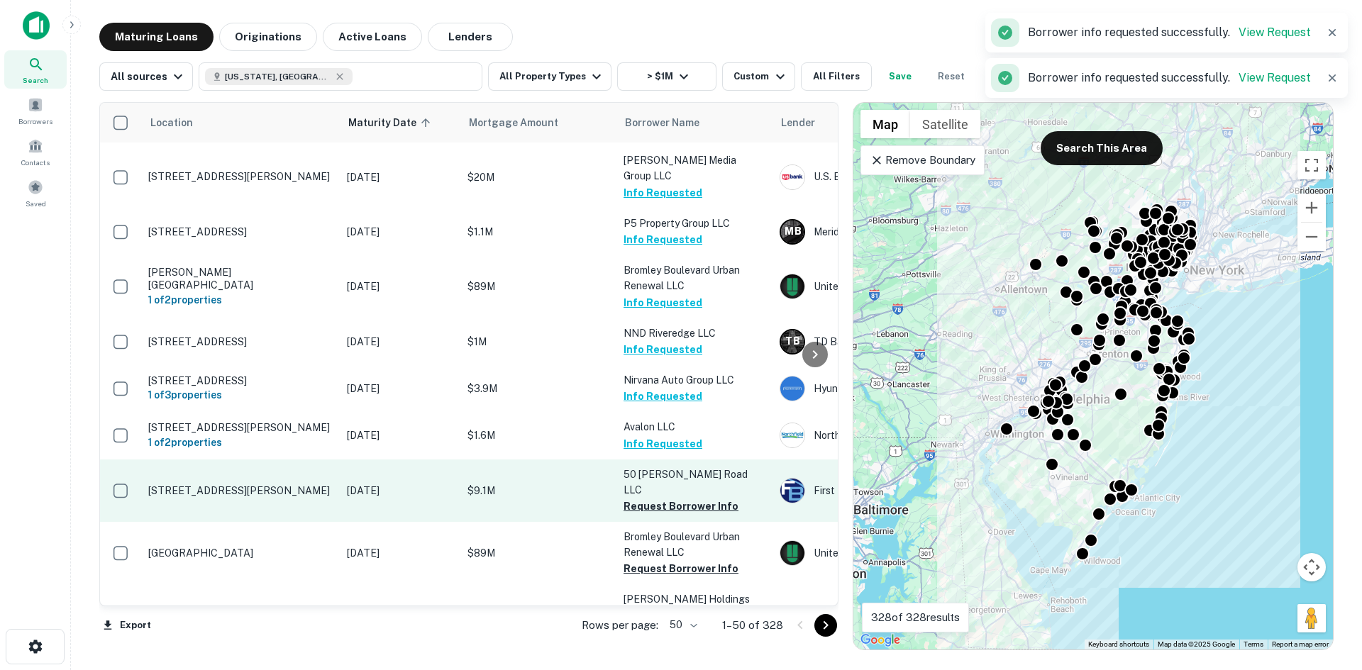
click at [672, 467] on p "50 [PERSON_NAME] Road LLC" at bounding box center [694, 482] width 142 height 31
click at [672, 498] on button "Request Borrower Info" at bounding box center [680, 506] width 115 height 17
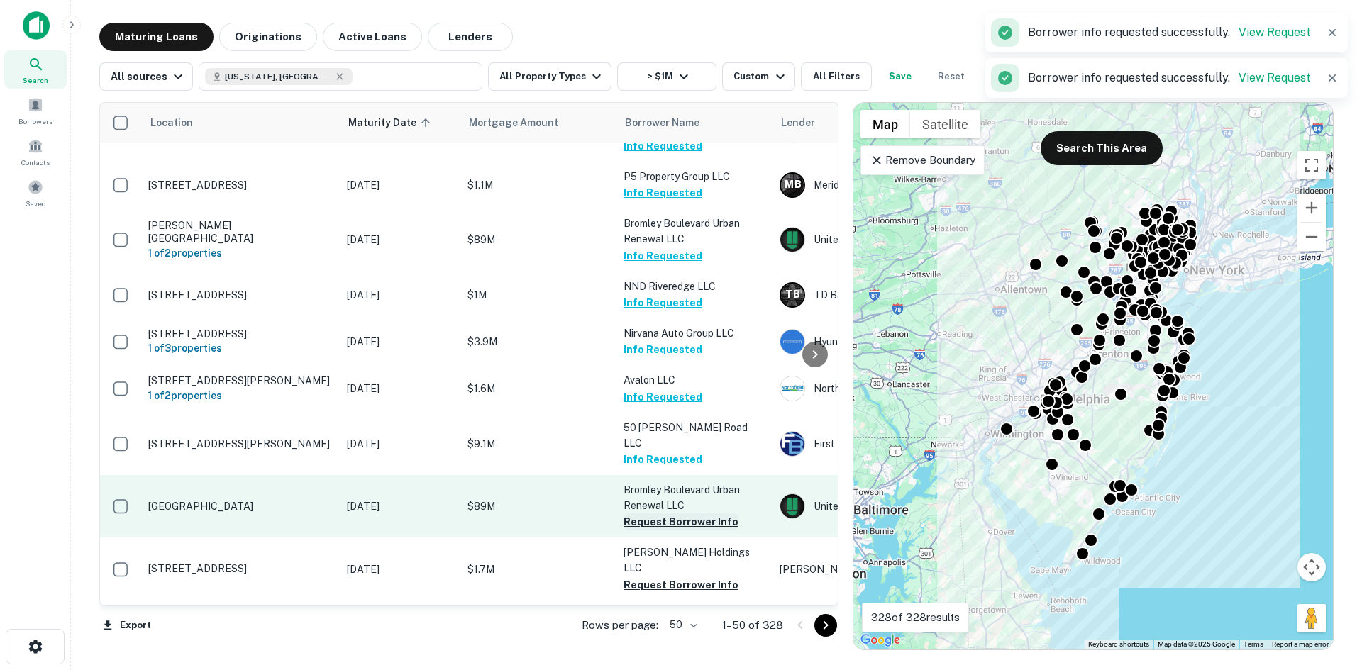
scroll to position [1135, 0]
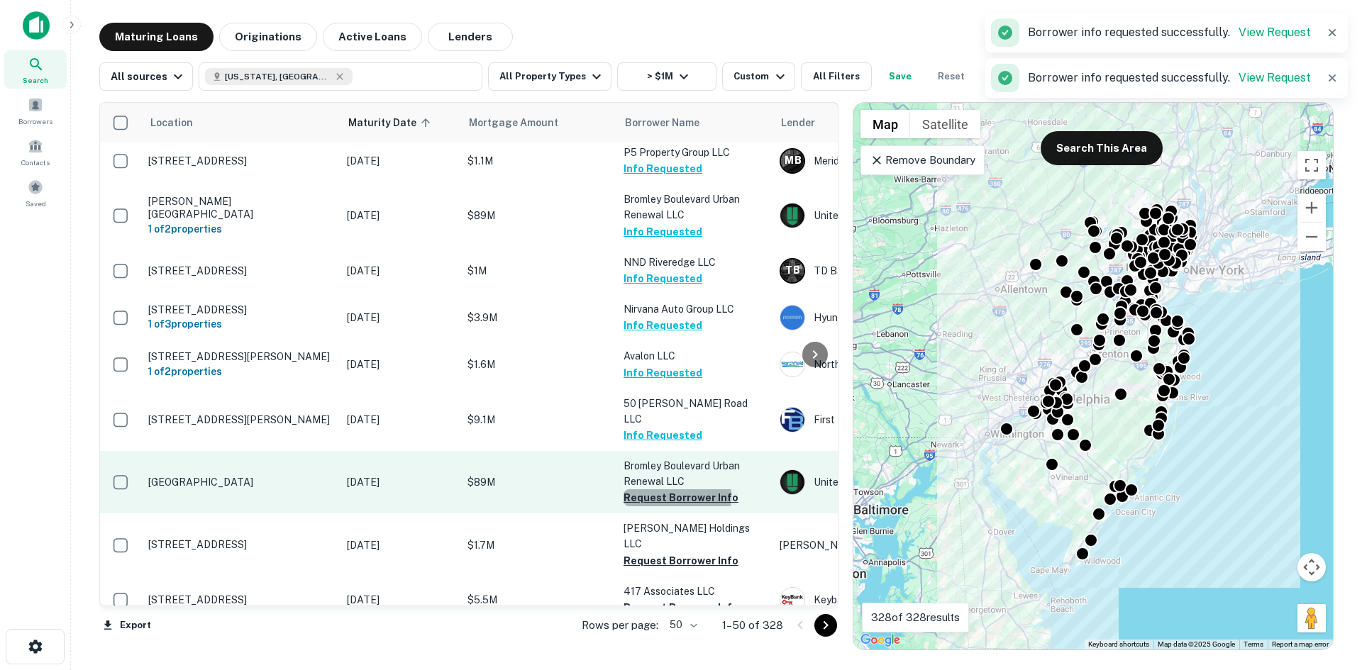
click at [671, 489] on button "Request Borrower Info" at bounding box center [680, 497] width 115 height 17
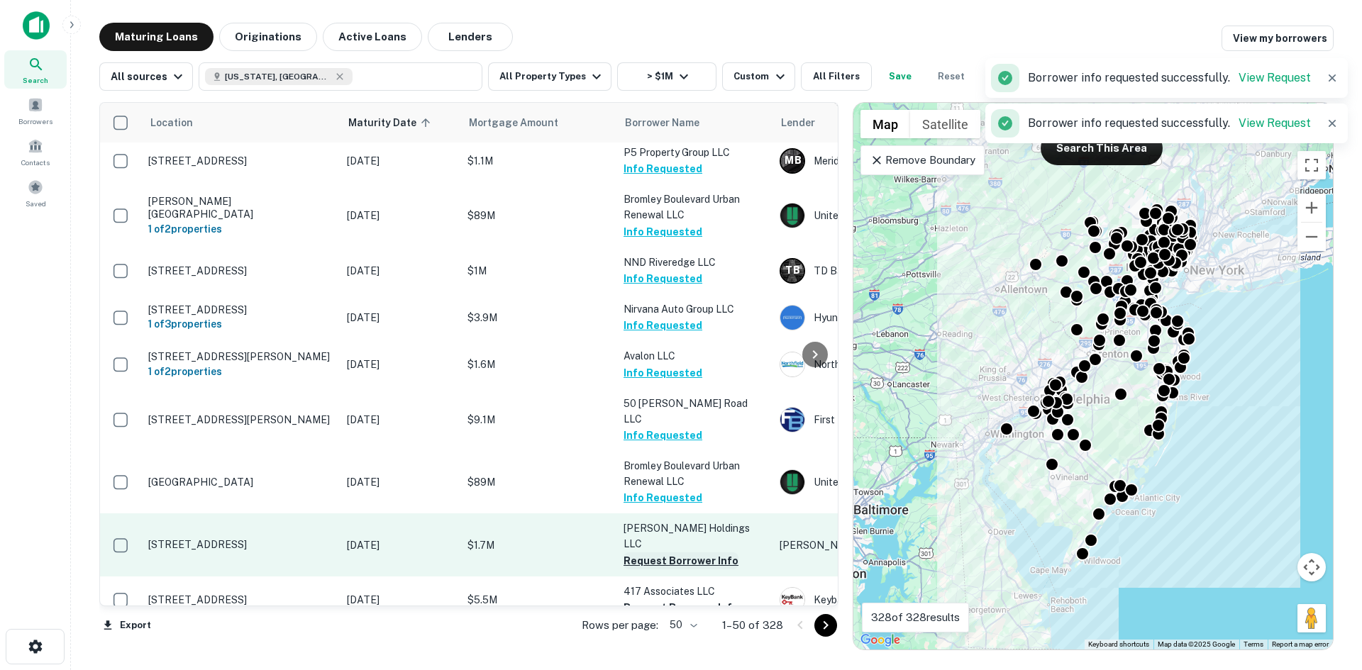
click at [663, 553] on button "Request Borrower Info" at bounding box center [680, 561] width 115 height 17
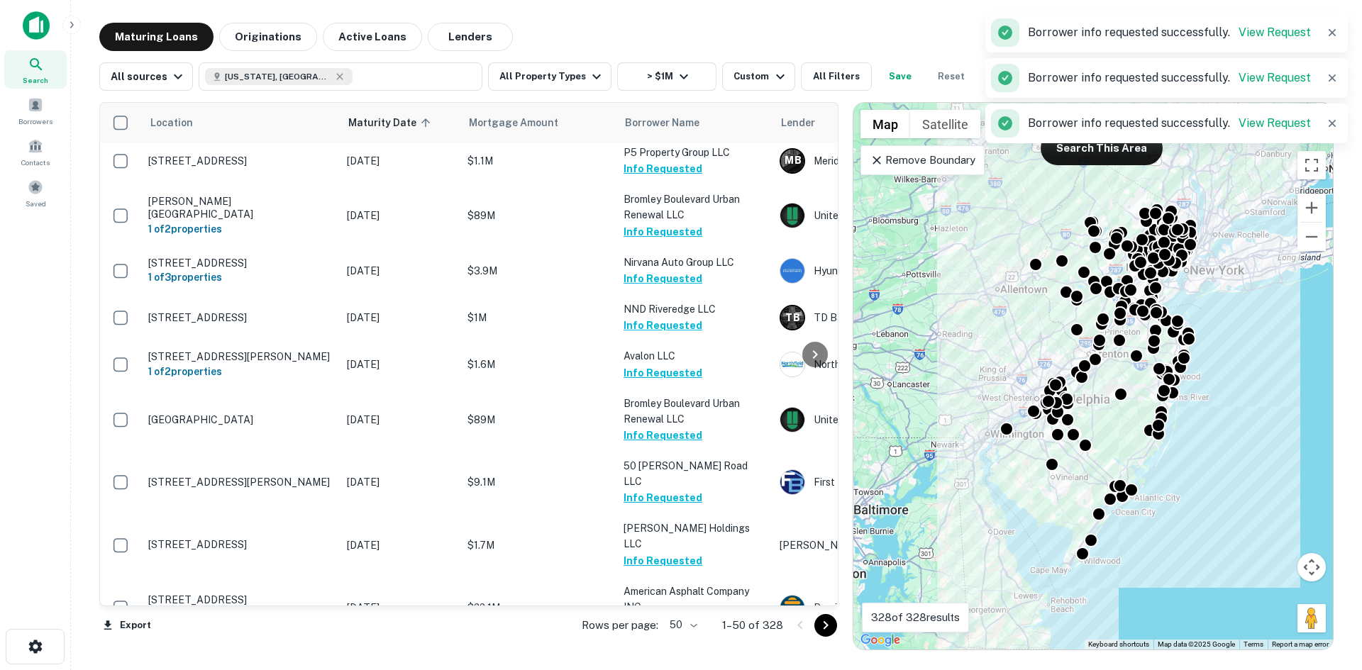
scroll to position [1277, 0]
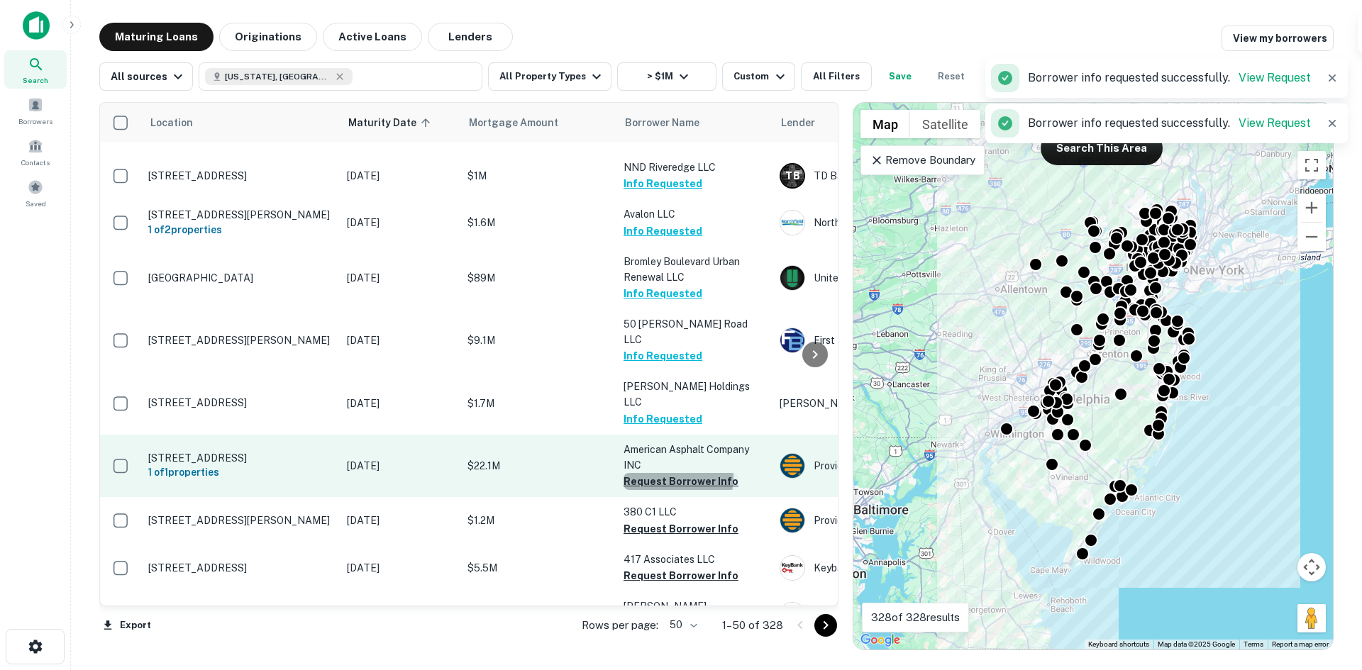
click at [677, 473] on button "Request Borrower Info" at bounding box center [680, 481] width 115 height 17
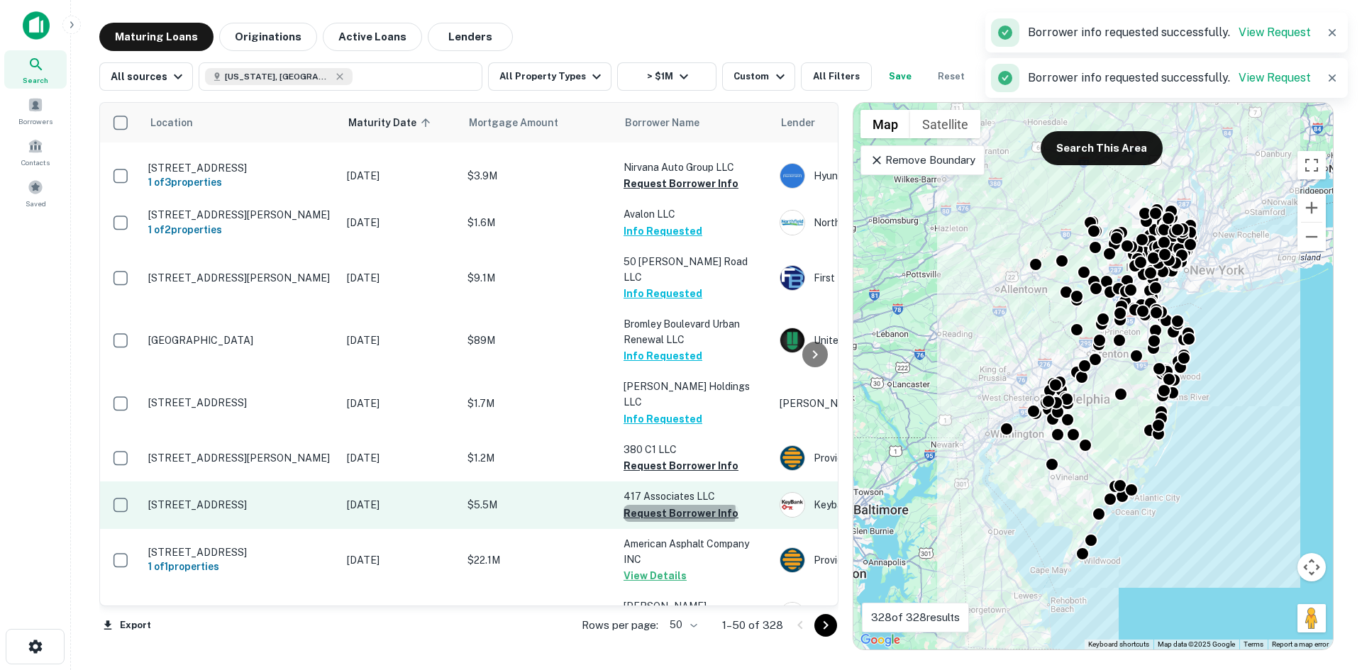
click at [679, 505] on button "Request Borrower Info" at bounding box center [680, 513] width 115 height 17
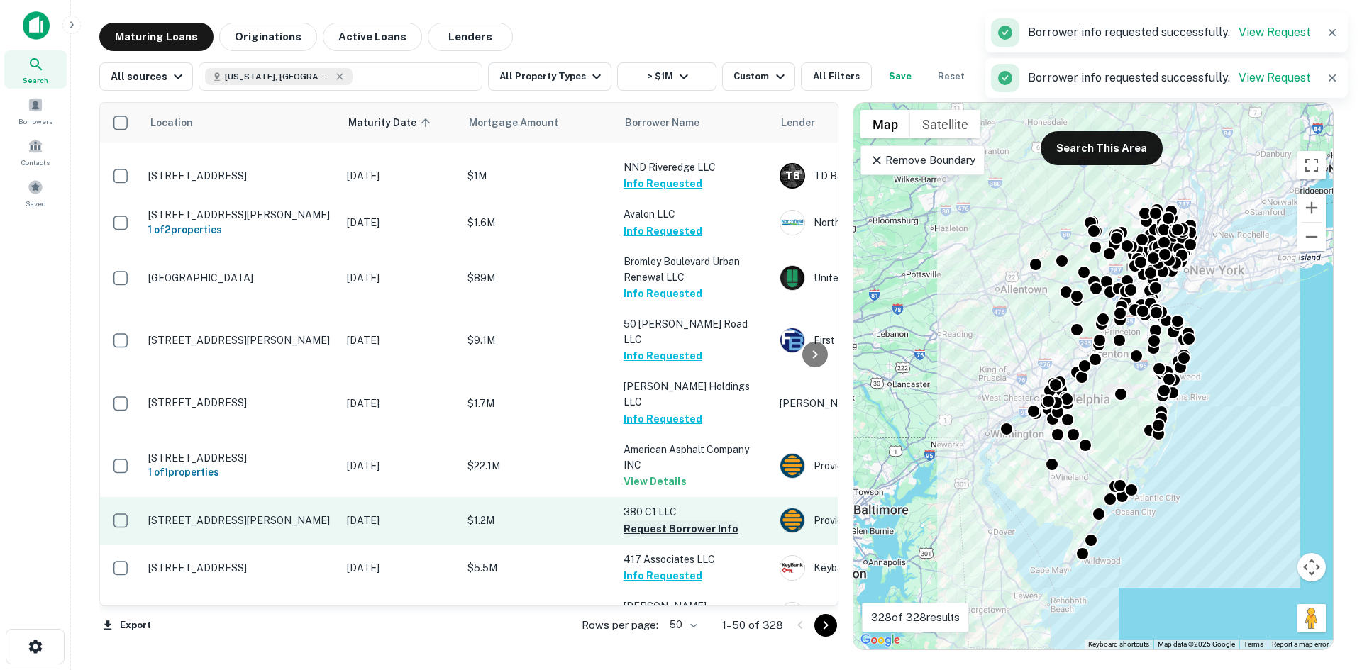
click at [709, 521] on button "Request Borrower Info" at bounding box center [680, 529] width 115 height 17
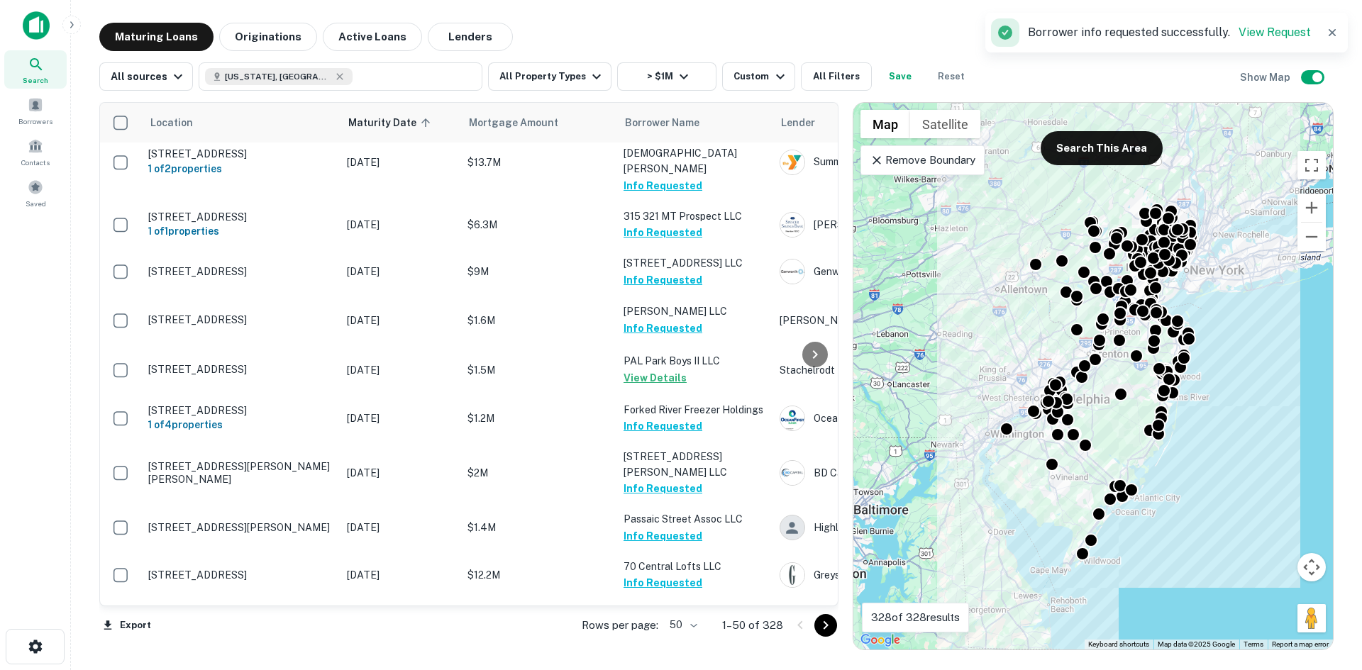
scroll to position [0, 0]
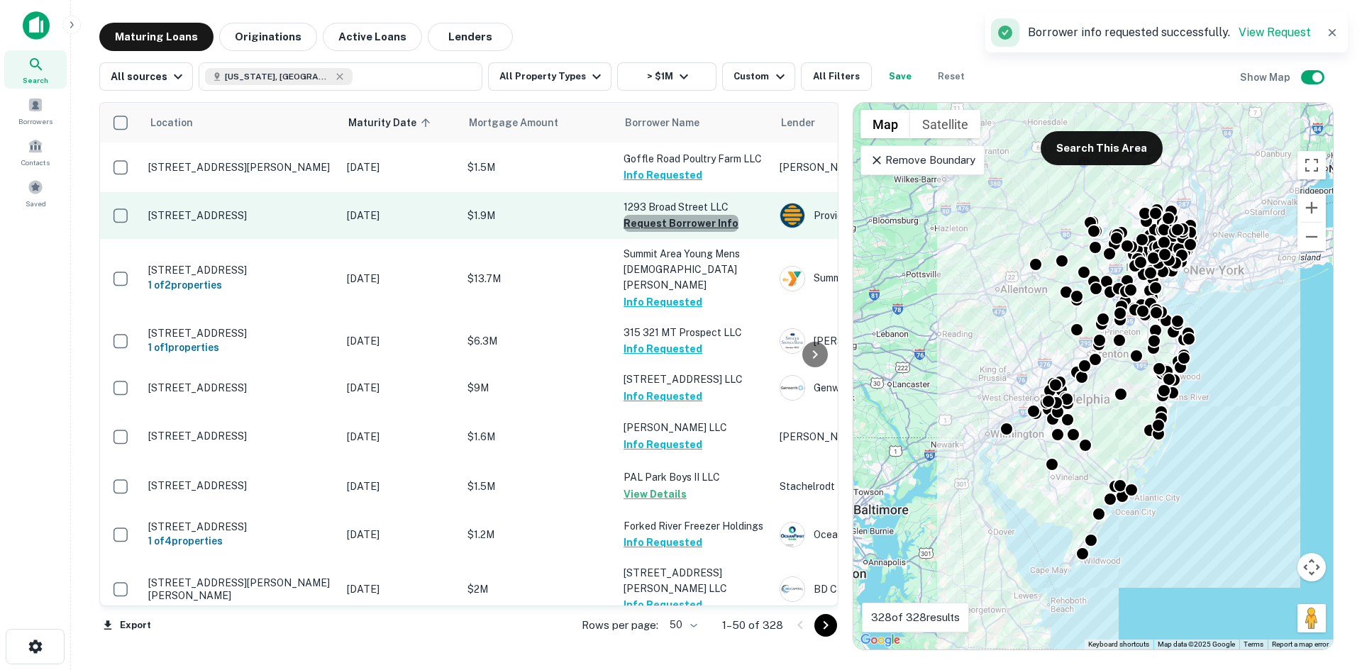
click at [695, 217] on button "Request Borrower Info" at bounding box center [680, 223] width 115 height 17
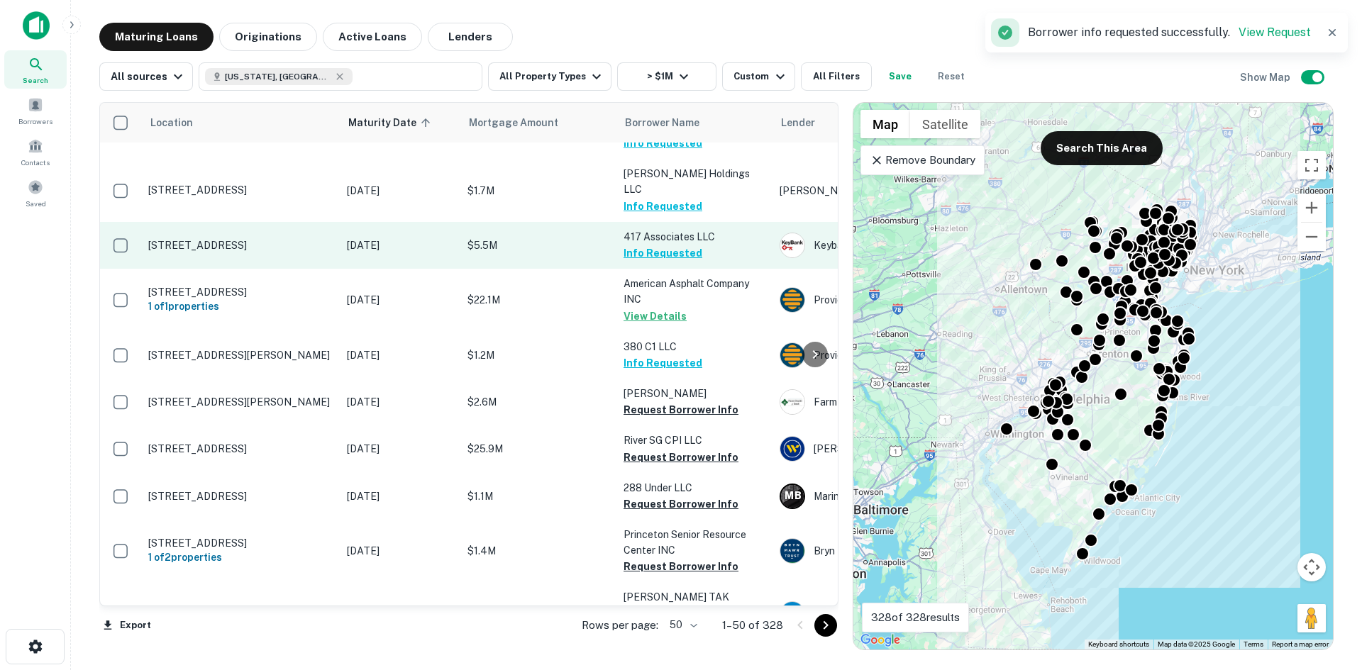
scroll to position [1419, 0]
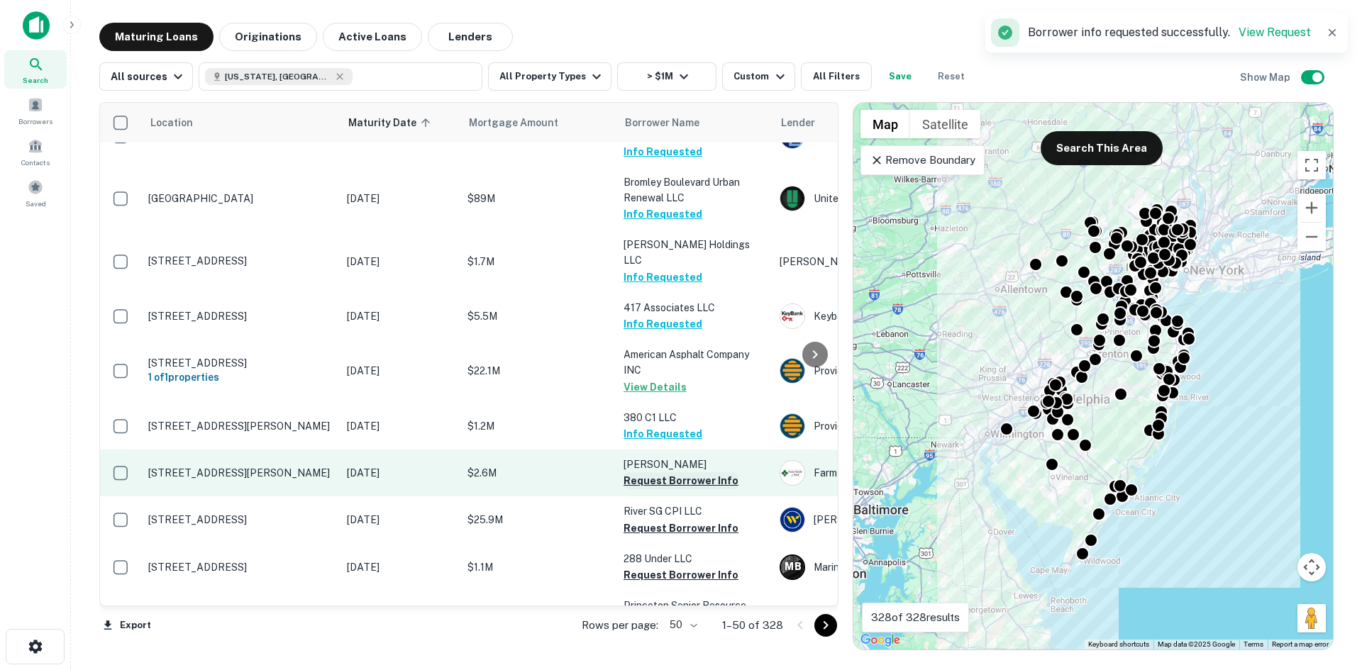
click at [699, 472] on button "Request Borrower Info" at bounding box center [680, 480] width 115 height 17
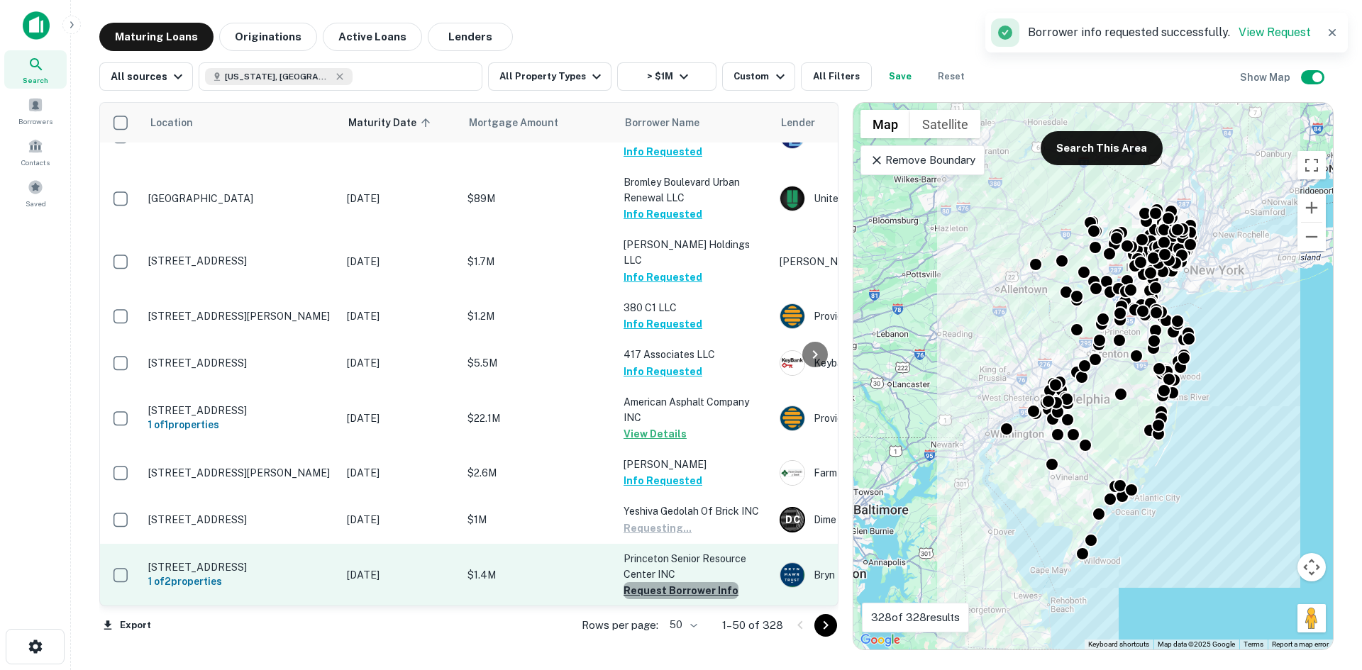
click at [700, 582] on button "Request Borrower Info" at bounding box center [680, 590] width 115 height 17
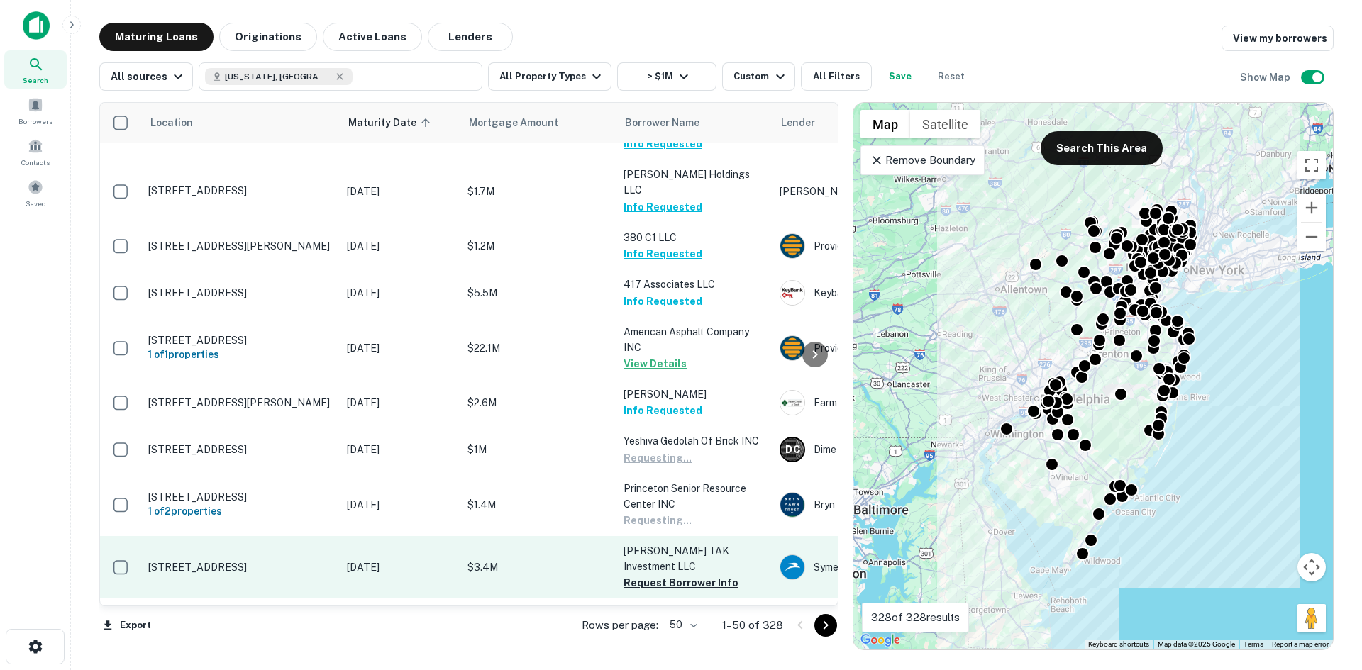
scroll to position [1490, 0]
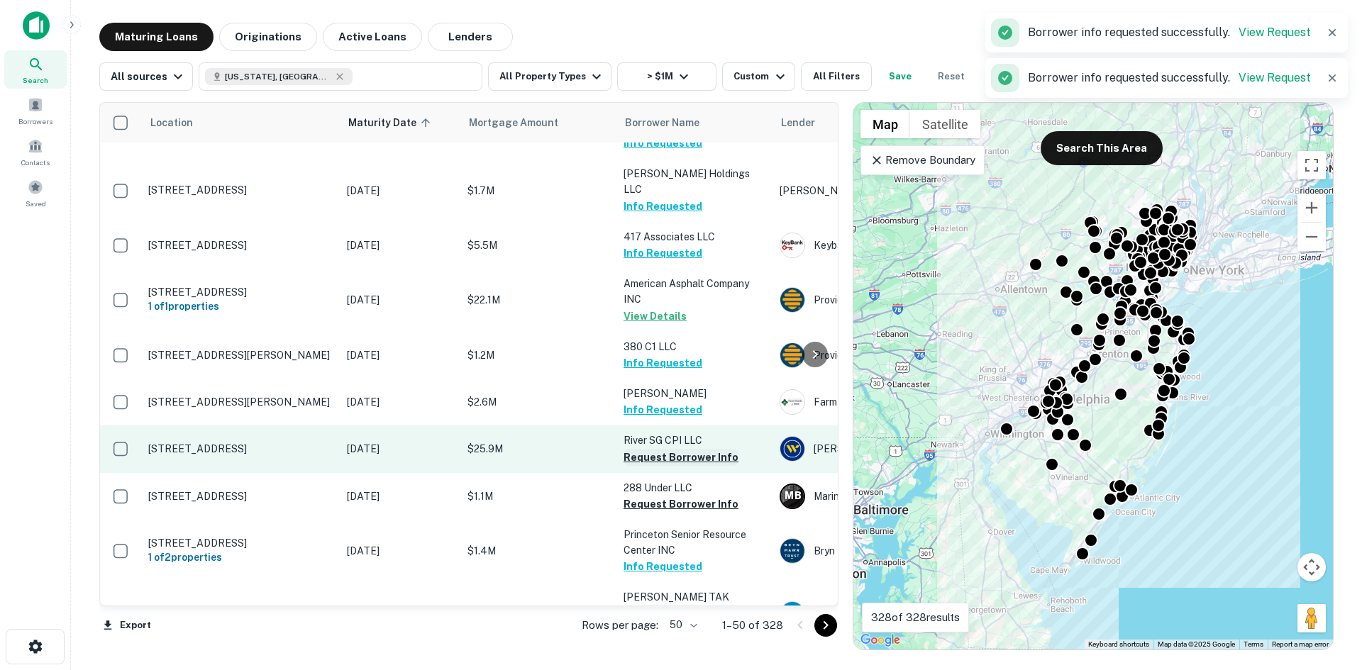
click at [683, 449] on button "Request Borrower Info" at bounding box center [680, 457] width 115 height 17
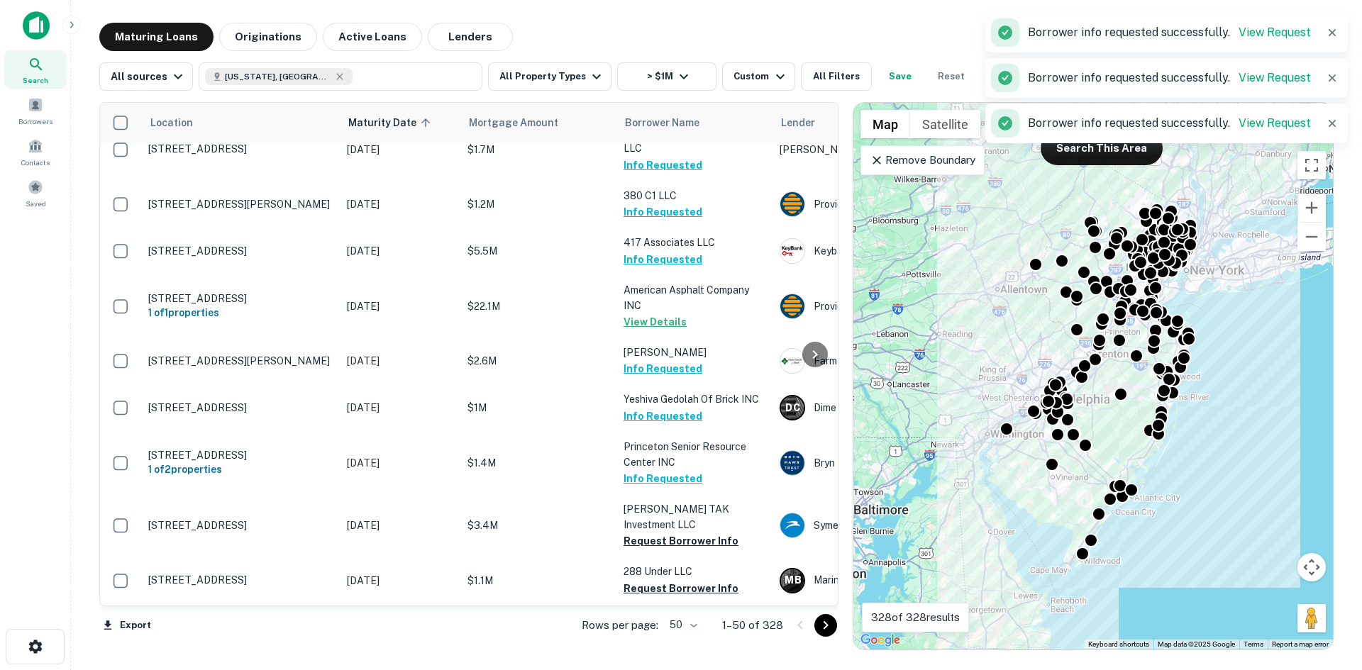
scroll to position [1561, 0]
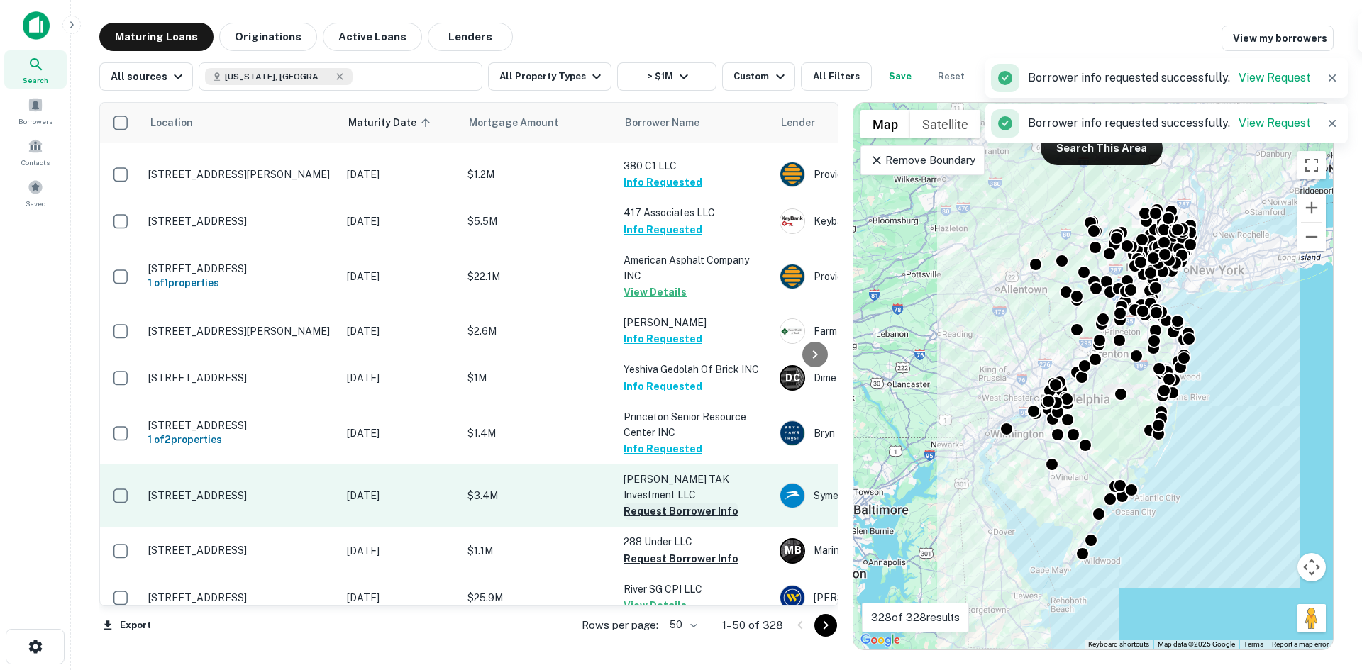
click at [678, 503] on button "Request Borrower Info" at bounding box center [680, 511] width 115 height 17
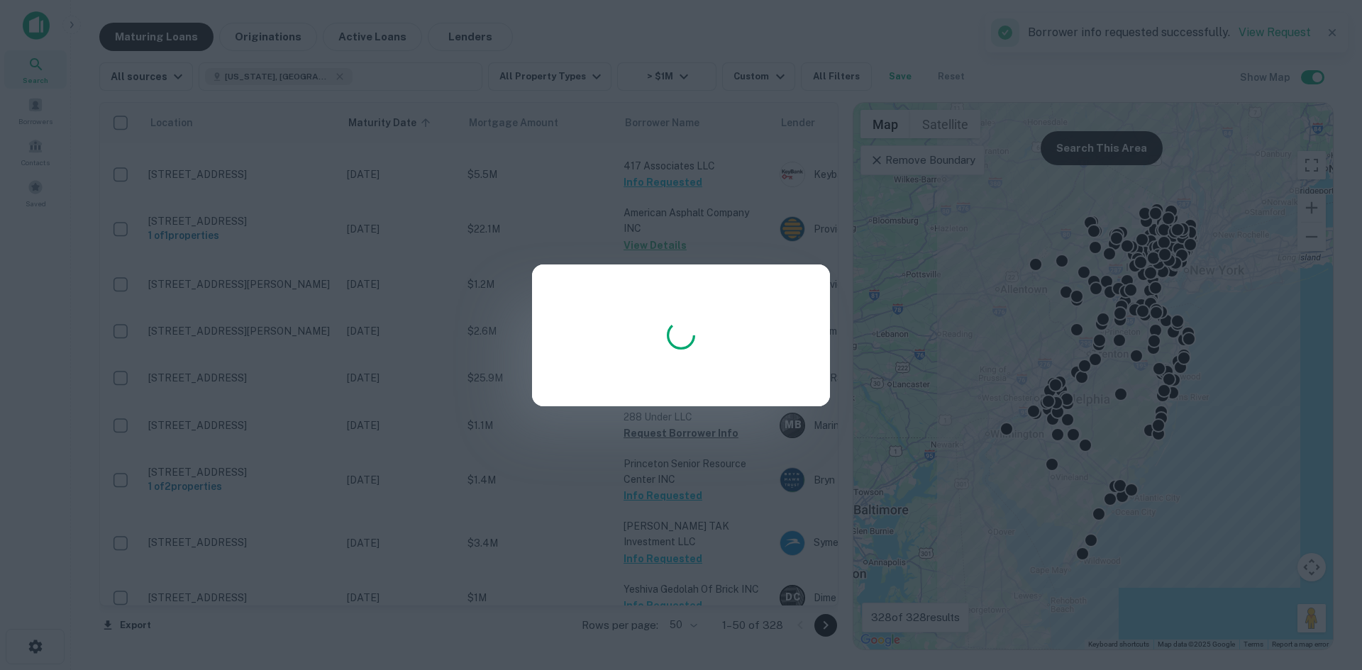
click at [772, 523] on div at bounding box center [681, 335] width 1362 height 670
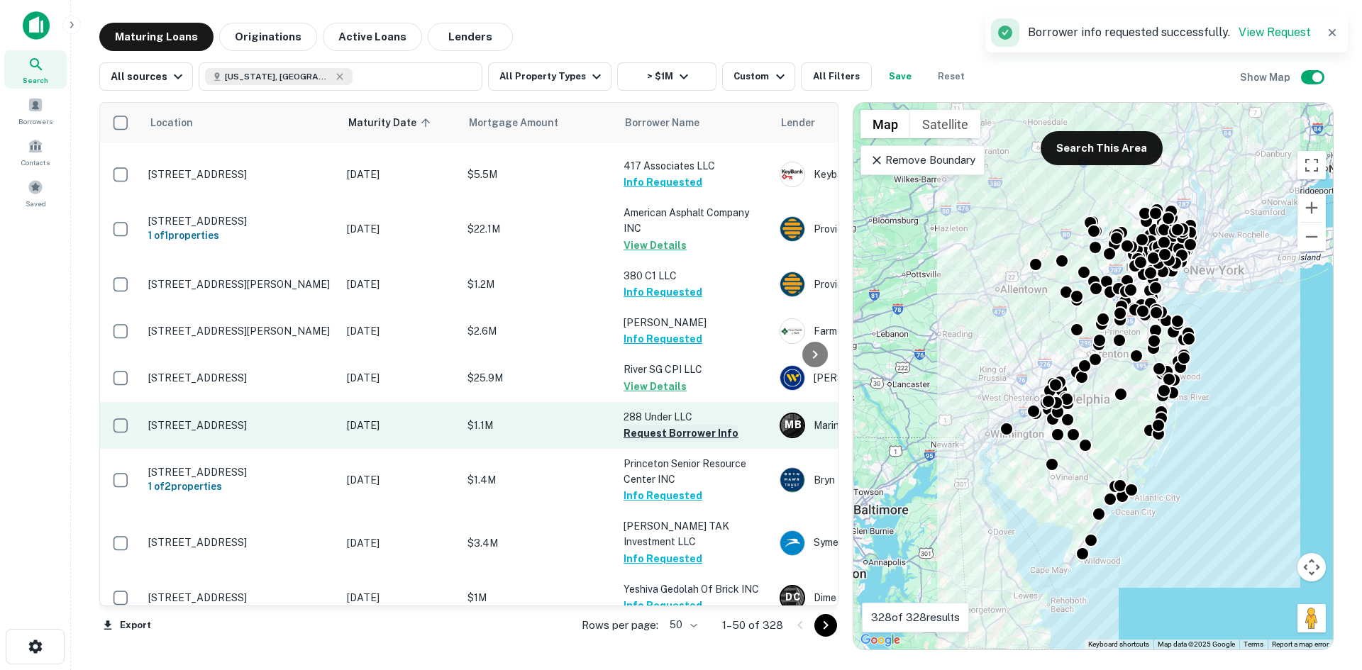
click at [703, 425] on button "Request Borrower Info" at bounding box center [680, 433] width 115 height 17
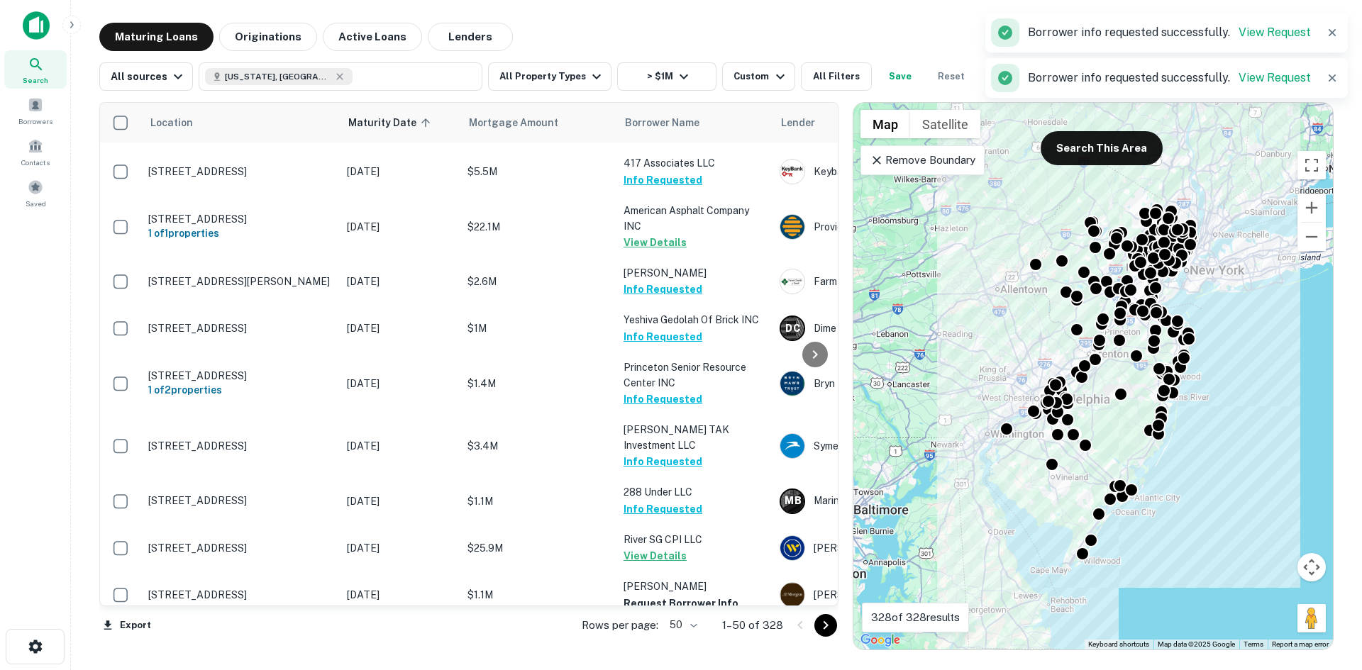
scroll to position [1702, 0]
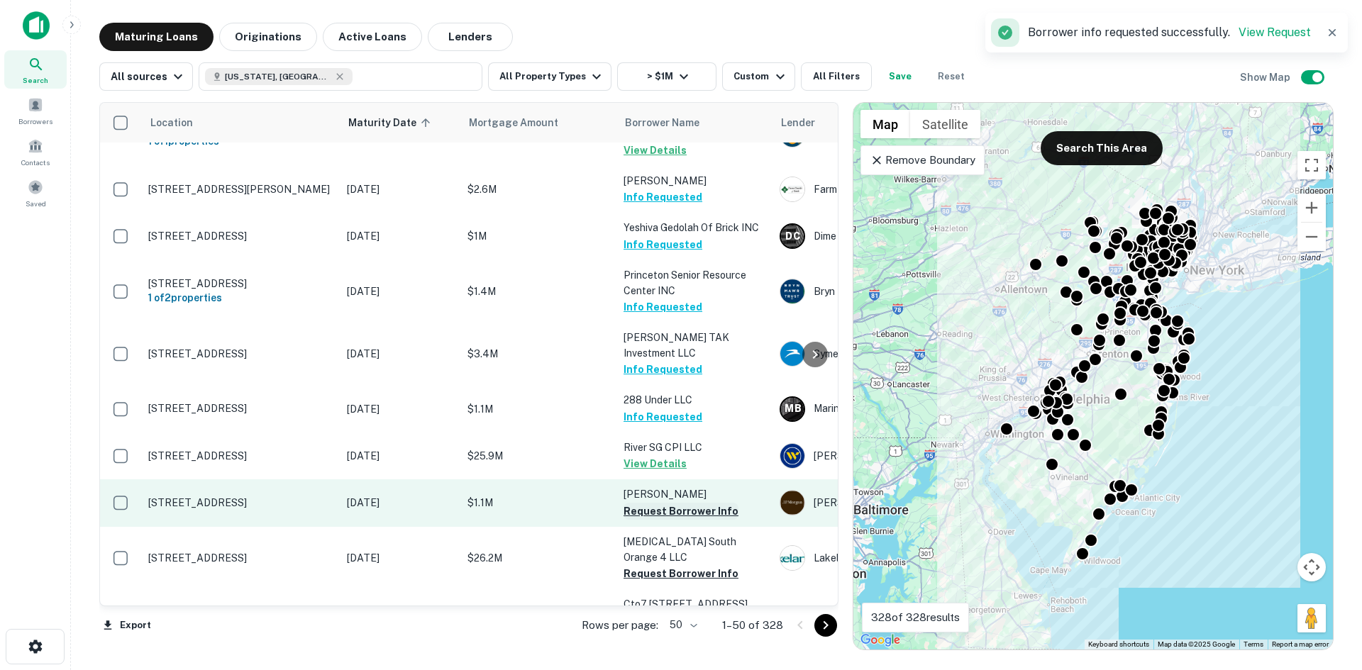
click at [673, 503] on button "Request Borrower Info" at bounding box center [680, 511] width 115 height 17
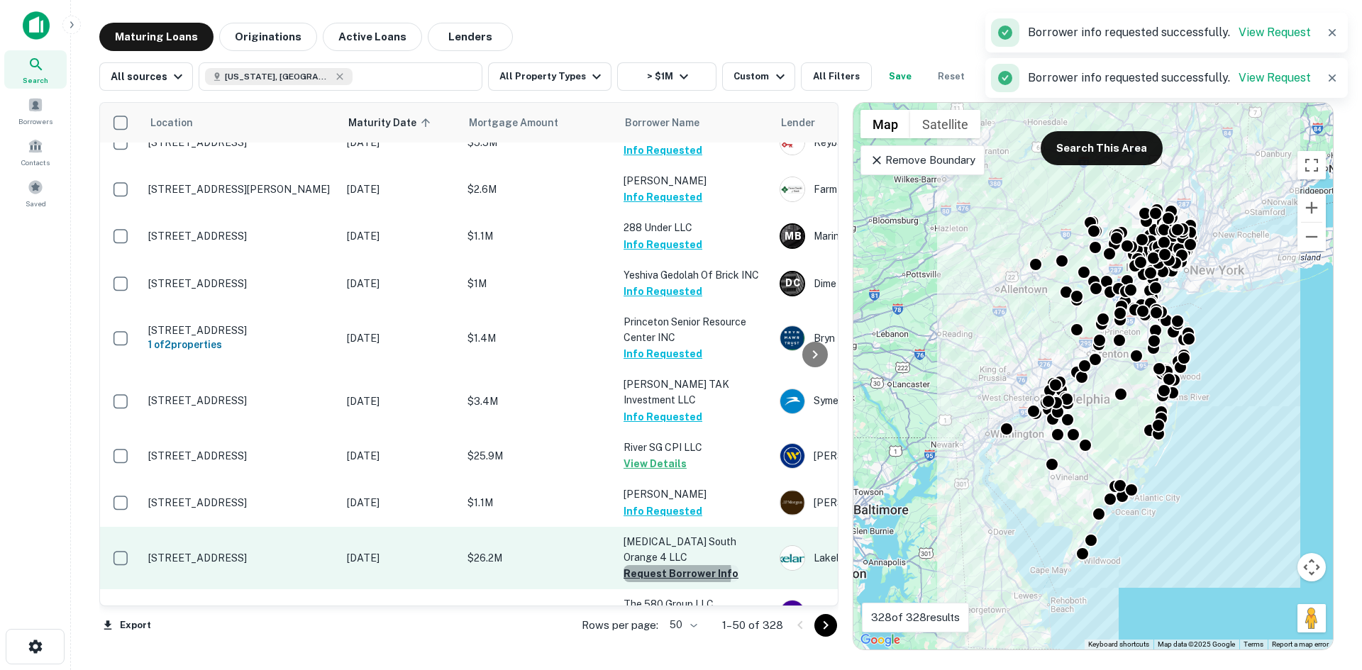
click at [677, 565] on button "Request Borrower Info" at bounding box center [680, 573] width 115 height 17
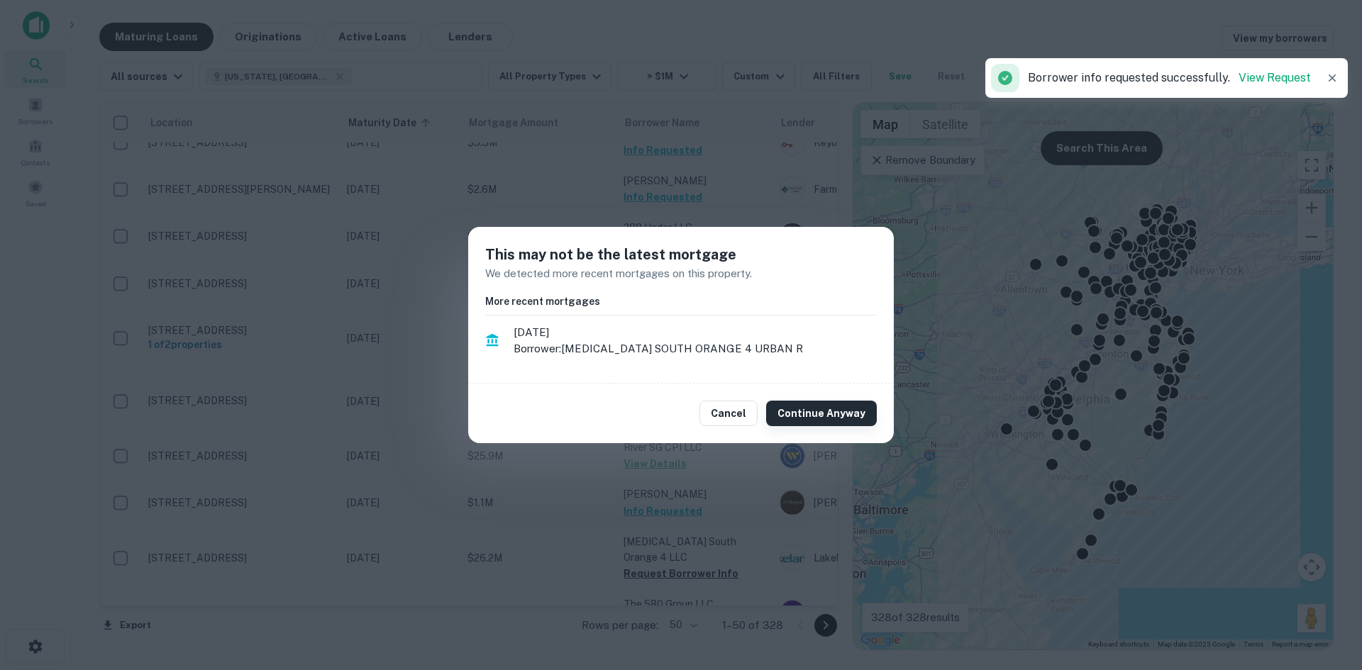
click at [802, 418] on button "Continue Anyway" at bounding box center [821, 414] width 111 height 26
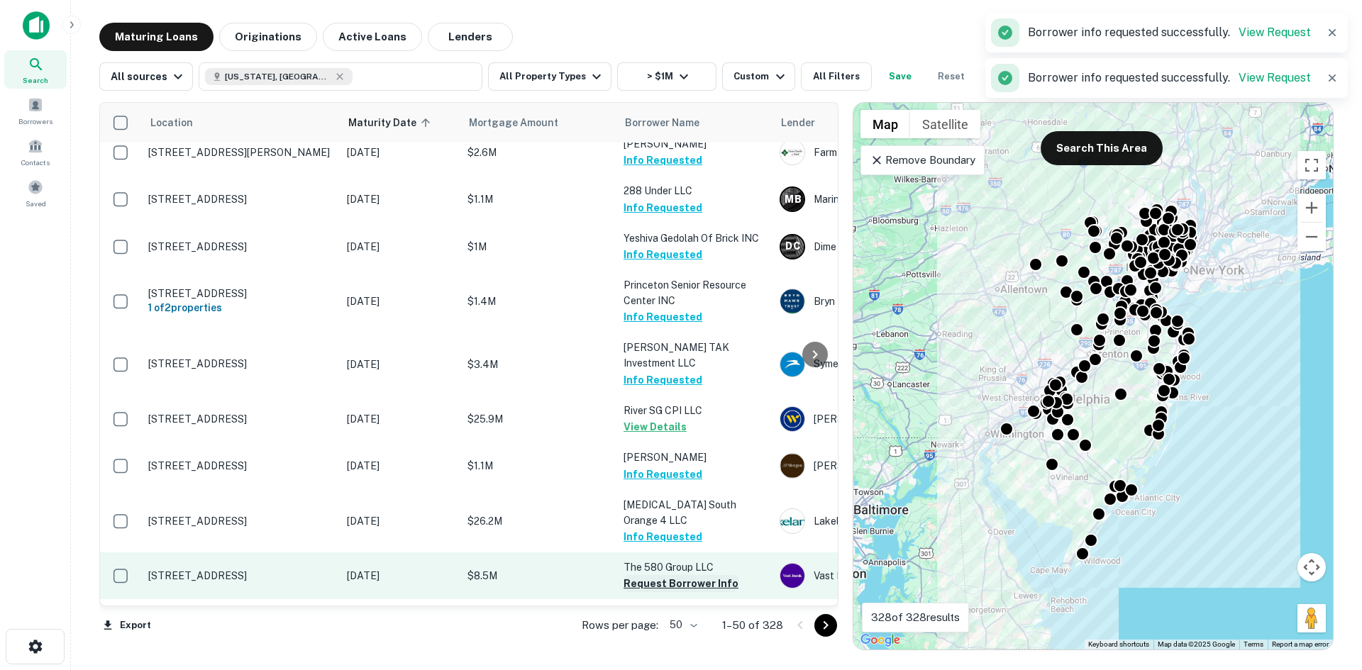
scroll to position [1773, 0]
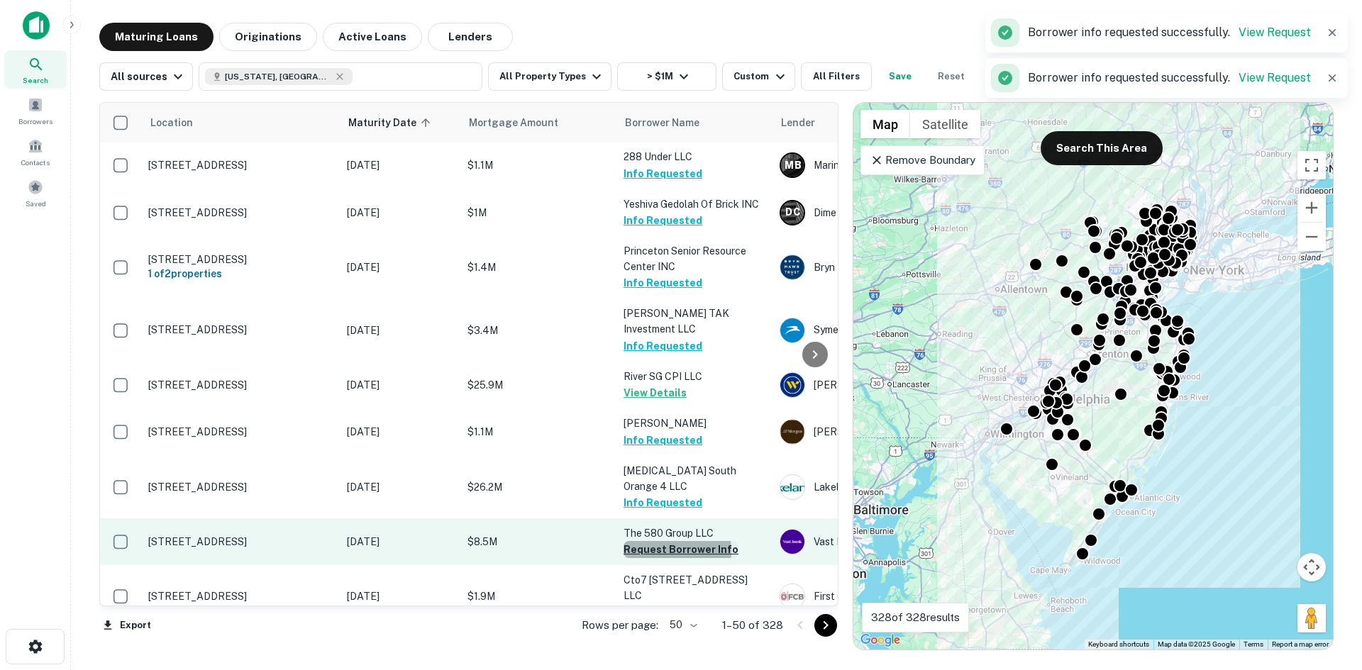
click at [668, 541] on button "Request Borrower Info" at bounding box center [680, 549] width 115 height 17
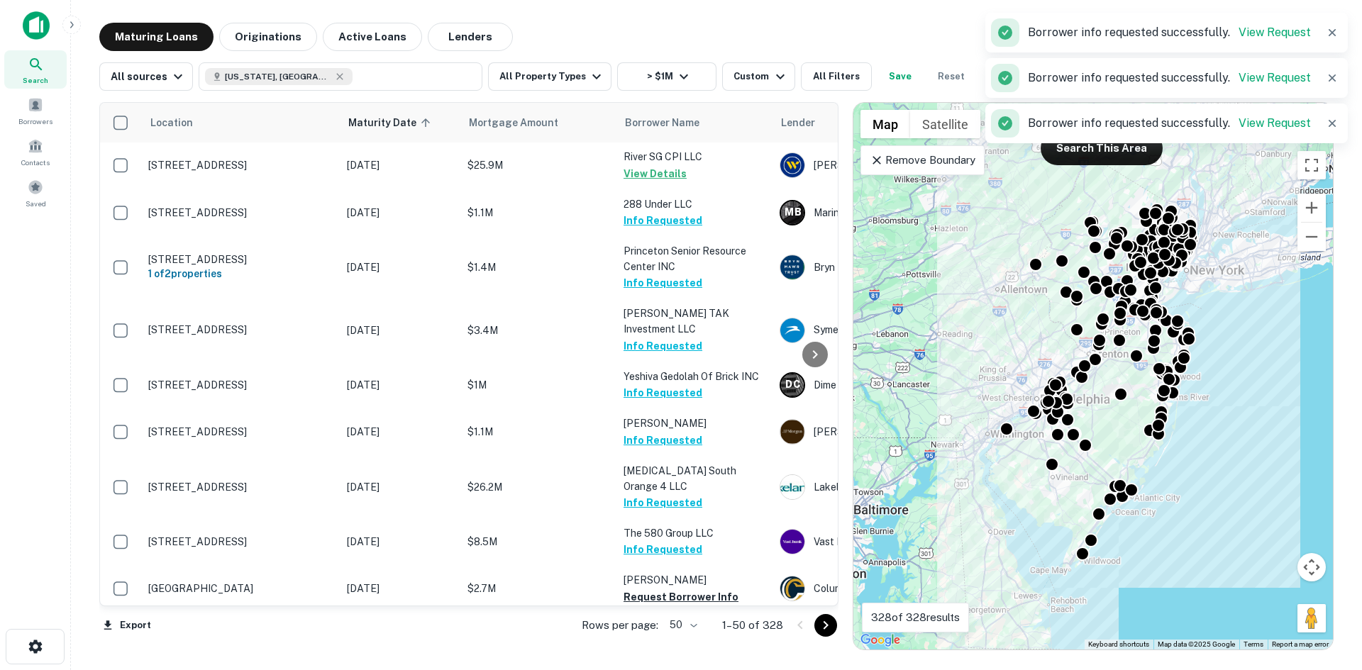
scroll to position [1844, 0]
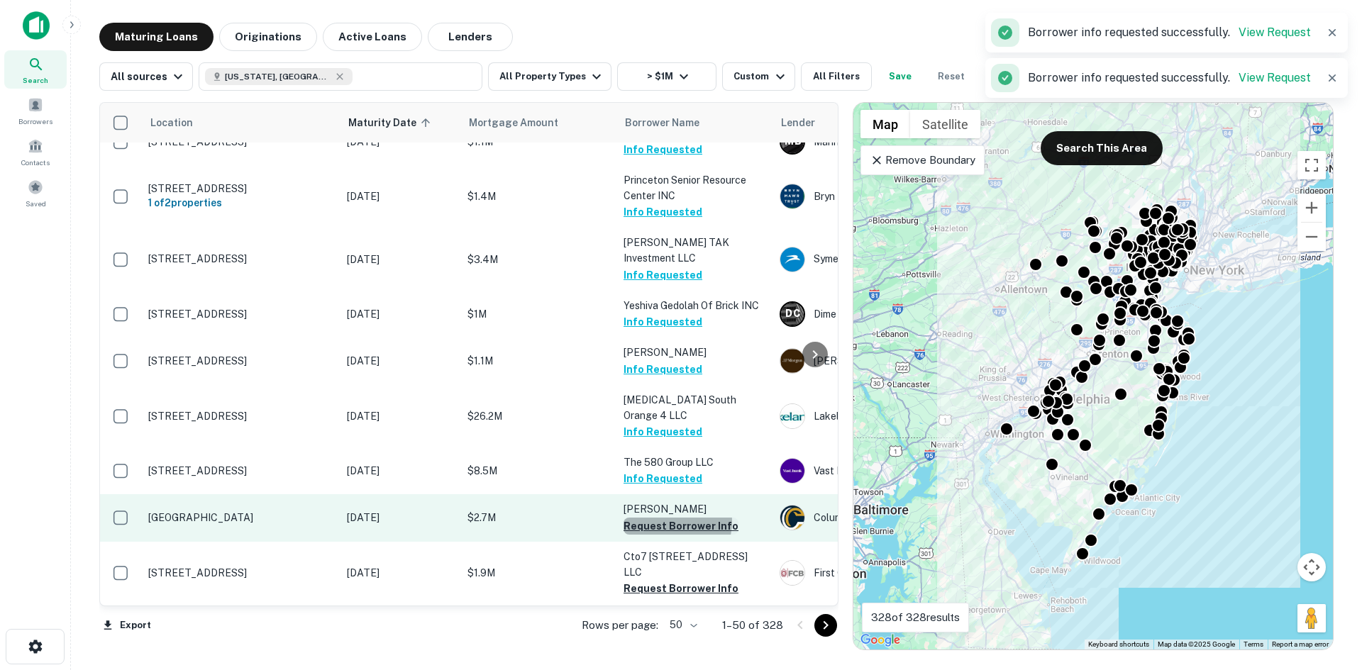
click at [667, 518] on button "Request Borrower Info" at bounding box center [680, 526] width 115 height 17
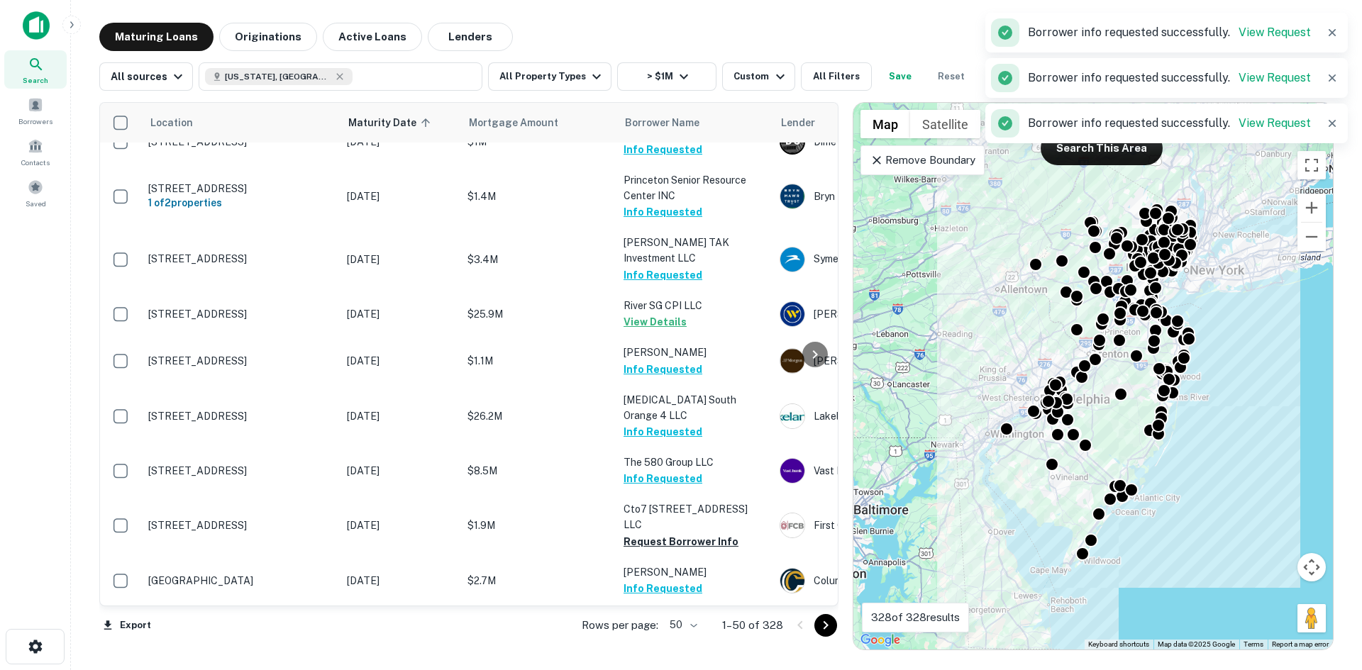
scroll to position [1986, 0]
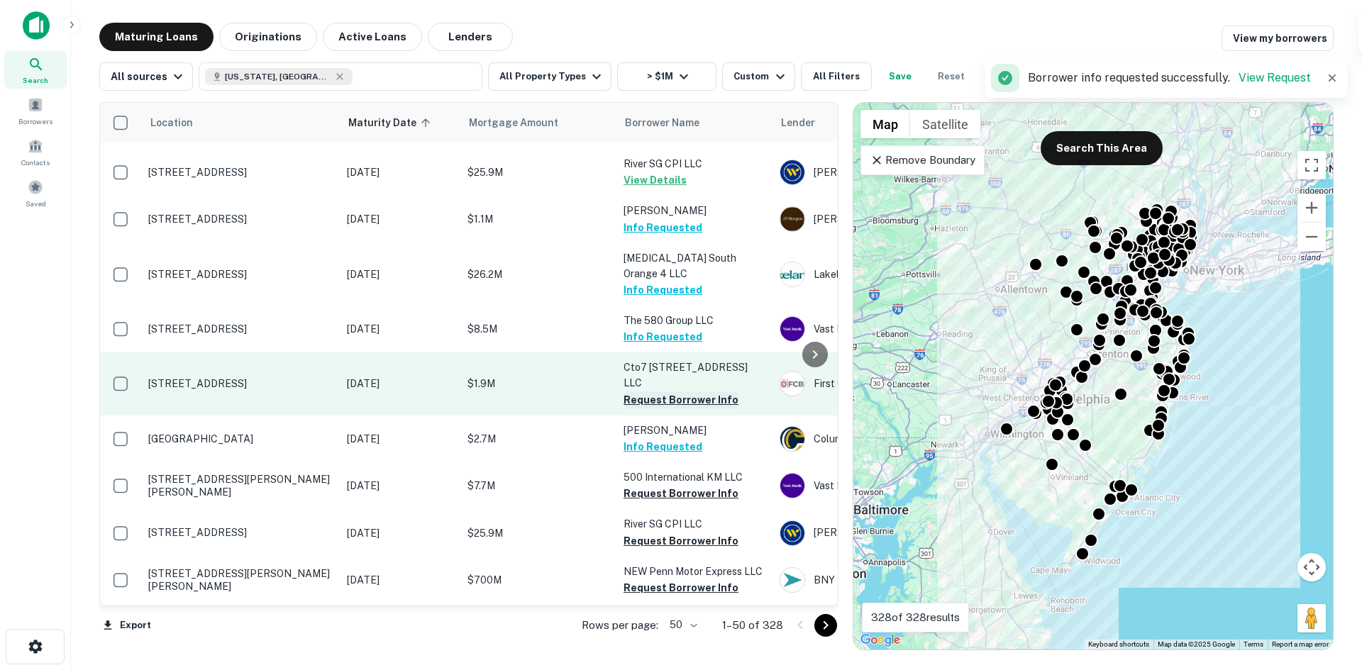
click at [691, 392] on button "Request Borrower Info" at bounding box center [680, 400] width 115 height 17
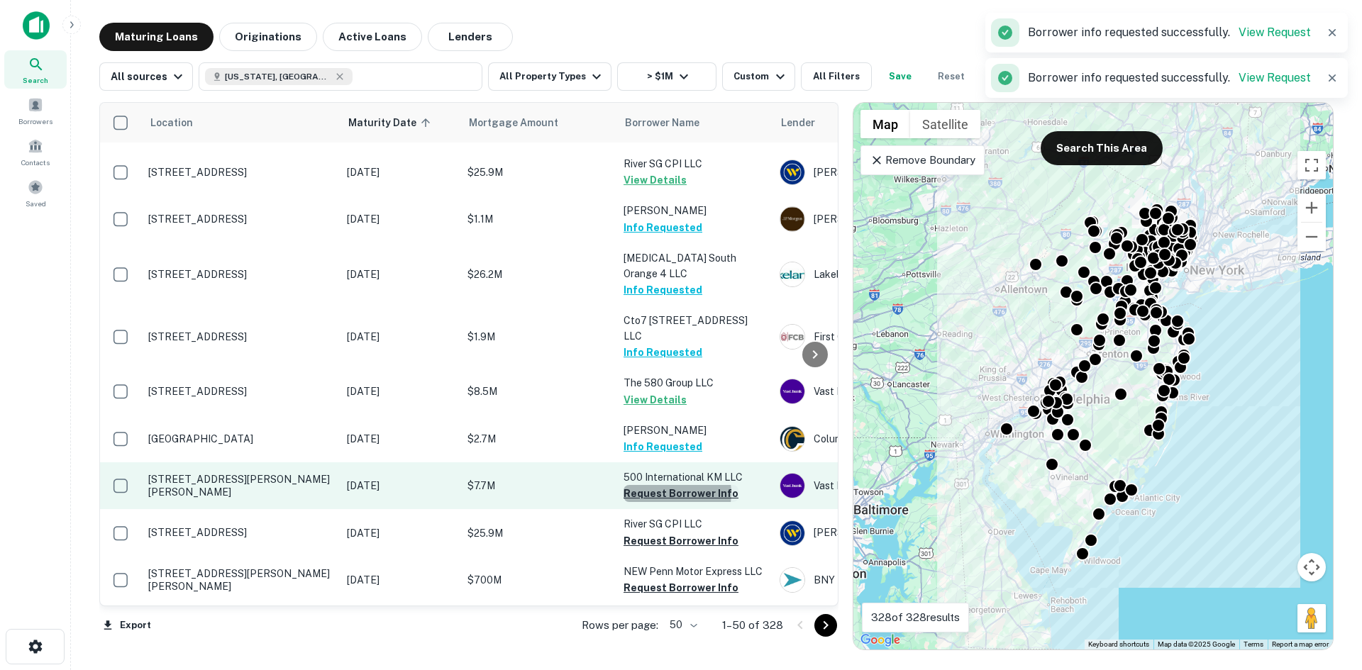
click at [672, 485] on button "Request Borrower Info" at bounding box center [680, 493] width 115 height 17
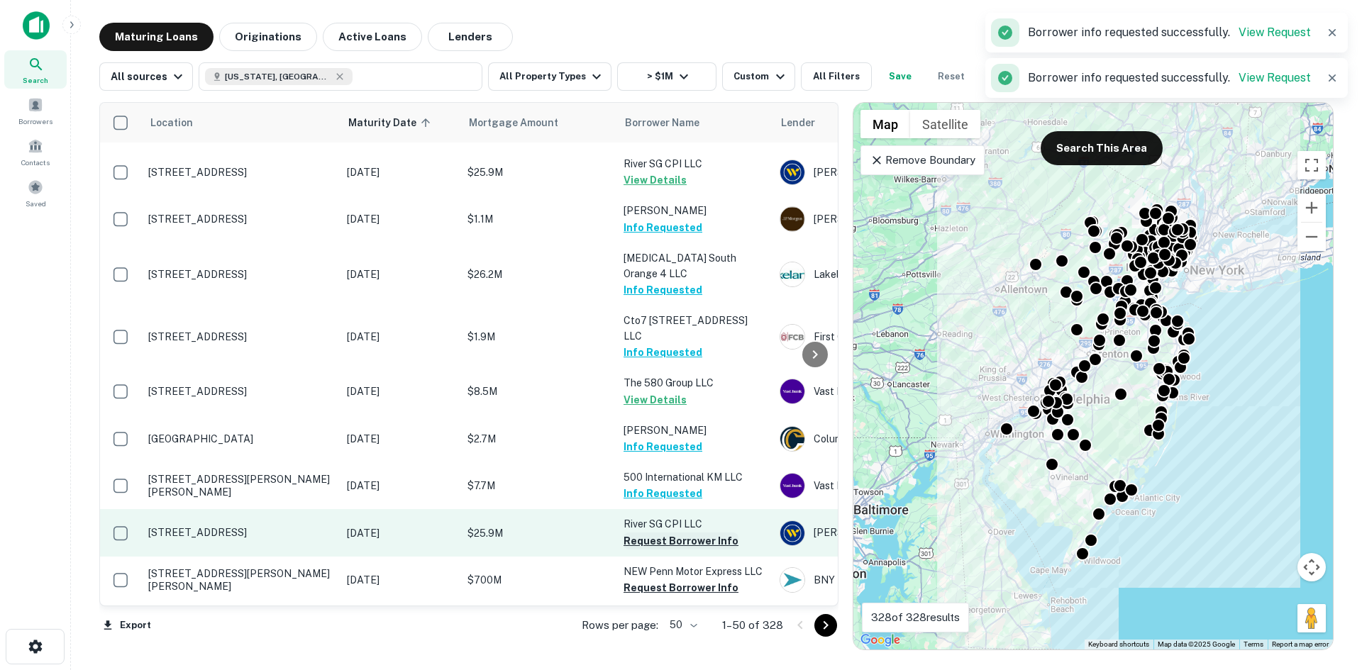
click at [695, 533] on button "Request Borrower Info" at bounding box center [680, 541] width 115 height 17
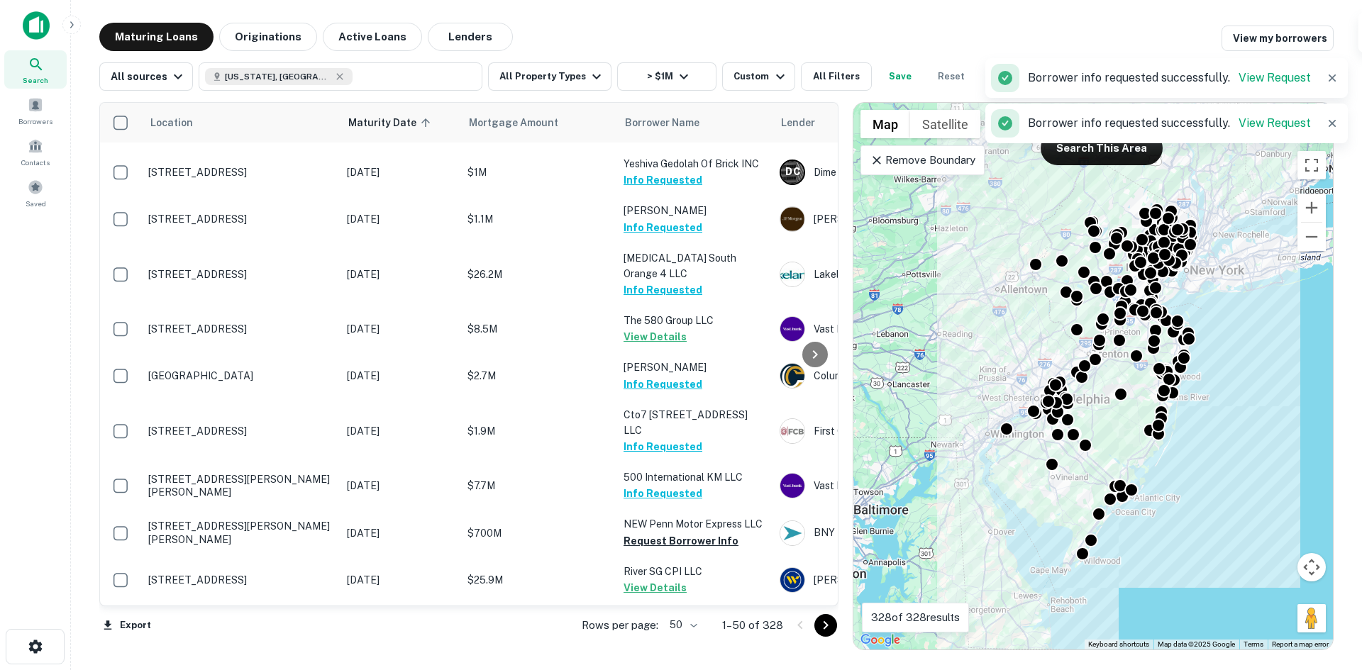
scroll to position [2057, 0]
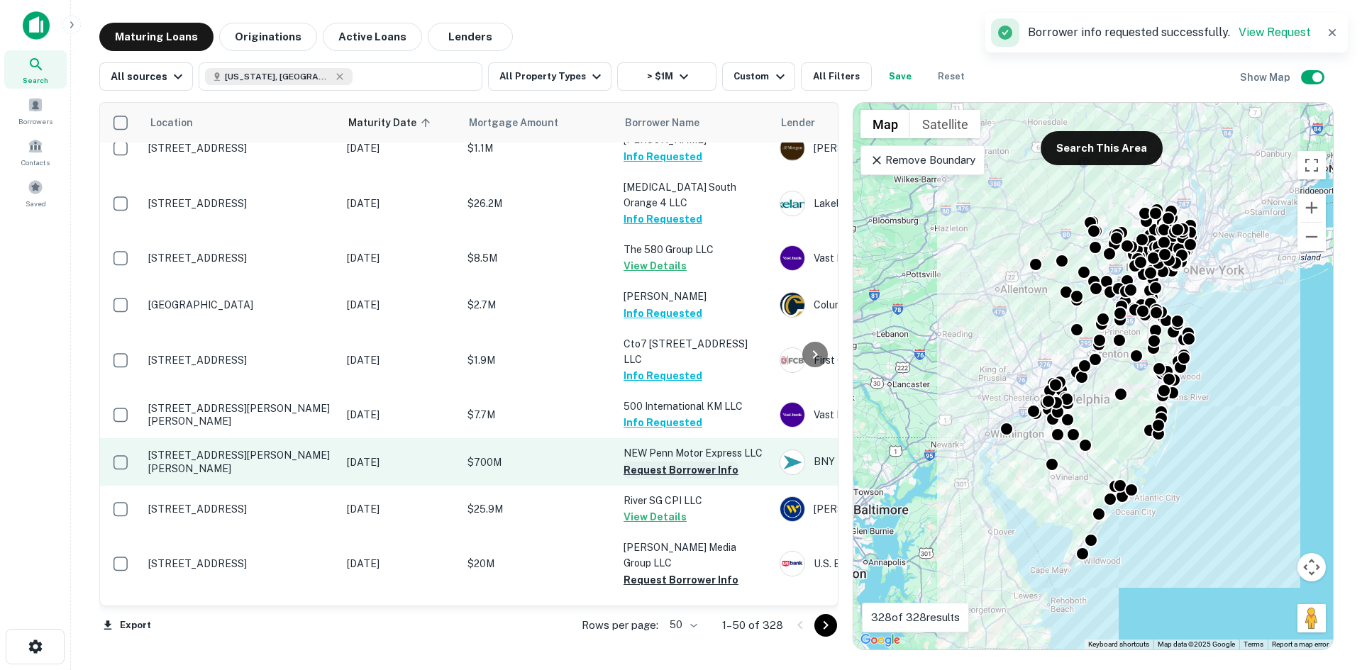
click at [695, 462] on button "Request Borrower Info" at bounding box center [680, 470] width 115 height 17
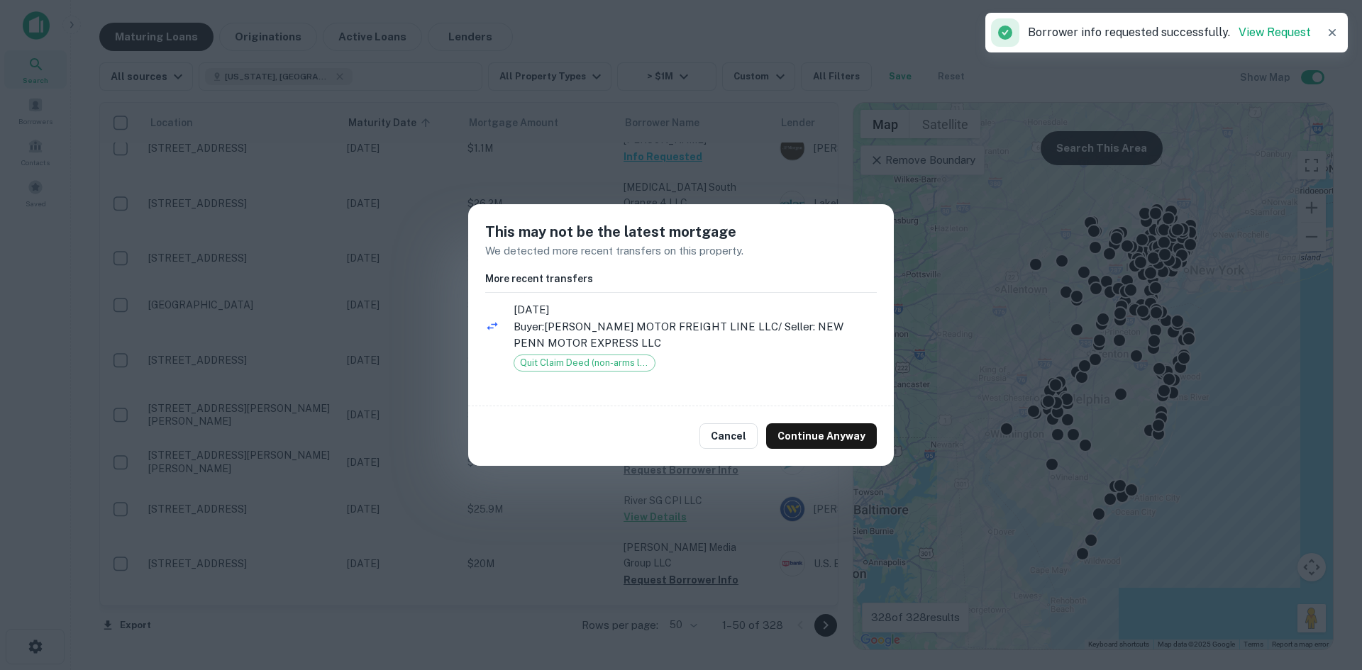
click at [830, 421] on div "Cancel Continue Anyway" at bounding box center [681, 436] width 426 height 60
click at [830, 429] on button "Continue Anyway" at bounding box center [821, 436] width 111 height 26
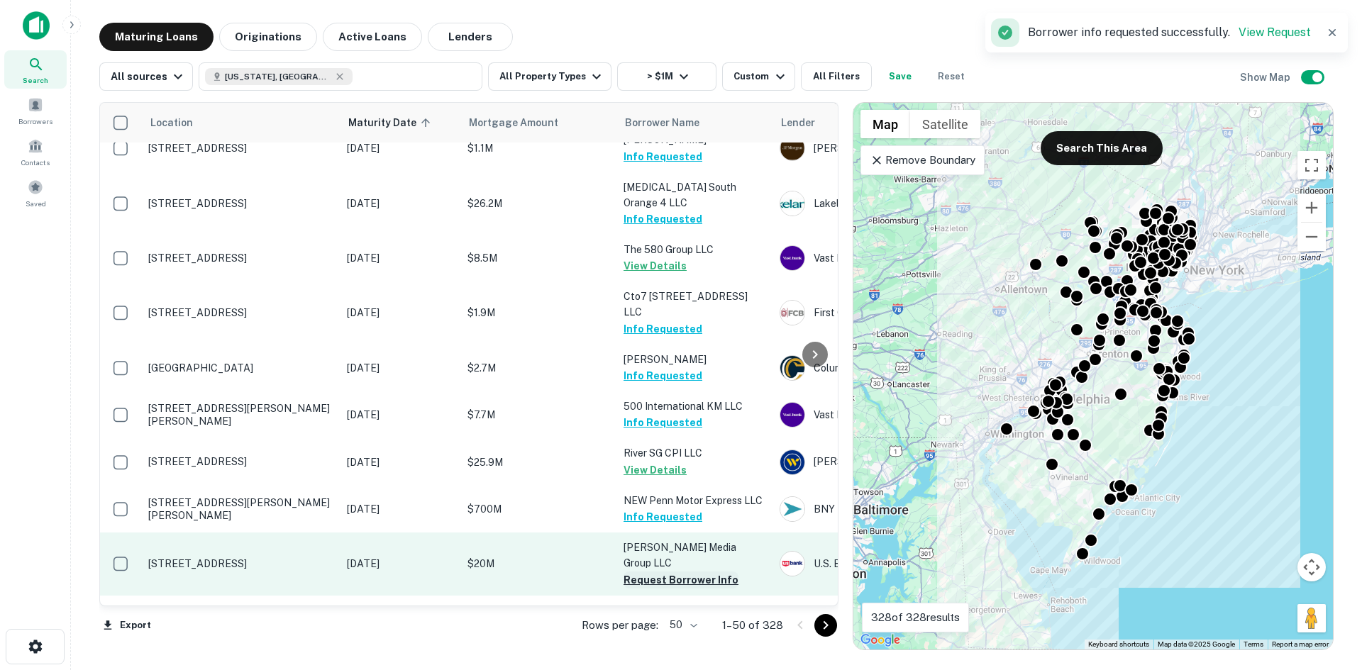
click at [718, 572] on button "Request Borrower Info" at bounding box center [680, 580] width 115 height 17
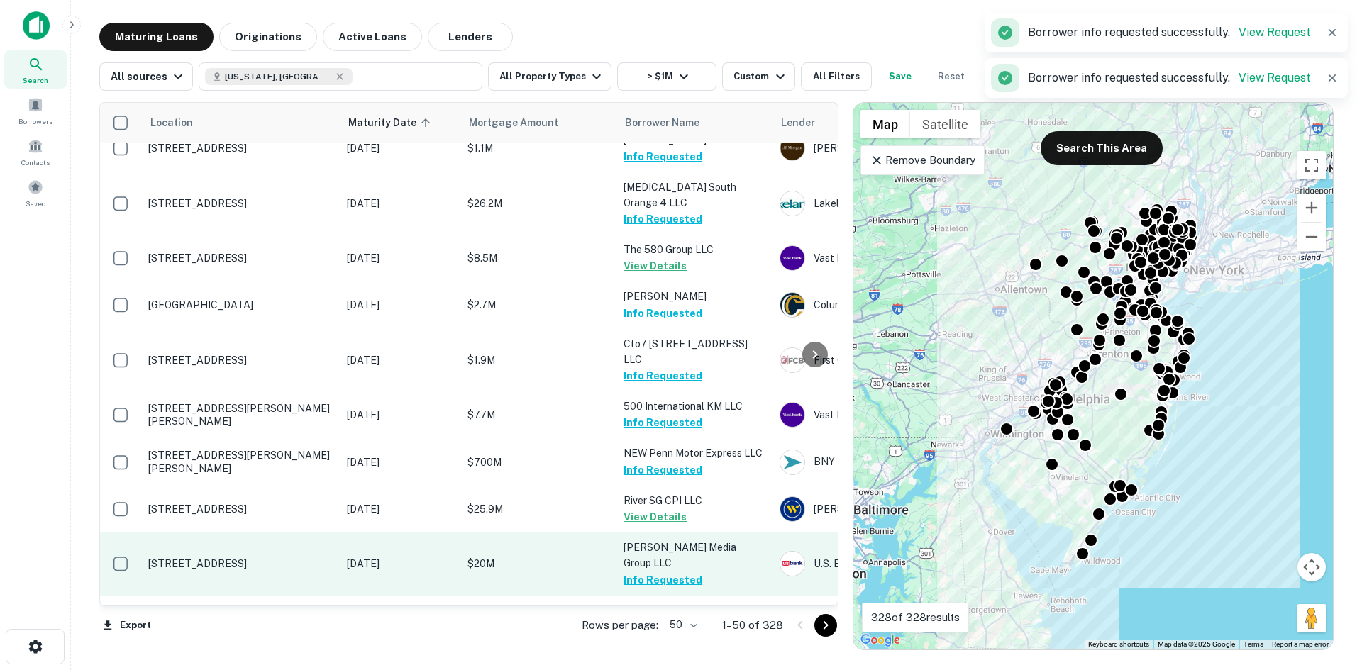
scroll to position [2093, 0]
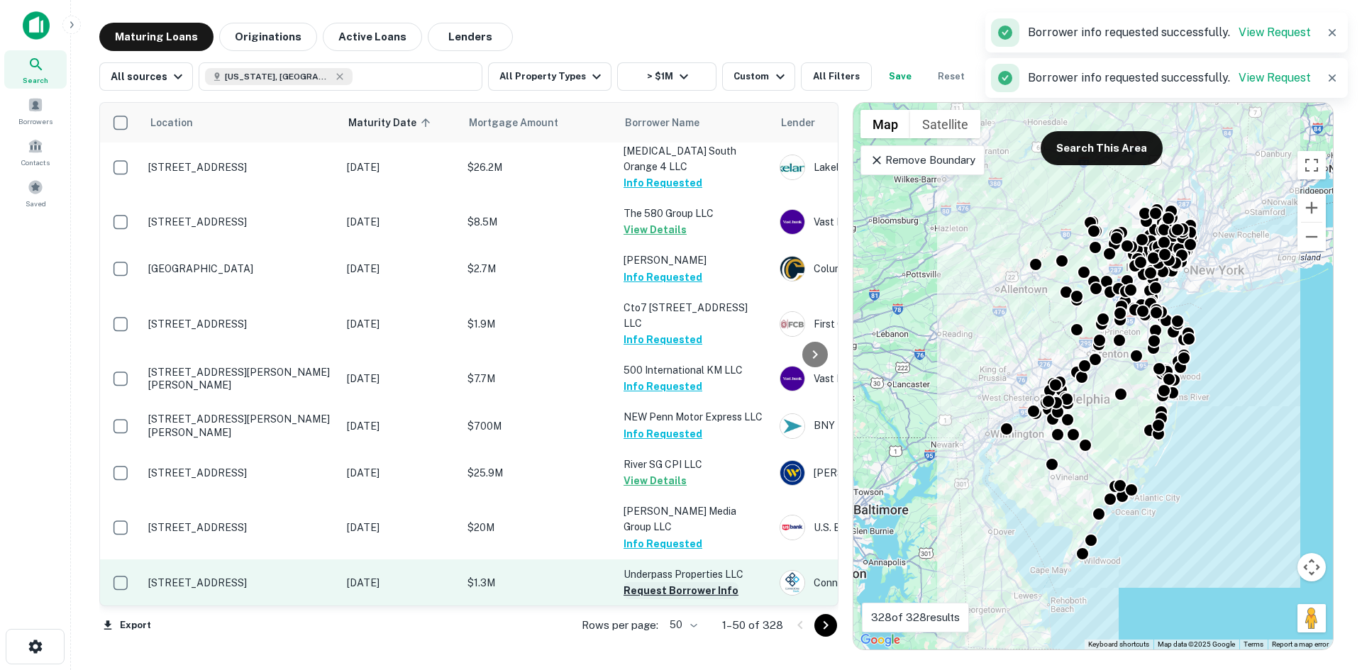
click at [687, 582] on button "Request Borrower Info" at bounding box center [680, 590] width 115 height 17
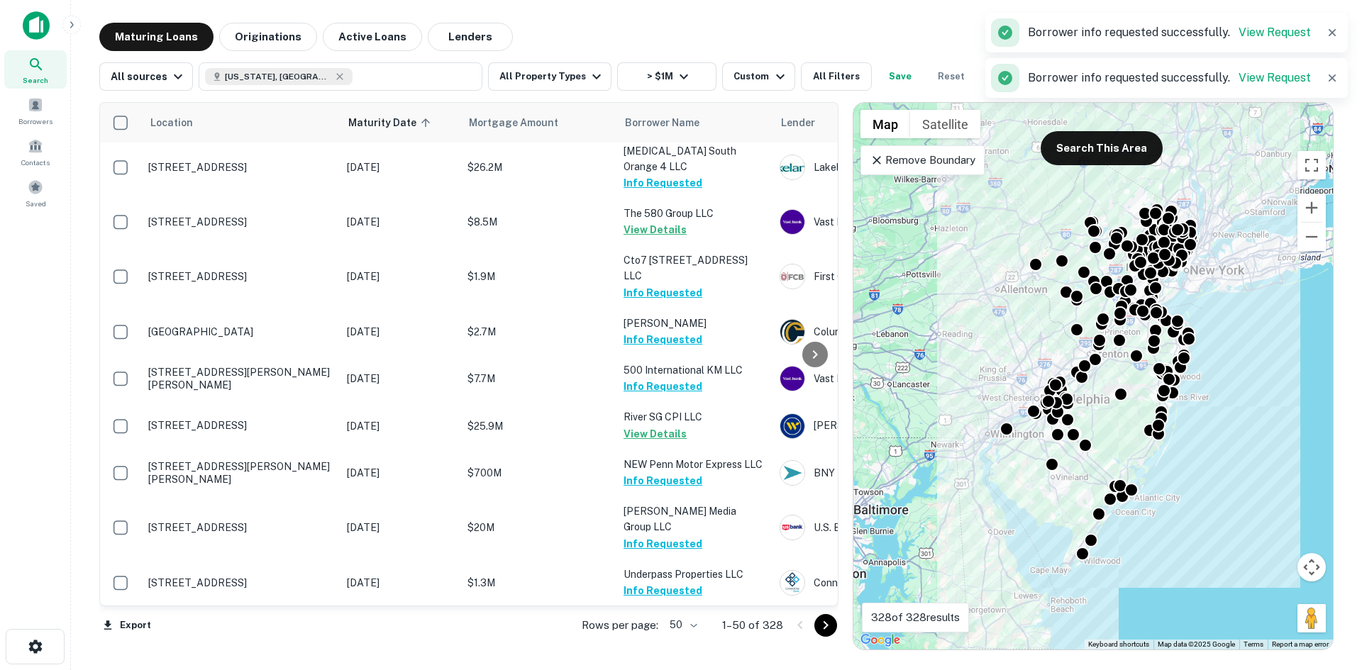
click at [702, 645] on button "Request Borrower Info" at bounding box center [680, 653] width 115 height 17
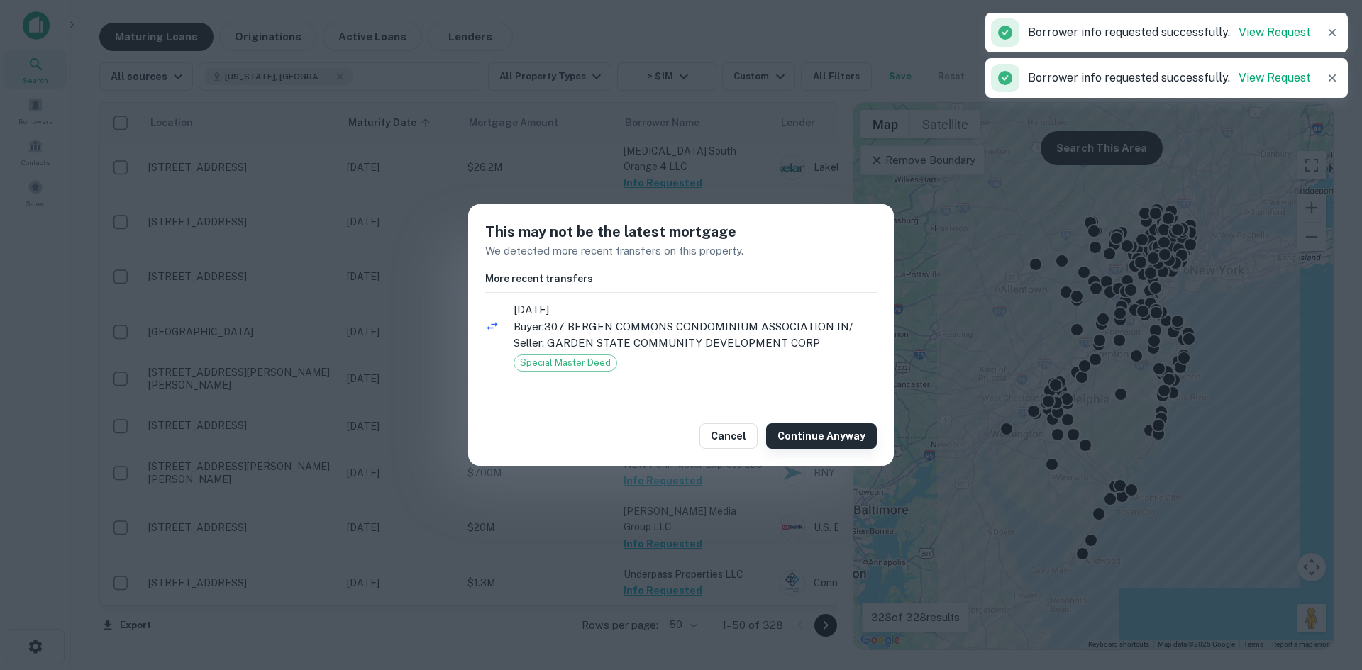
click at [797, 445] on button "Continue Anyway" at bounding box center [821, 436] width 111 height 26
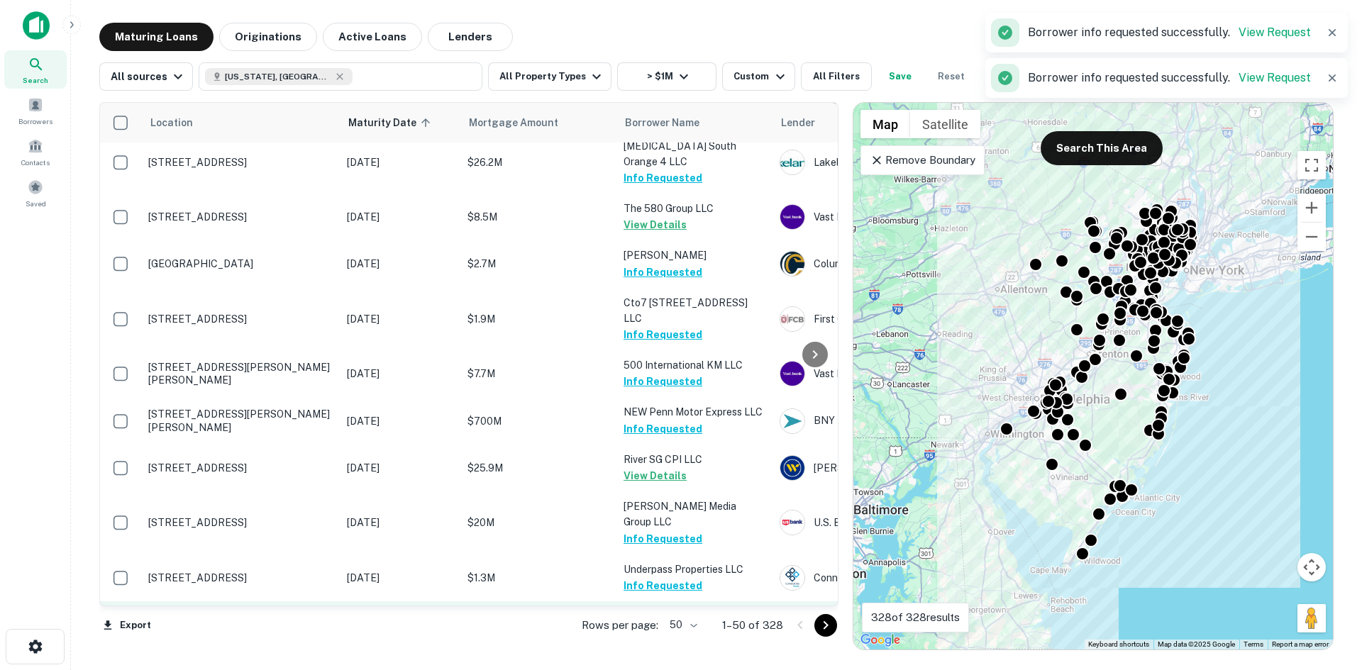
scroll to position [2100, 0]
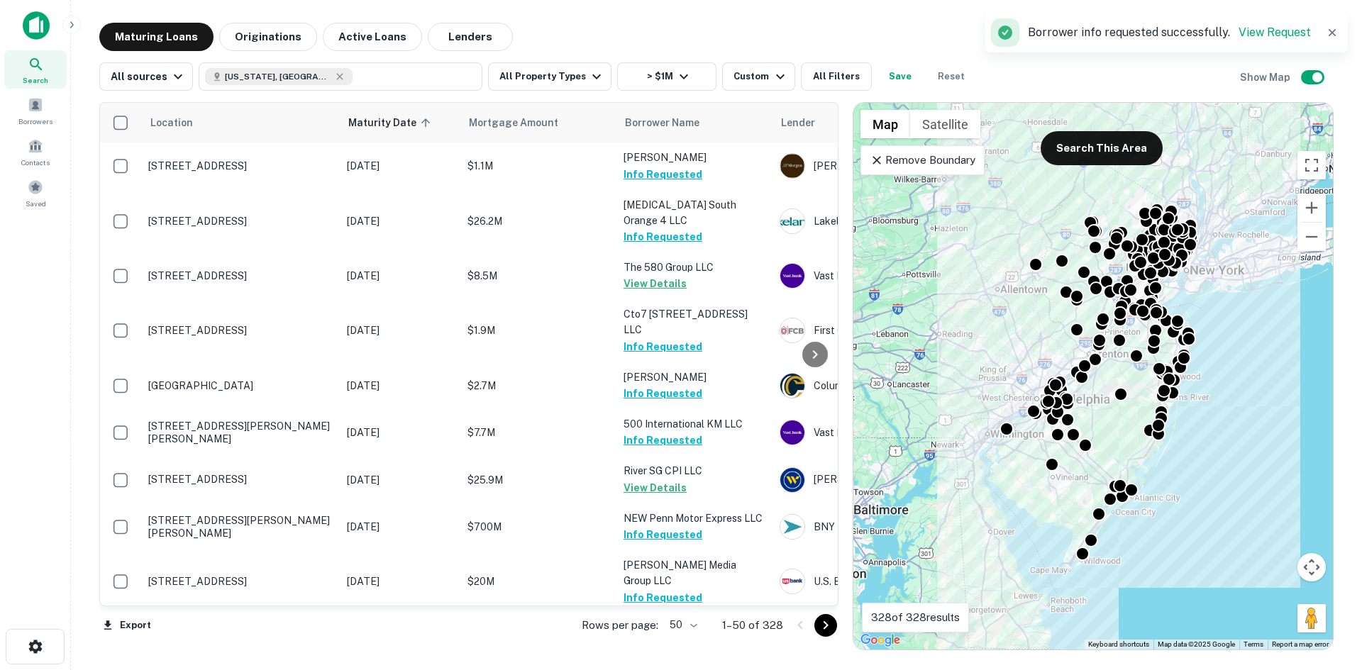
scroll to position [2093, 0]
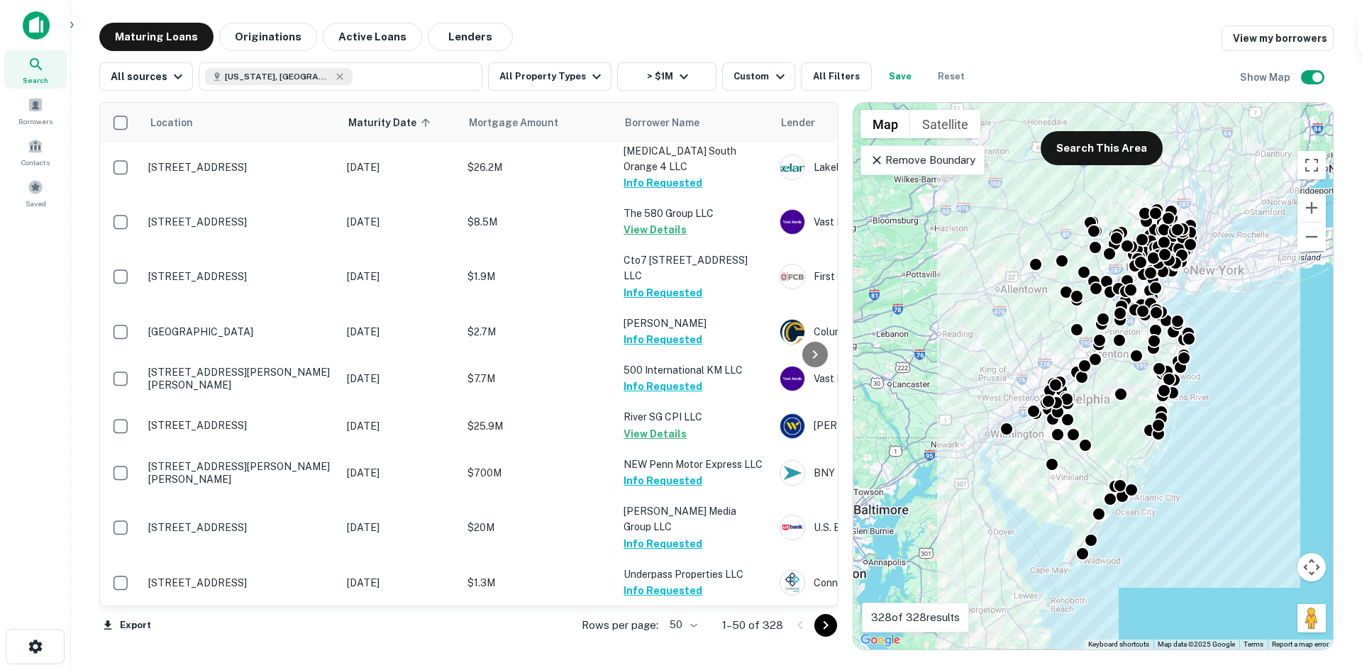
click at [830, 631] on icon "Go to next page" at bounding box center [825, 625] width 17 height 17
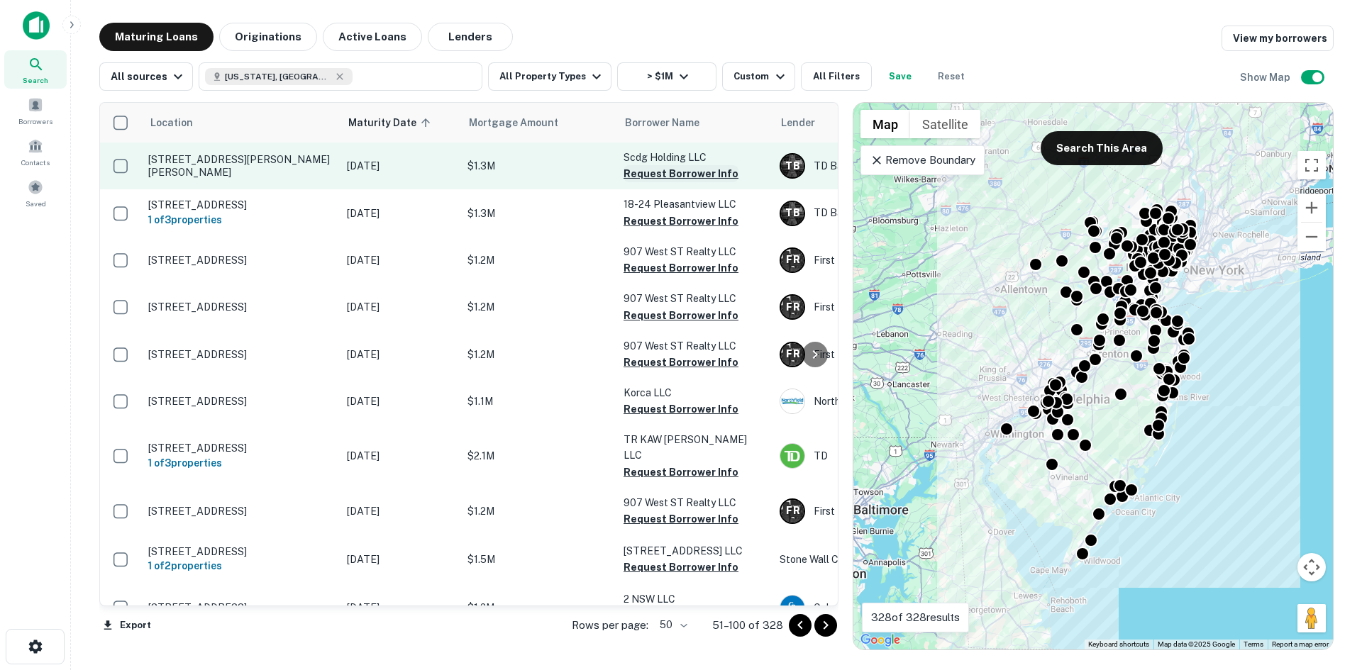
click at [664, 174] on button "Request Borrower Info" at bounding box center [680, 173] width 115 height 17
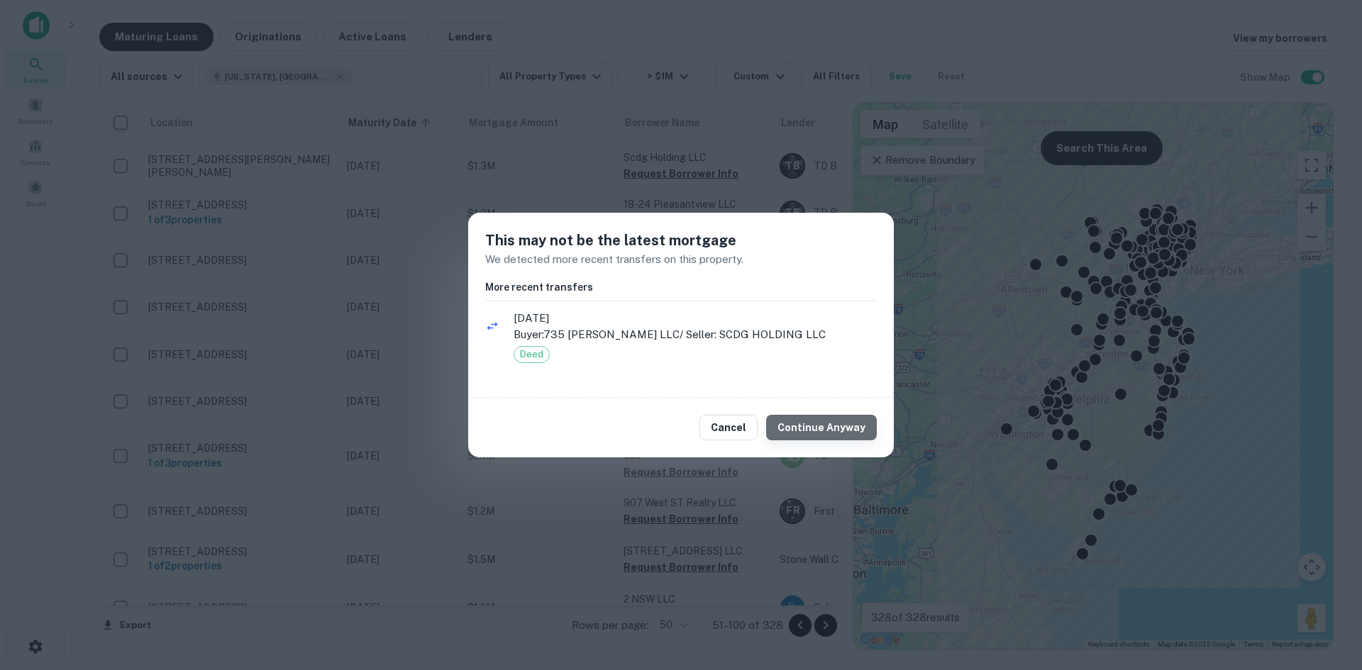
click at [850, 430] on button "Continue Anyway" at bounding box center [821, 428] width 111 height 26
